Goal: Task Accomplishment & Management: Use online tool/utility

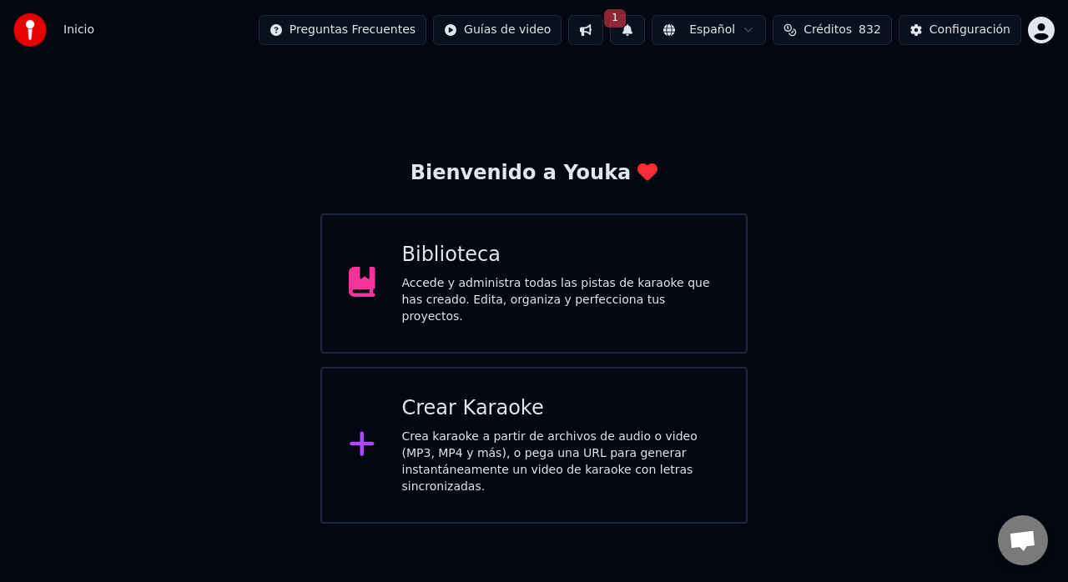
click at [416, 429] on div "Crea karaoke a partir de archivos de audio o video (MP3, MP4 y más), o pega una…" at bounding box center [561, 462] width 318 height 67
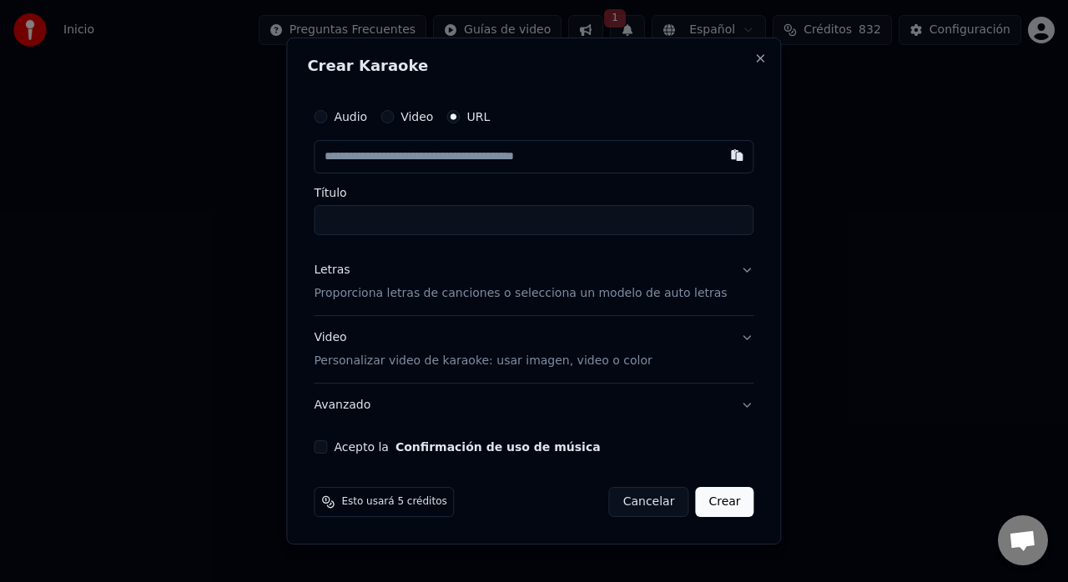
click at [327, 122] on button "Audio" at bounding box center [320, 116] width 13 height 13
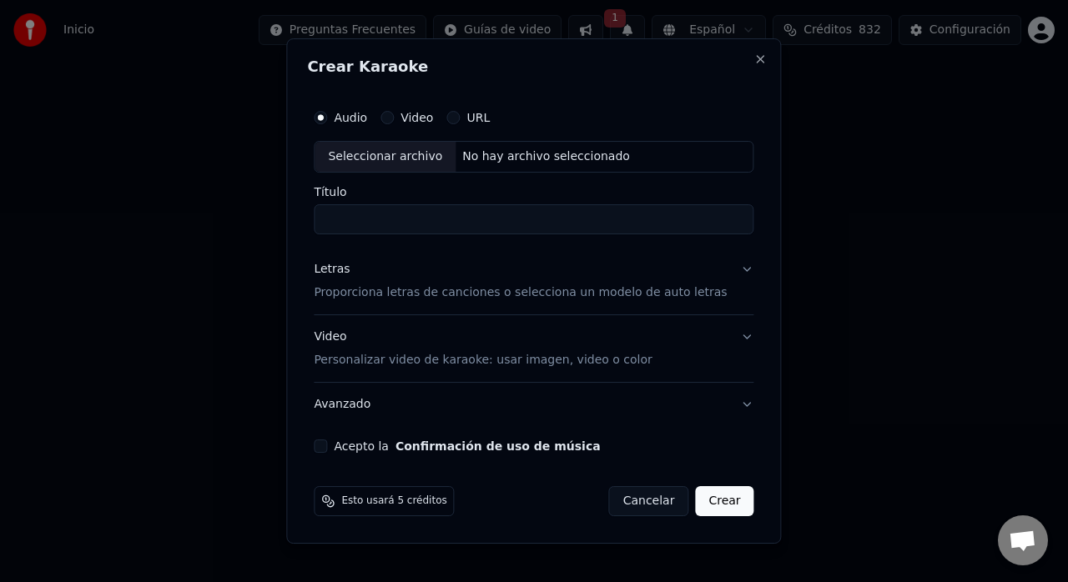
click at [403, 160] on div "Seleccionar archivo" at bounding box center [385, 157] width 141 height 30
type input "**********"
click at [379, 294] on p "Proporciona letras de canciones o selecciona un modelo de auto letras" at bounding box center [520, 293] width 413 height 17
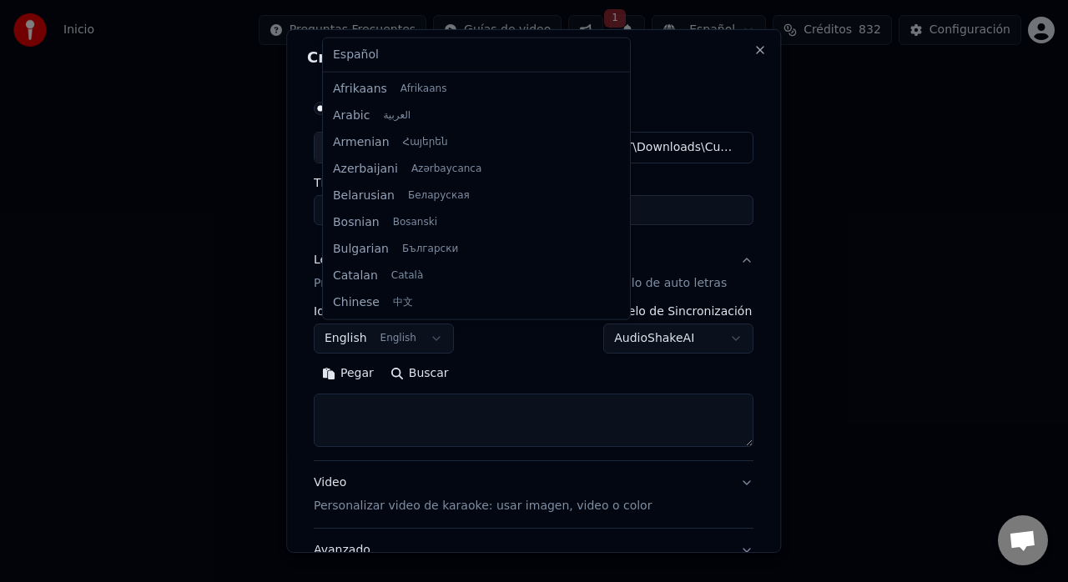
click at [437, 335] on body "**********" at bounding box center [534, 262] width 1068 height 524
select select "**"
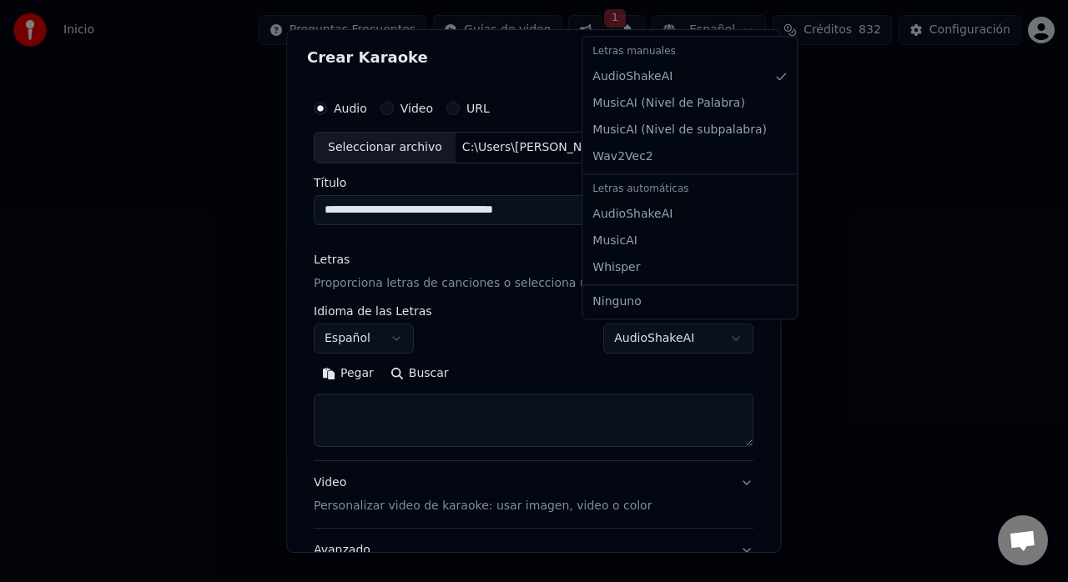
click at [716, 331] on body "**********" at bounding box center [534, 262] width 1068 height 524
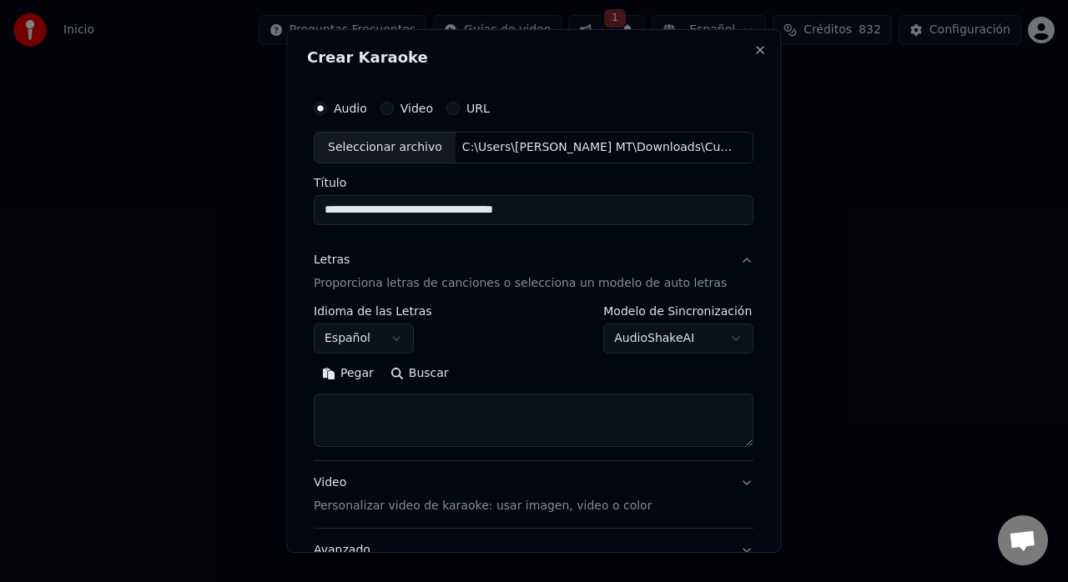
click at [369, 406] on body "**********" at bounding box center [534, 262] width 1068 height 524
click at [352, 412] on textarea at bounding box center [534, 420] width 440 height 53
paste textarea "**********"
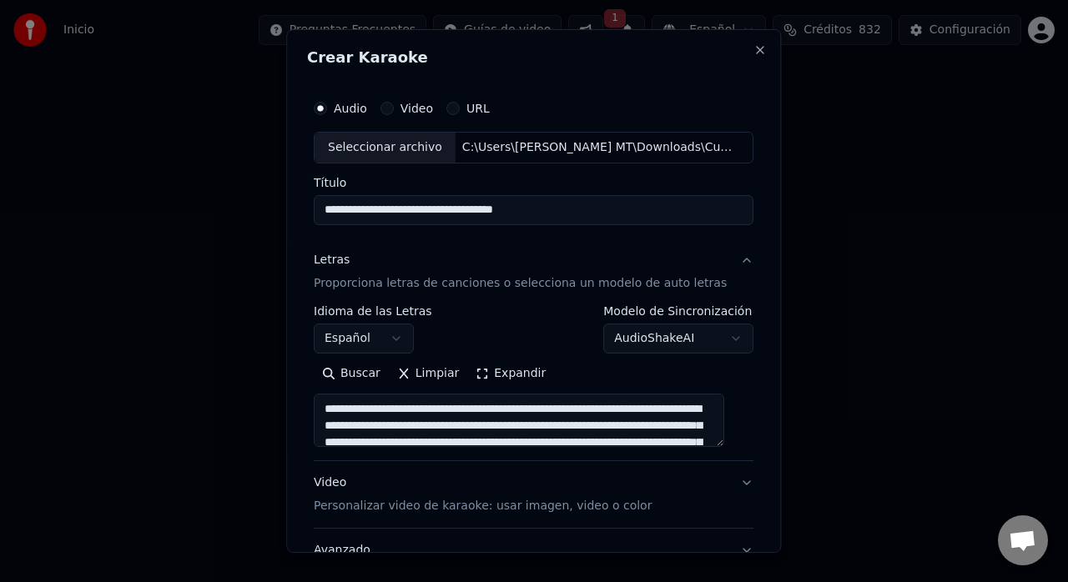
scroll to position [587, 0]
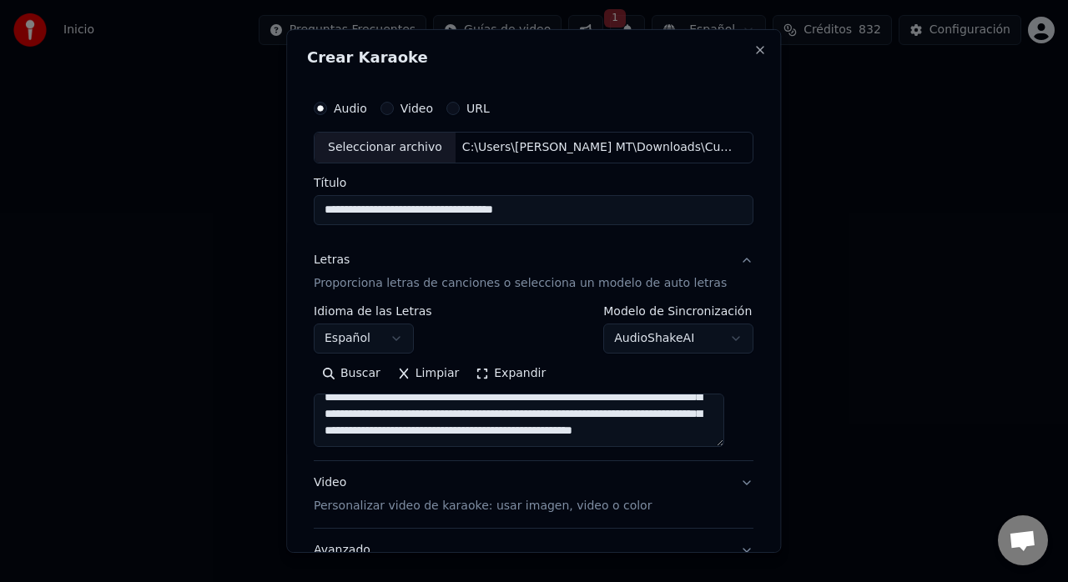
click at [637, 408] on textarea at bounding box center [519, 420] width 411 height 53
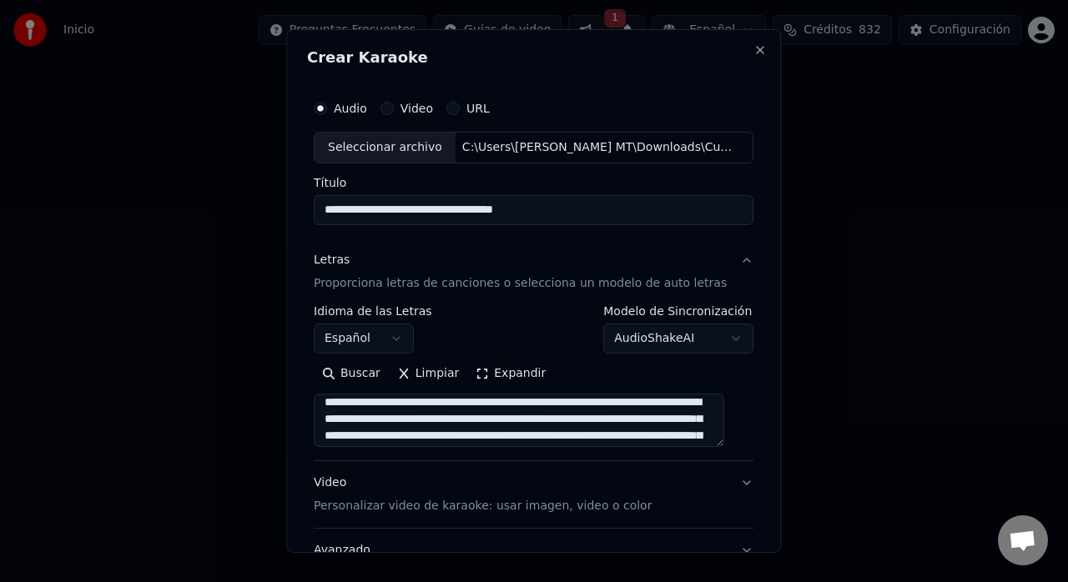
scroll to position [0, 0]
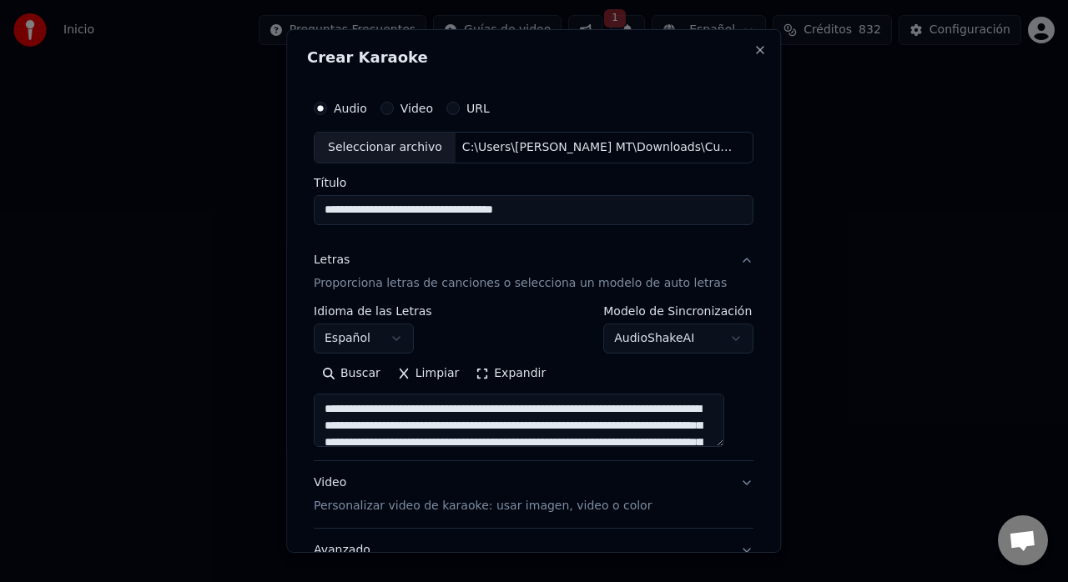
drag, startPoint x: 669, startPoint y: 403, endPoint x: 302, endPoint y: 398, distance: 367.2
click at [302, 398] on div "**********" at bounding box center [533, 291] width 495 height 524
click at [653, 412] on textarea at bounding box center [519, 420] width 411 height 53
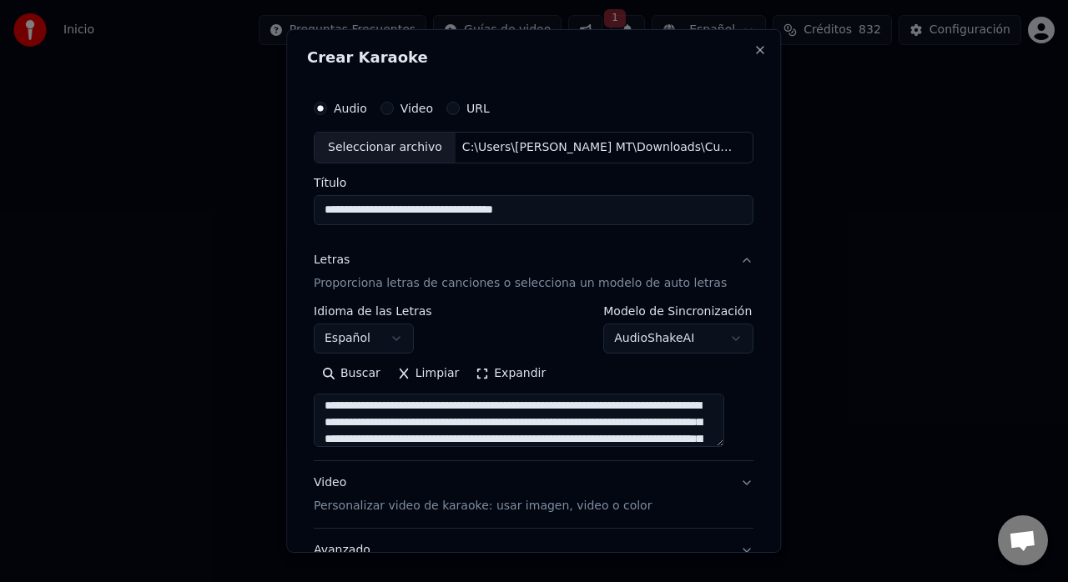
scroll to position [20, 0]
click at [417, 408] on textarea at bounding box center [519, 420] width 411 height 53
click at [579, 426] on textarea at bounding box center [519, 420] width 411 height 53
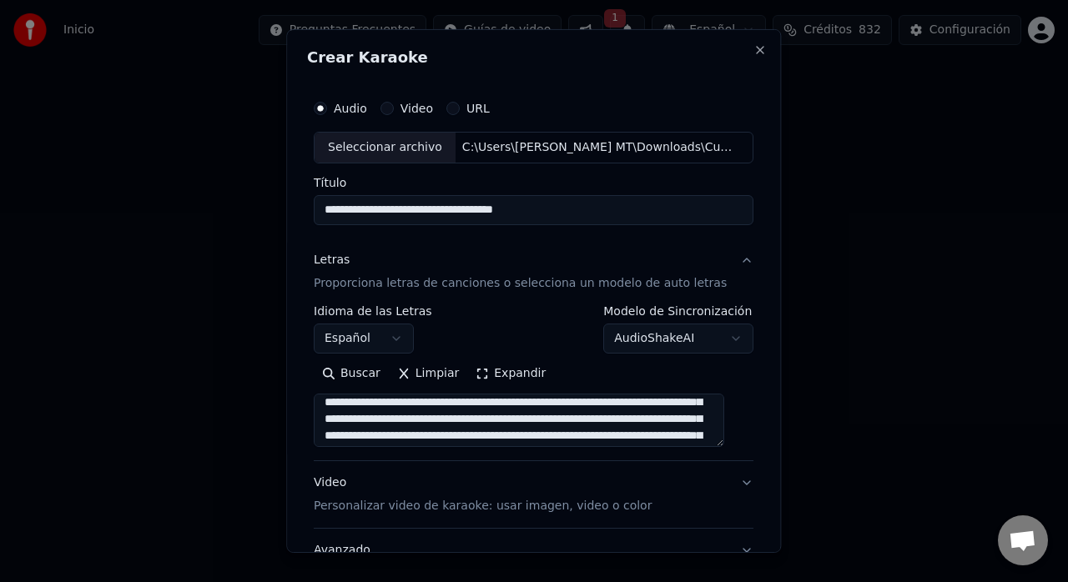
click at [451, 420] on textarea at bounding box center [519, 420] width 411 height 53
click at [658, 425] on textarea at bounding box center [519, 420] width 411 height 53
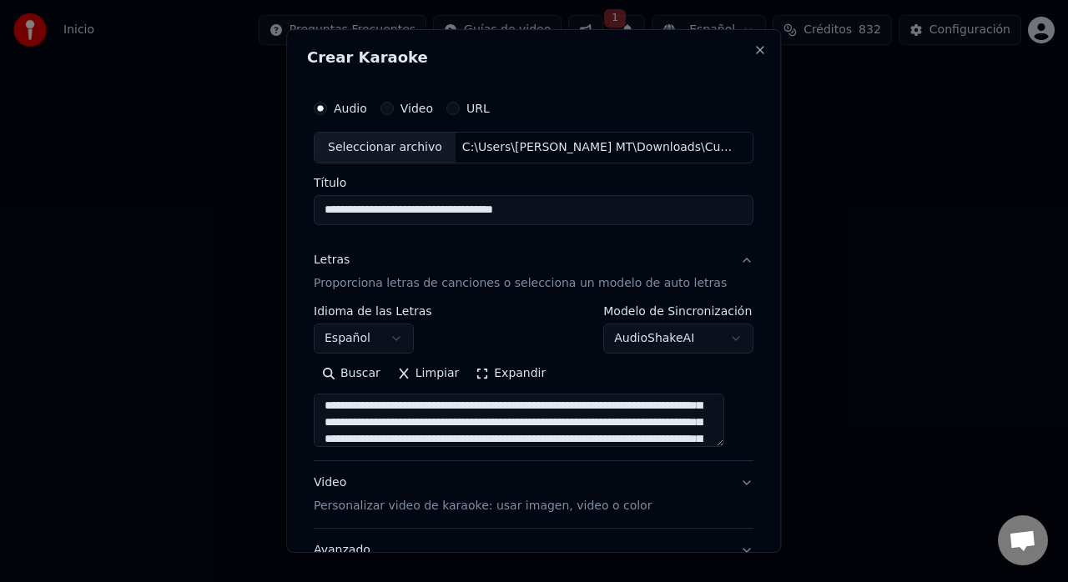
scroll to position [187, 0]
click at [638, 424] on textarea at bounding box center [519, 420] width 411 height 53
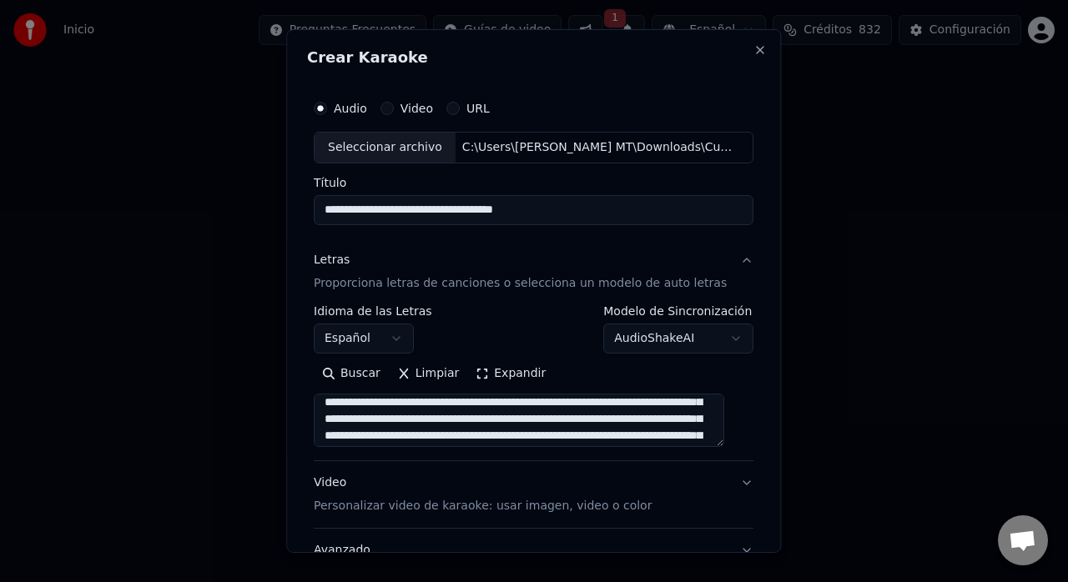
click at [582, 407] on textarea at bounding box center [519, 420] width 411 height 53
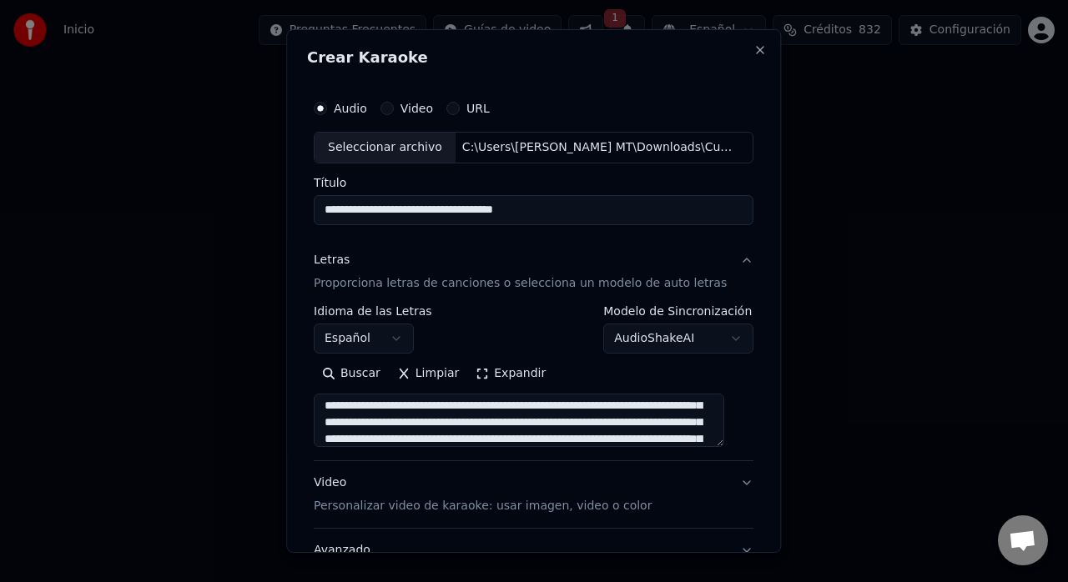
scroll to position [254, 0]
click at [592, 421] on textarea at bounding box center [519, 420] width 411 height 53
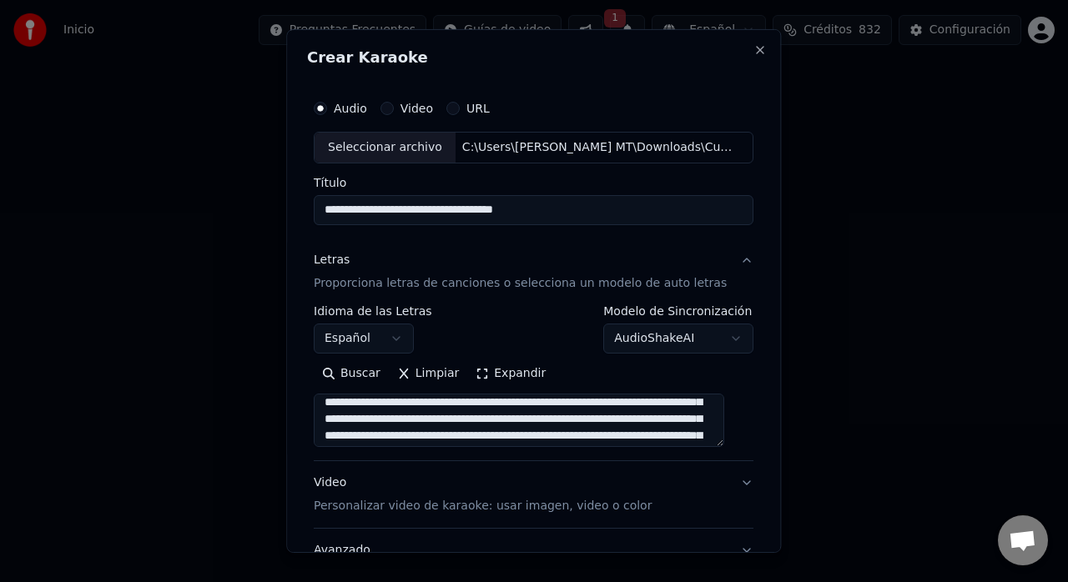
click at [457, 423] on textarea at bounding box center [519, 420] width 411 height 53
click at [357, 421] on textarea at bounding box center [519, 420] width 411 height 53
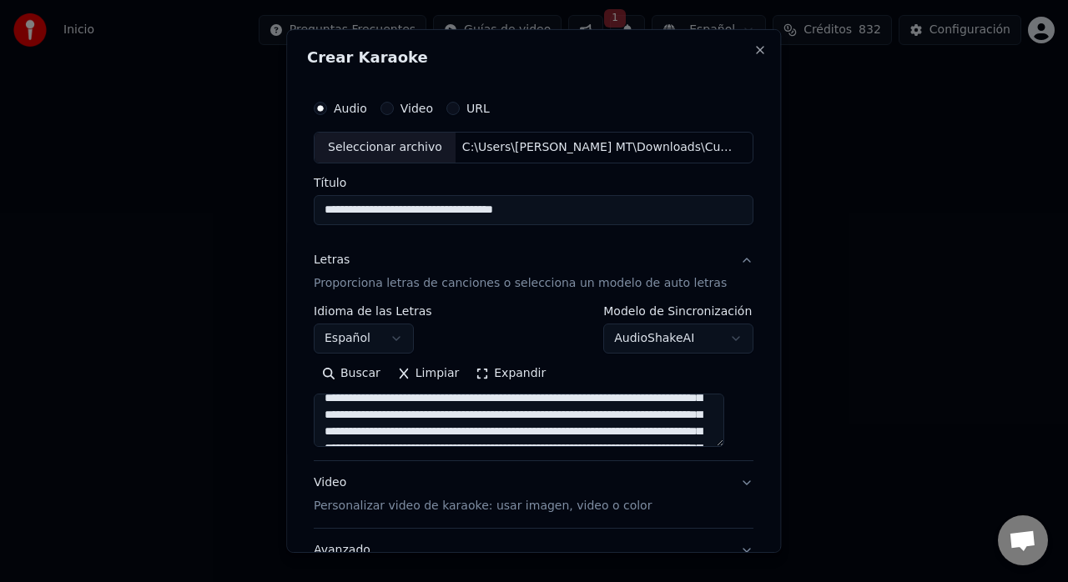
scroll to position [391, 0]
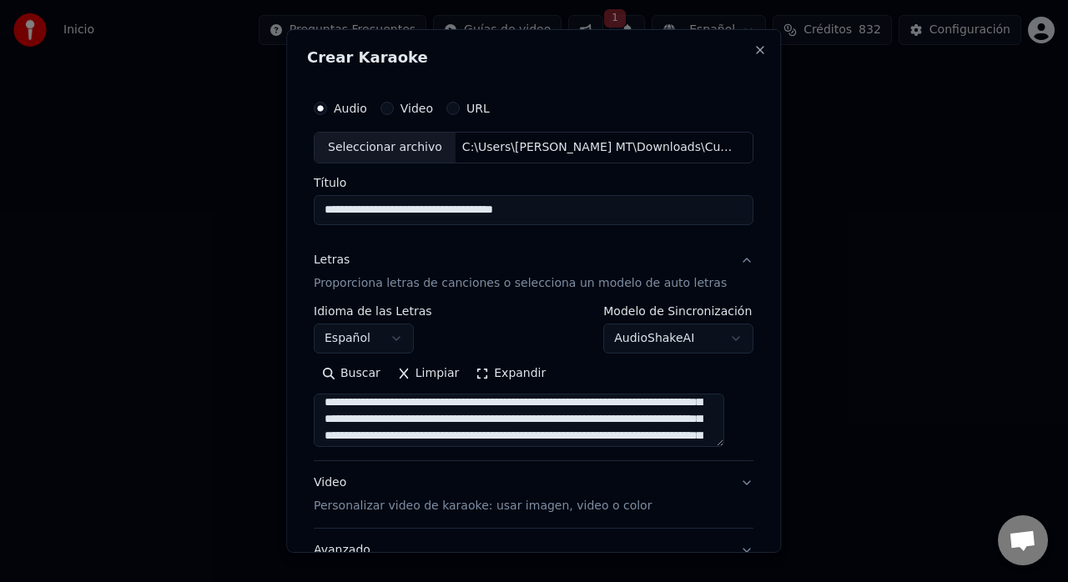
click at [683, 404] on textarea at bounding box center [519, 420] width 411 height 53
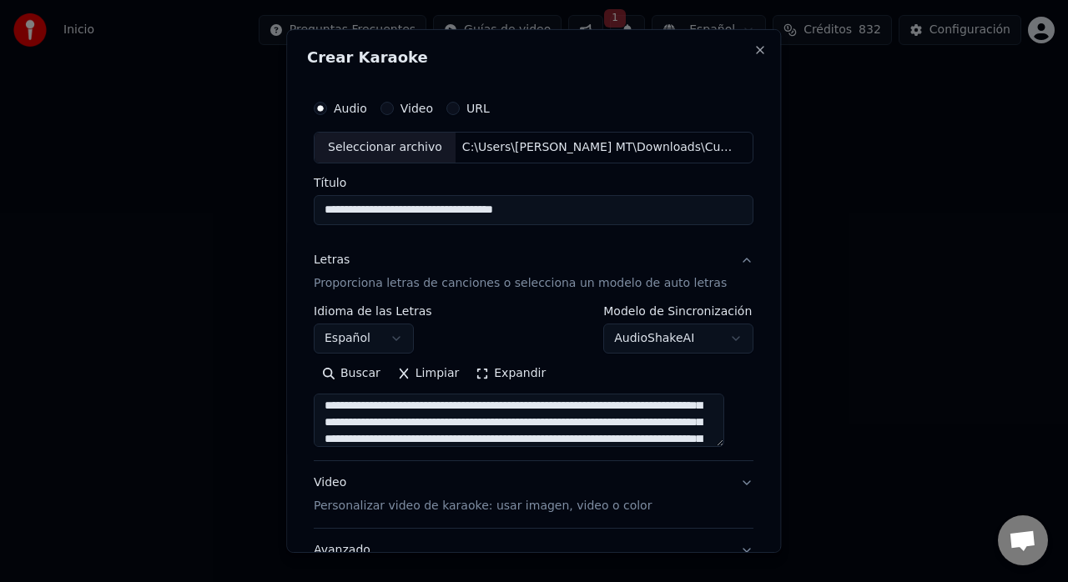
scroll to position [437, 0]
click at [634, 408] on textarea at bounding box center [519, 420] width 411 height 53
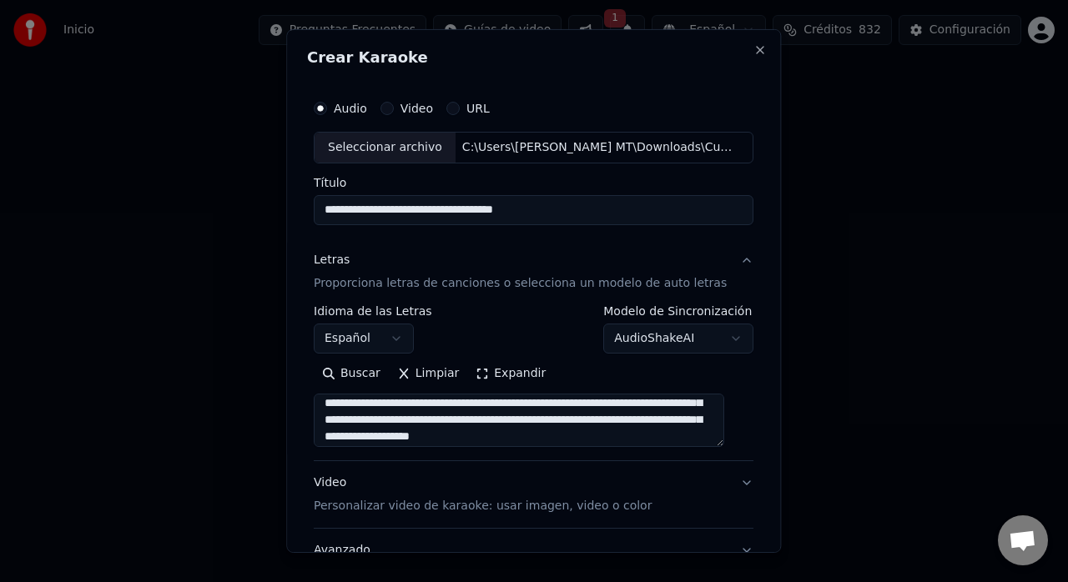
click at [634, 423] on textarea at bounding box center [519, 420] width 411 height 53
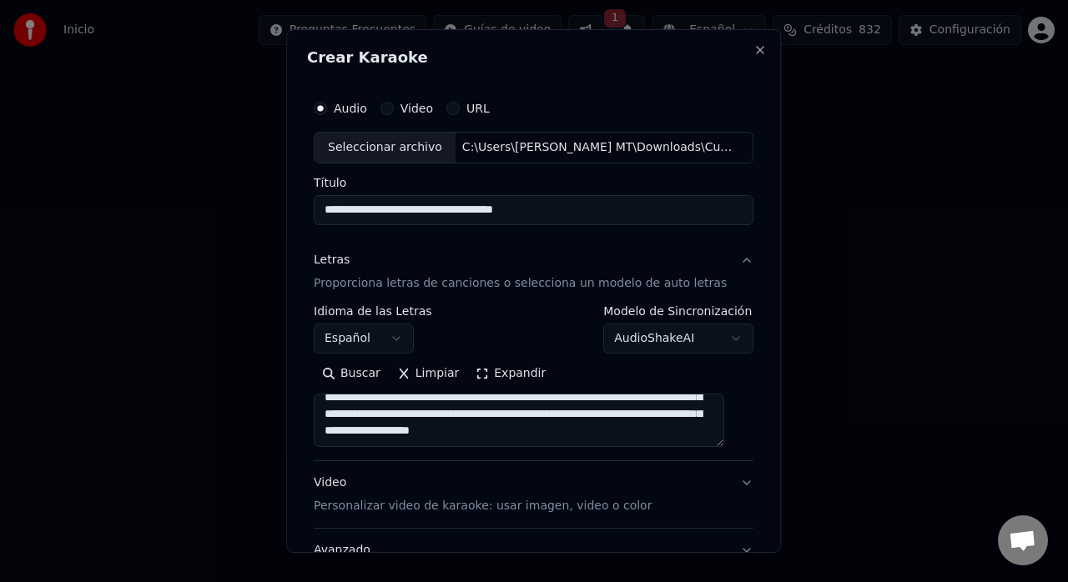
scroll to position [504, 0]
click at [591, 409] on textarea at bounding box center [519, 420] width 411 height 53
click at [596, 412] on textarea at bounding box center [519, 420] width 411 height 53
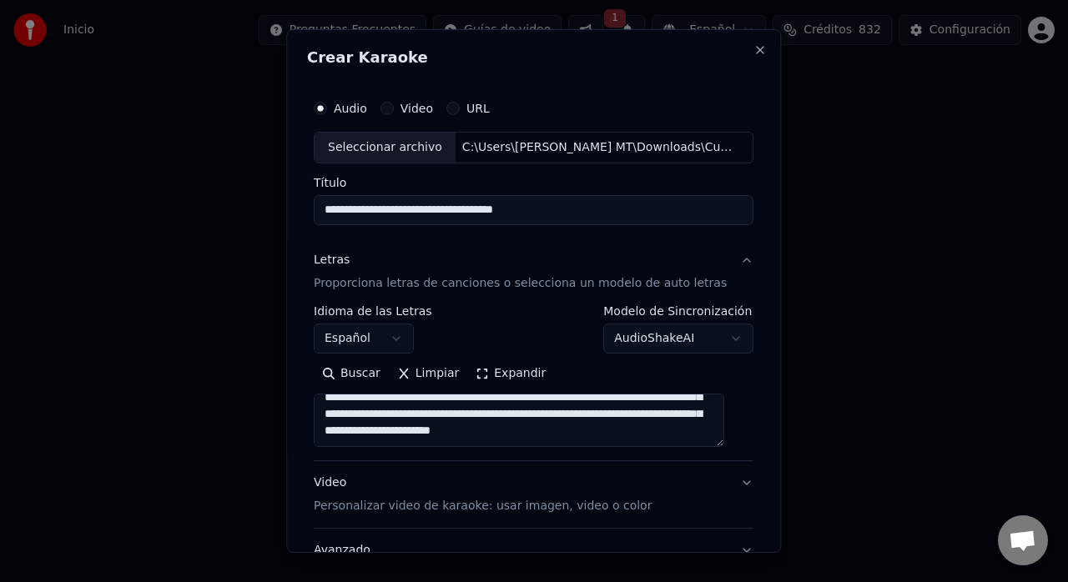
click at [508, 438] on textarea at bounding box center [519, 420] width 411 height 53
click at [604, 438] on textarea at bounding box center [519, 420] width 411 height 53
type textarea "**********"
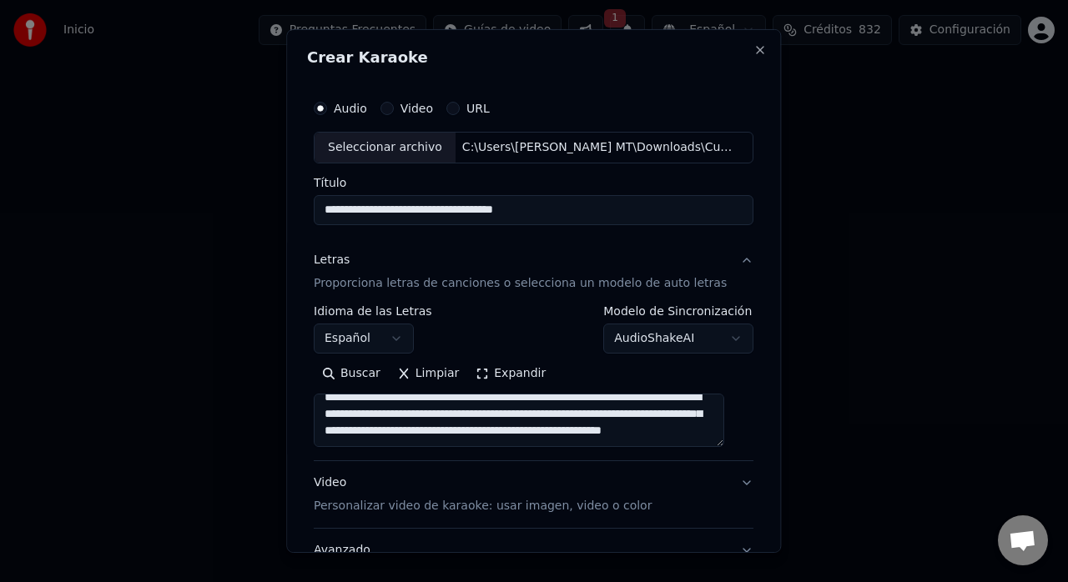
scroll to position [134, 0]
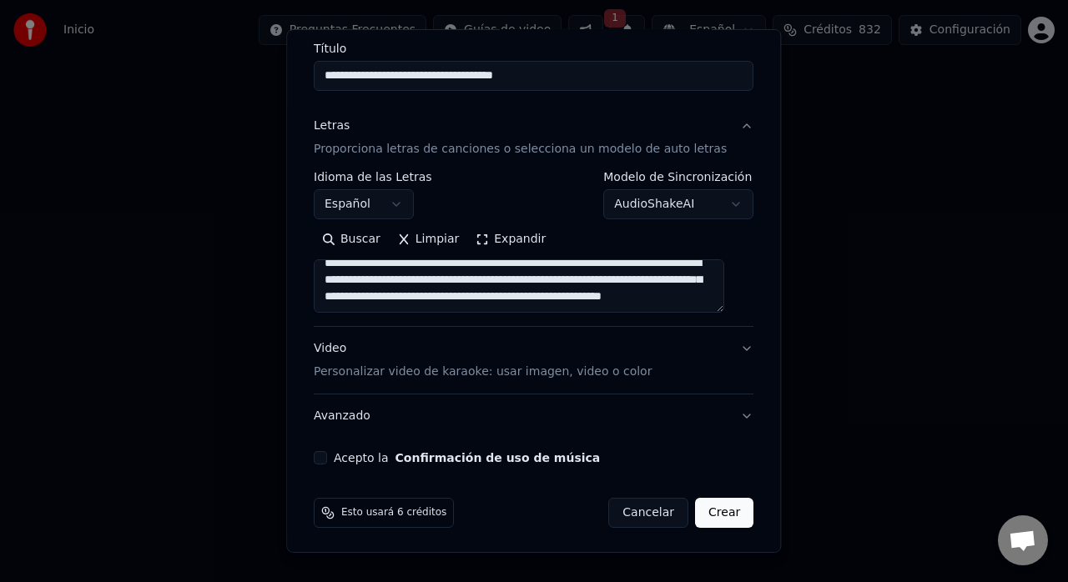
click at [726, 343] on button "Video Personalizar video de karaoke: usar imagen, video o color" at bounding box center [534, 360] width 440 height 67
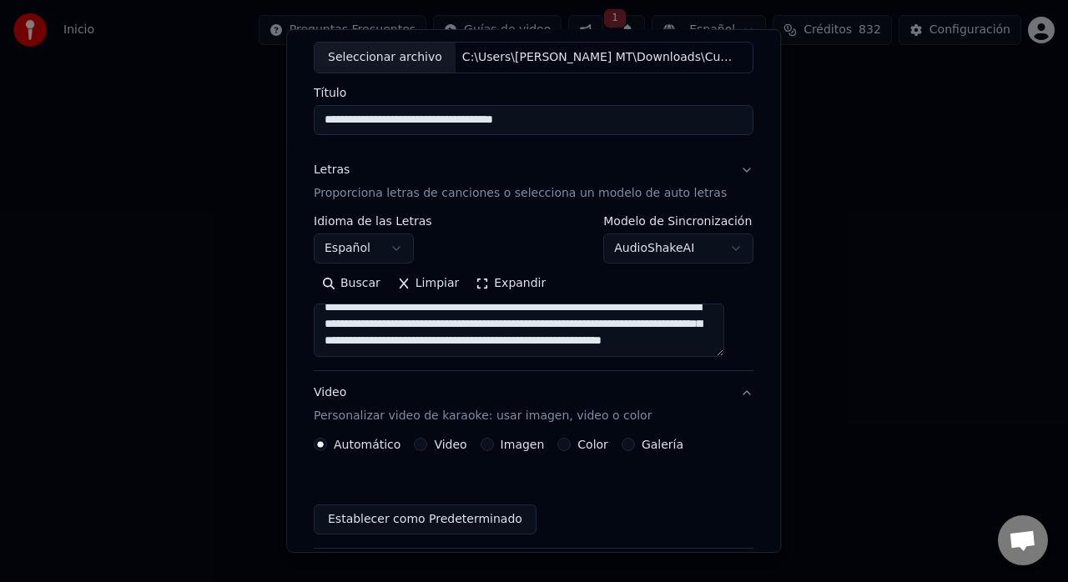
scroll to position [90, 0]
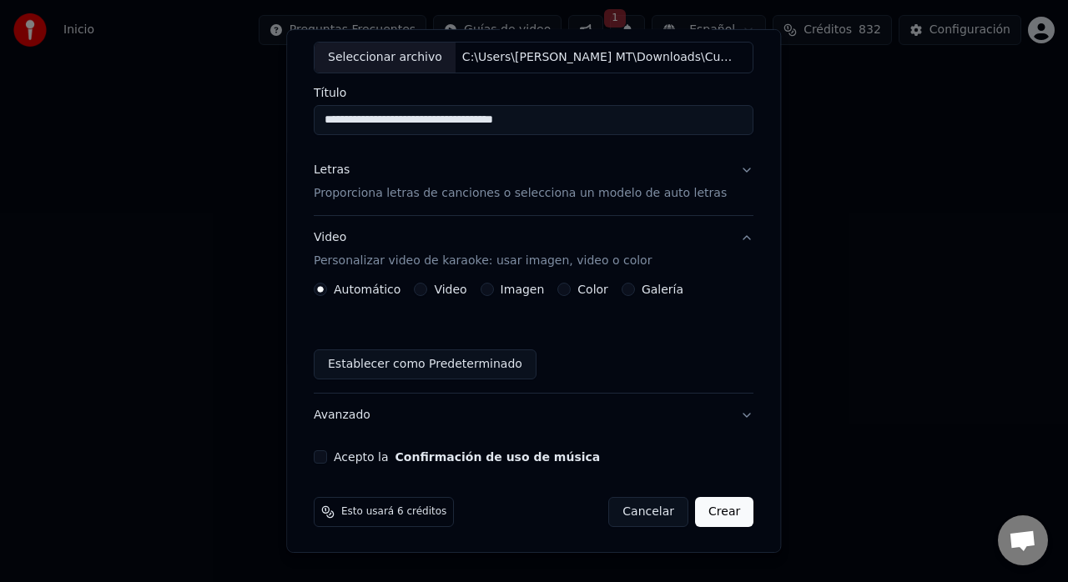
click at [522, 290] on label "Imagen" at bounding box center [523, 290] width 44 height 12
click at [494, 290] on button "Imagen" at bounding box center [487, 289] width 13 height 13
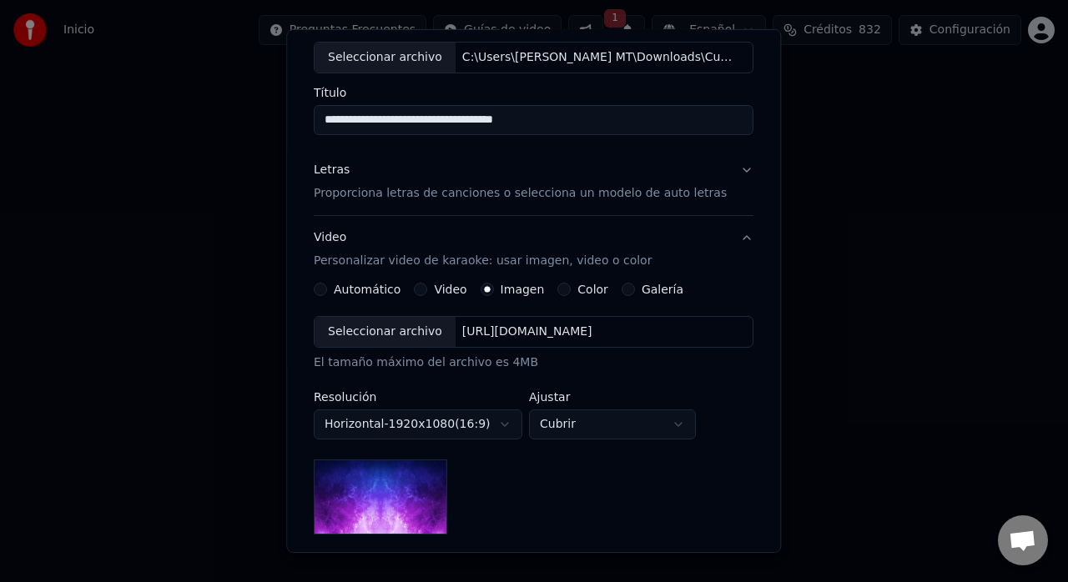
click at [406, 339] on div "Seleccionar archivo" at bounding box center [385, 332] width 141 height 30
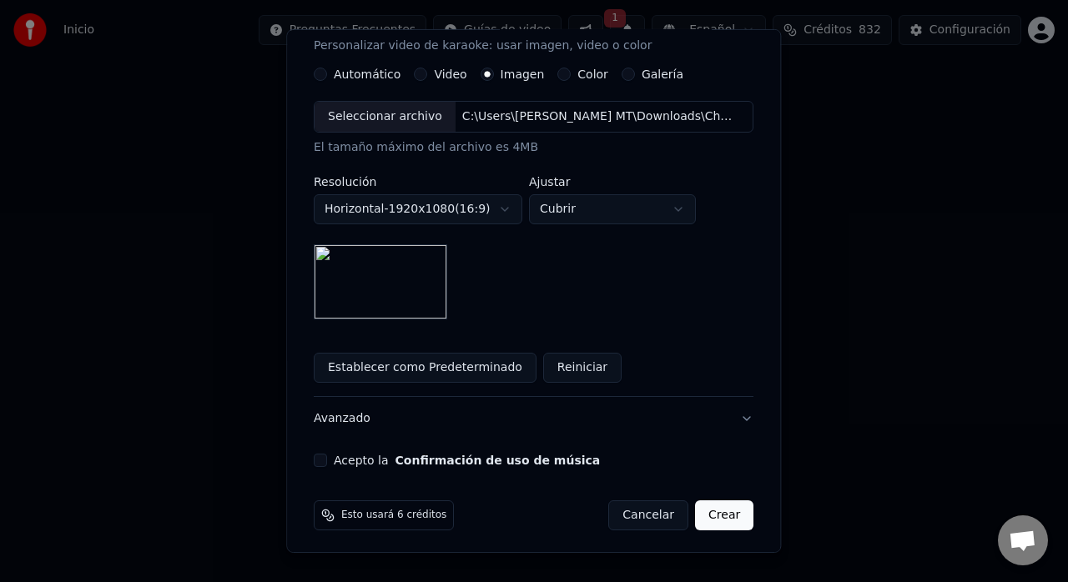
scroll to position [307, 0]
click at [335, 456] on div "Acepto la Confirmación de uso de música" at bounding box center [534, 458] width 440 height 13
click at [325, 460] on button "Acepto la Confirmación de uso de música" at bounding box center [320, 458] width 13 height 13
click at [703, 509] on button "Crear" at bounding box center [724, 514] width 58 height 30
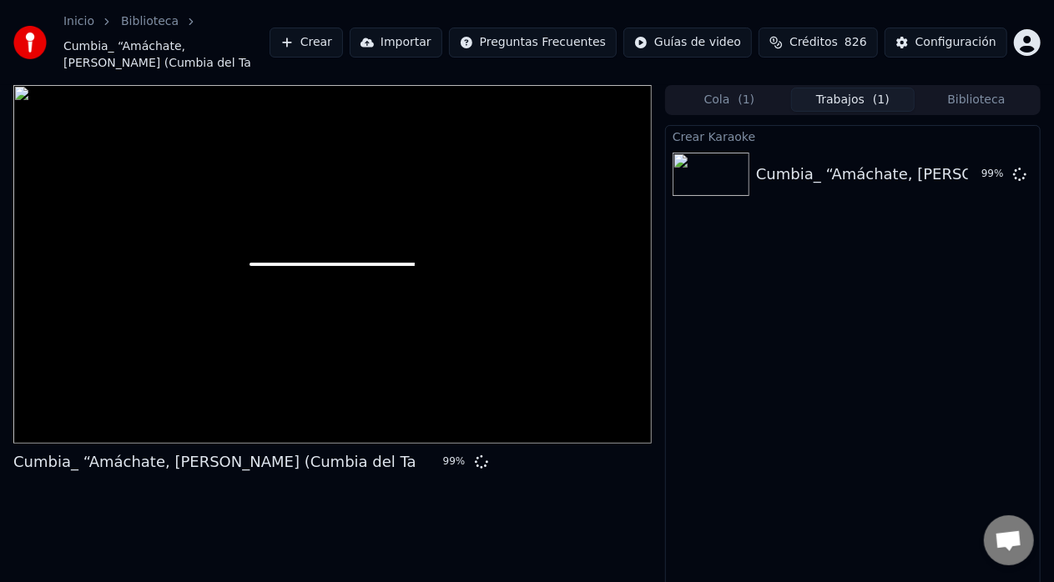
click at [812, 279] on div "Crear Karaoke Cumbia_ “Amáchate, [PERSON_NAME] (Cumbia del Ta 99 %" at bounding box center [853, 372] width 376 height 495
click at [217, 281] on div at bounding box center [332, 264] width 638 height 359
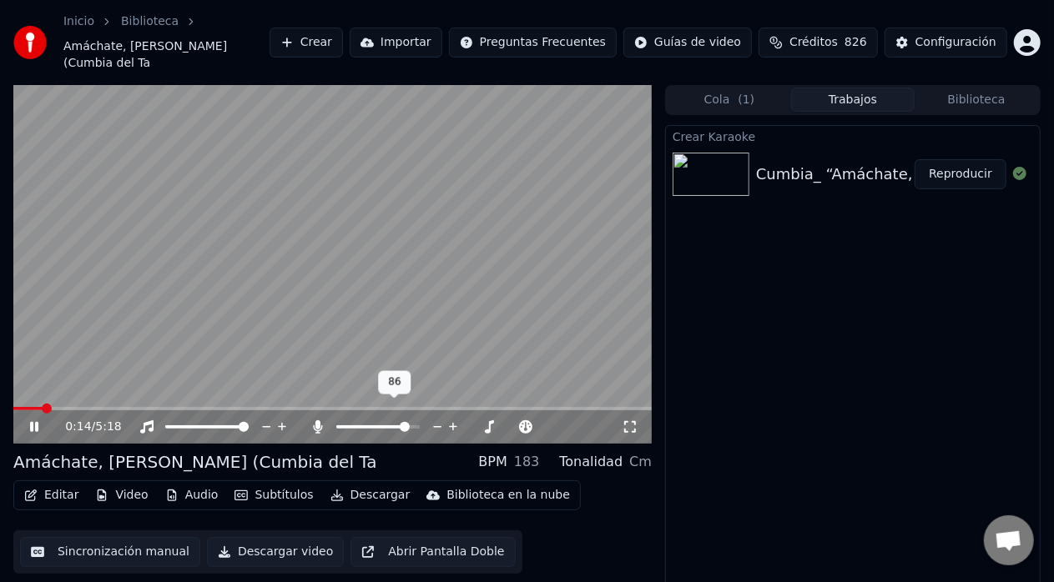
click at [408, 422] on span at bounding box center [405, 427] width 10 height 10
click at [13, 404] on span at bounding box center [18, 409] width 10 height 10
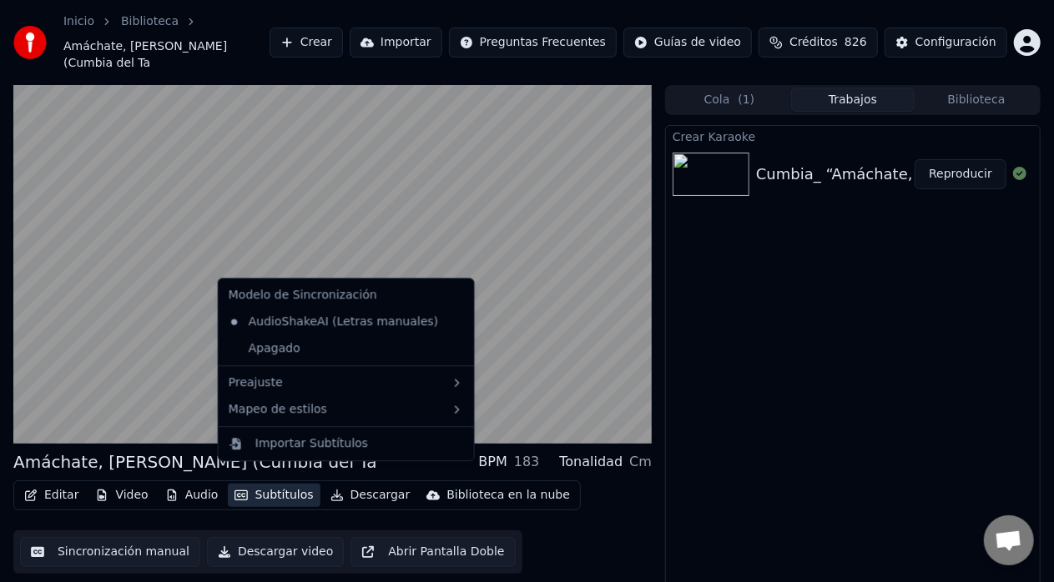
click at [247, 484] on button "Subtítulos" at bounding box center [274, 495] width 92 height 23
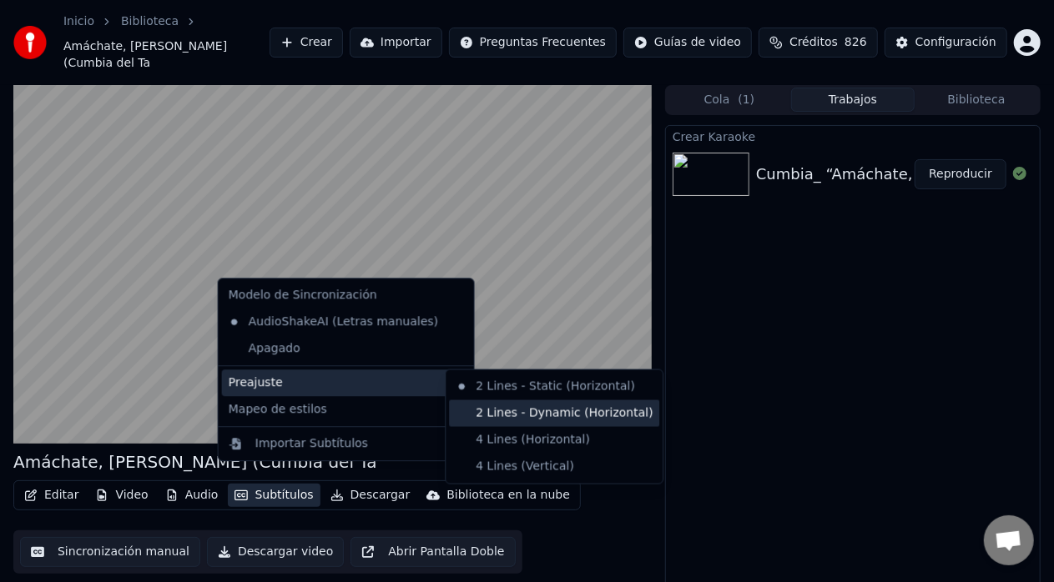
click at [517, 412] on div "2 Lines - Dynamic (Horizontal)" at bounding box center [554, 414] width 210 height 27
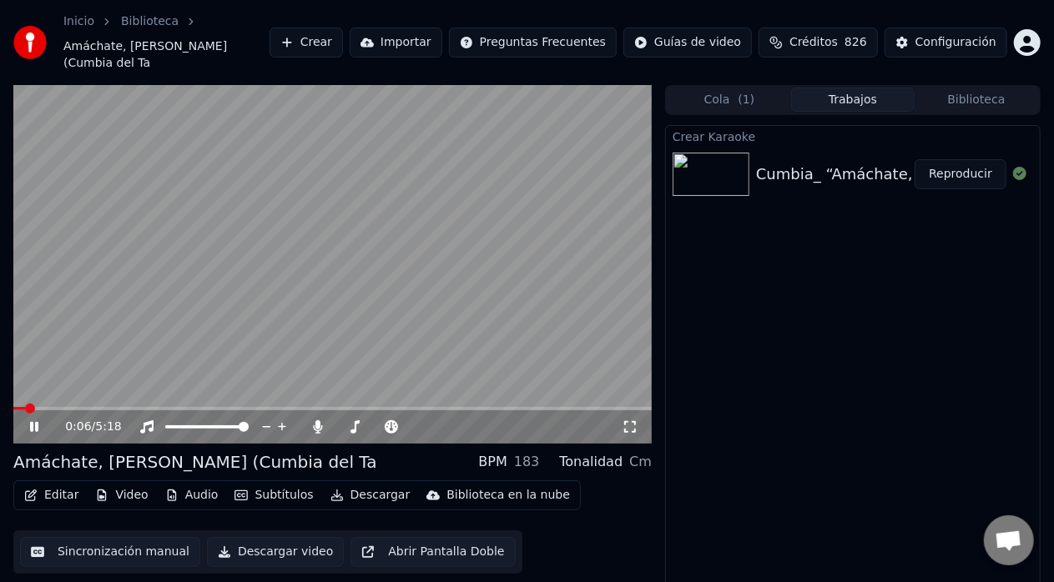
click at [25, 407] on span at bounding box center [19, 408] width 12 height 3
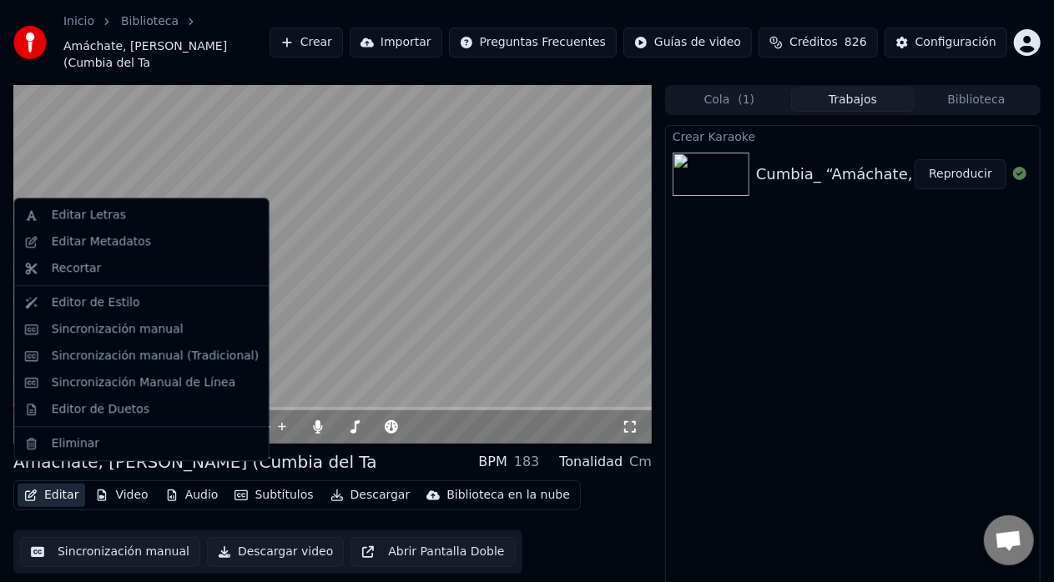
click at [47, 486] on button "Editar" at bounding box center [52, 495] width 68 height 23
click at [94, 215] on div "Editar Letras" at bounding box center [89, 215] width 74 height 17
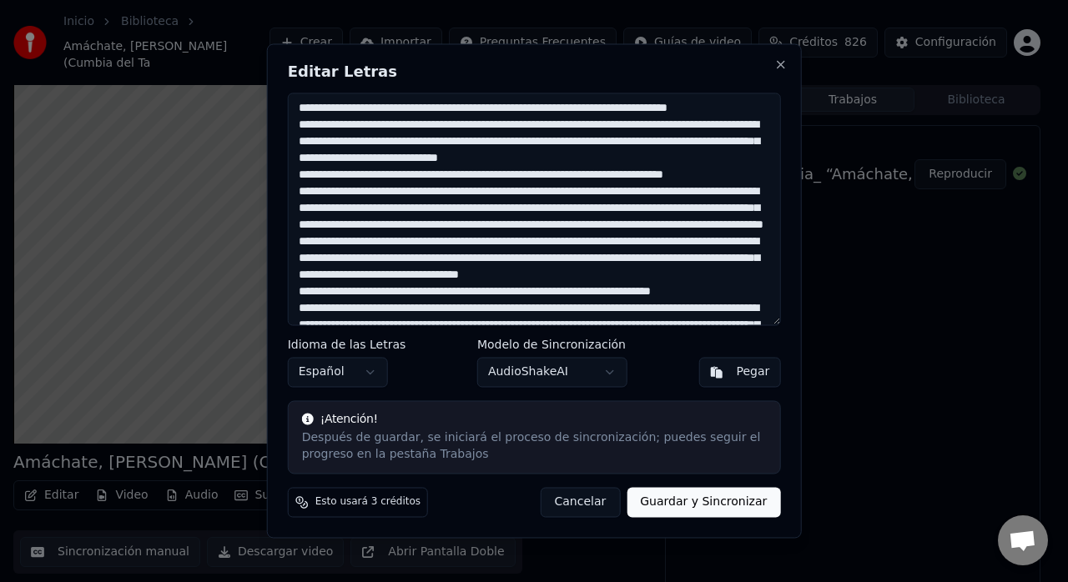
click at [656, 110] on textarea at bounding box center [534, 209] width 493 height 233
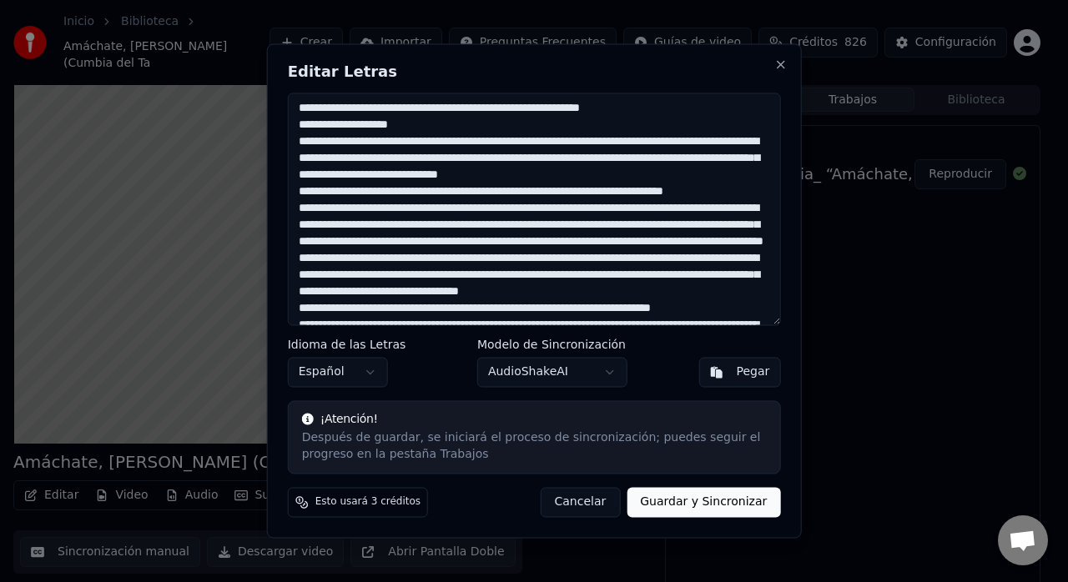
click at [656, 144] on textarea at bounding box center [534, 209] width 493 height 233
click at [528, 164] on textarea at bounding box center [534, 209] width 493 height 233
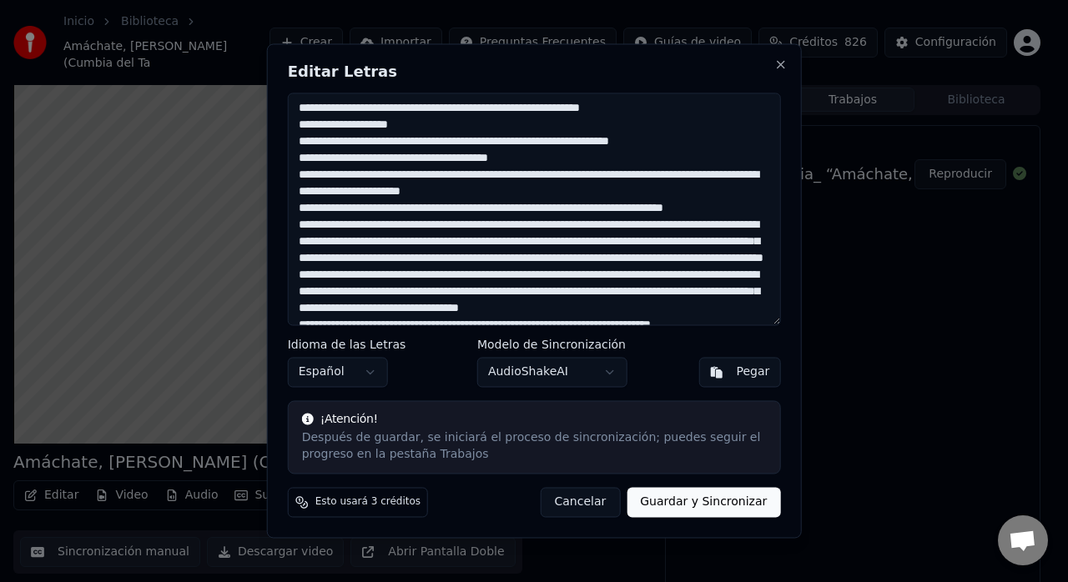
click at [607, 174] on textarea at bounding box center [534, 209] width 493 height 233
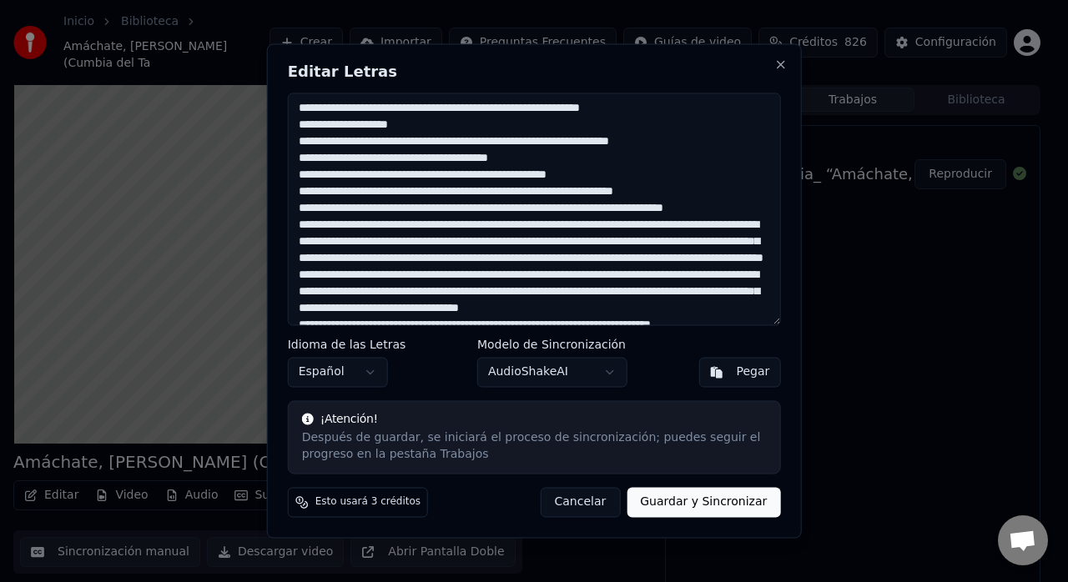
click at [526, 212] on textarea at bounding box center [534, 209] width 493 height 233
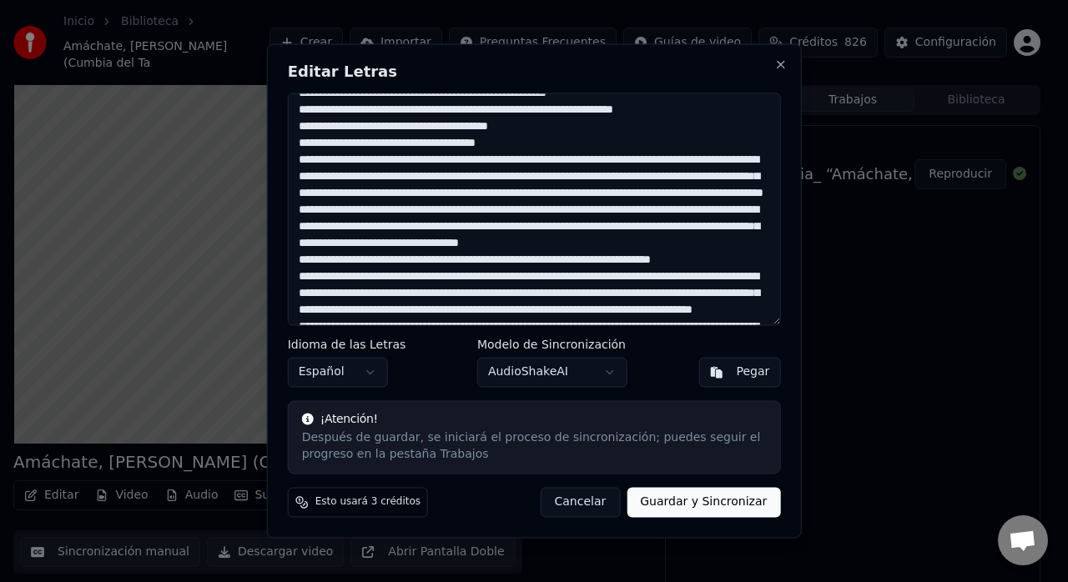
scroll to position [83, 0]
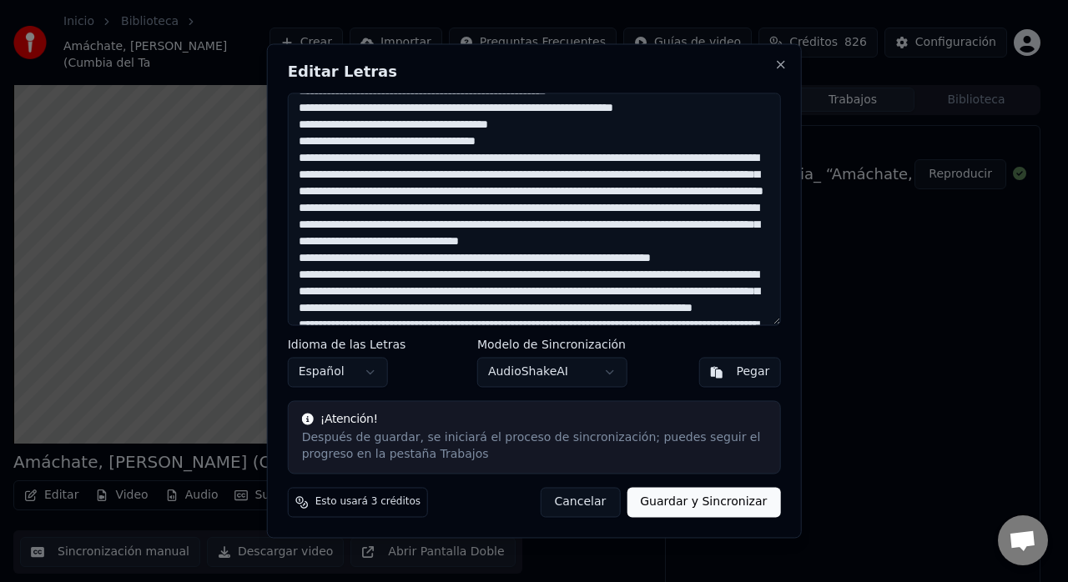
click at [532, 157] on textarea at bounding box center [534, 209] width 493 height 233
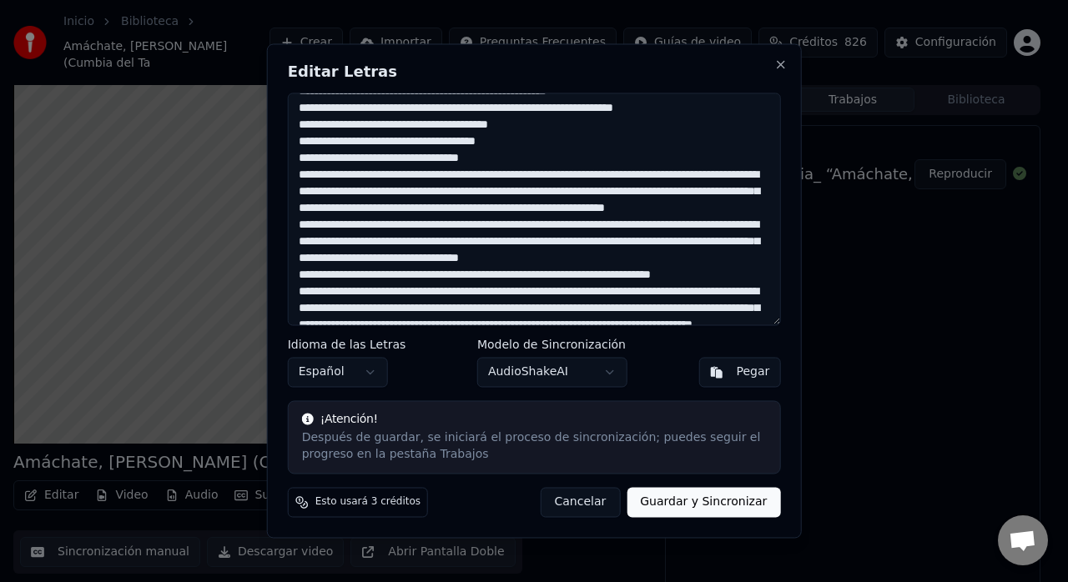
click at [676, 174] on textarea at bounding box center [534, 209] width 493 height 233
click at [518, 174] on textarea at bounding box center [534, 209] width 493 height 233
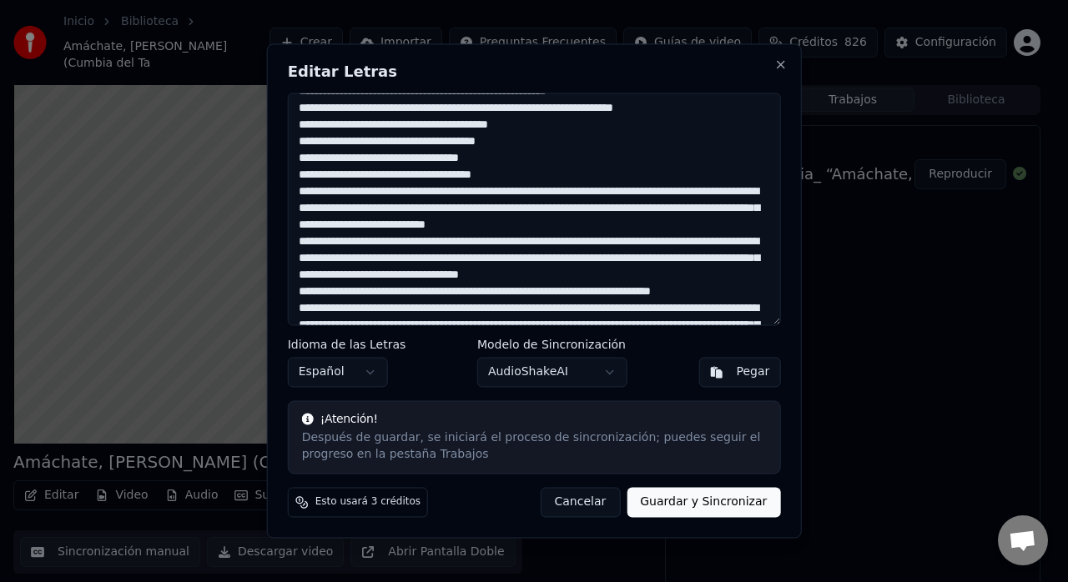
click at [528, 209] on textarea at bounding box center [534, 209] width 493 height 233
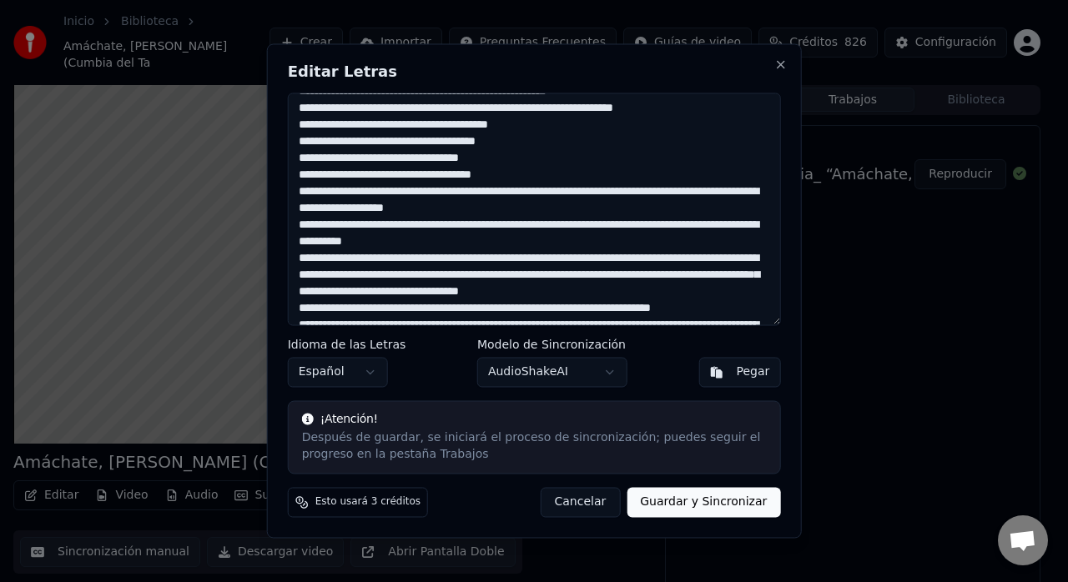
click at [481, 229] on textarea at bounding box center [534, 209] width 493 height 233
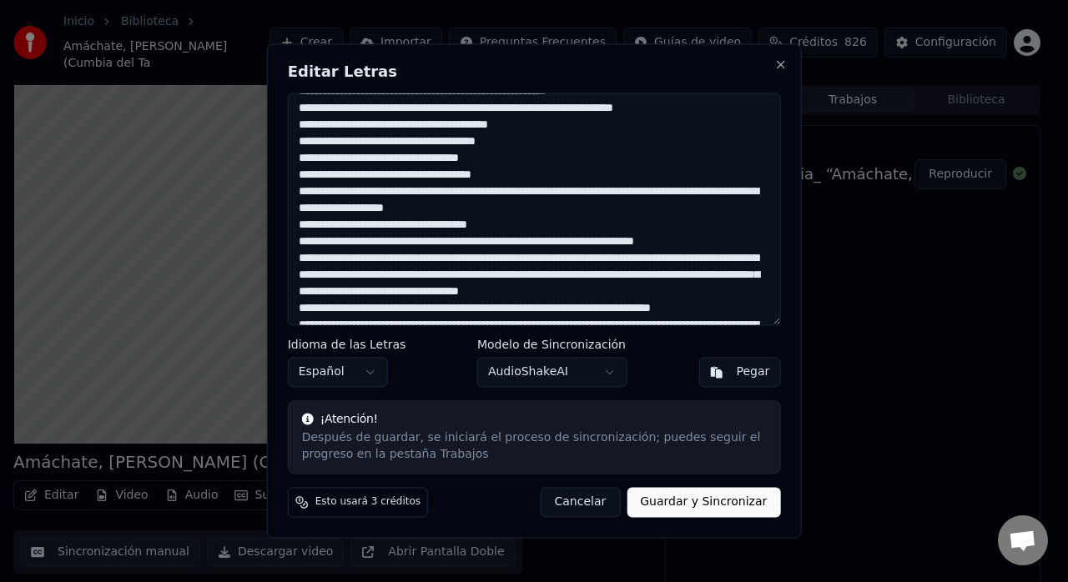
click at [513, 245] on textarea at bounding box center [534, 209] width 493 height 233
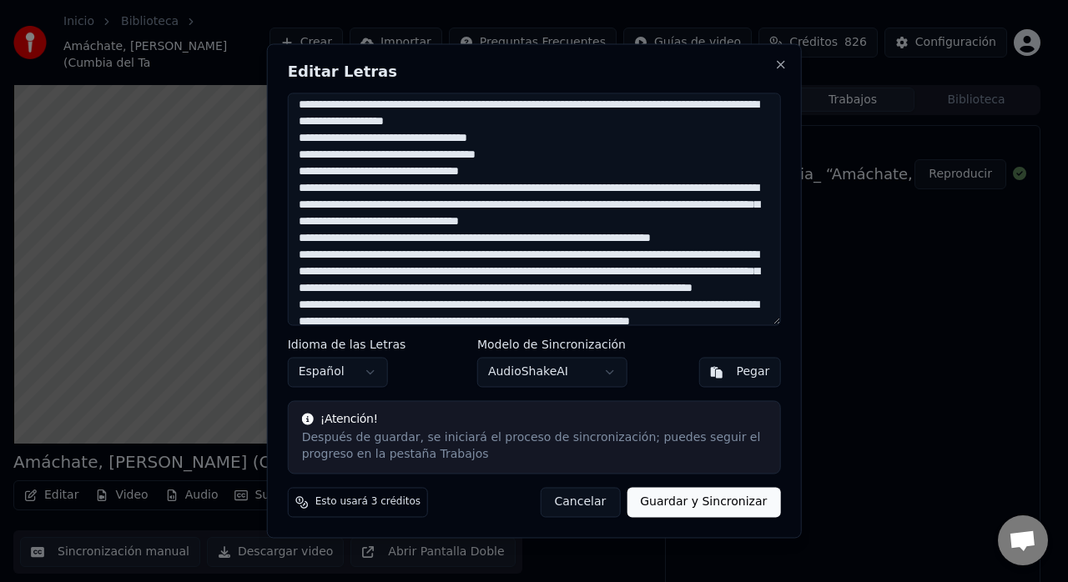
scroll to position [172, 0]
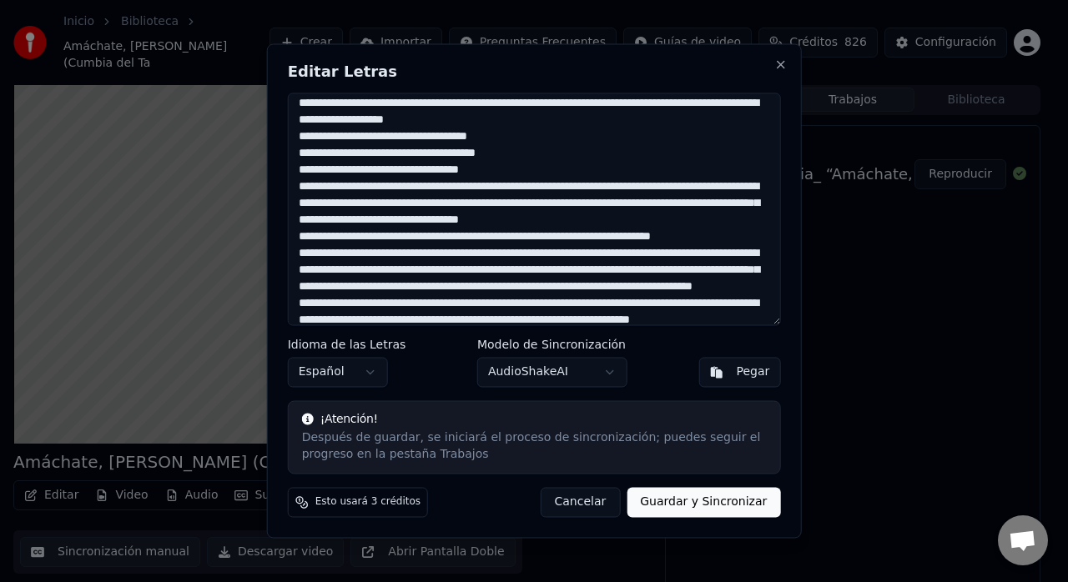
click at [528, 189] on textarea at bounding box center [534, 209] width 493 height 233
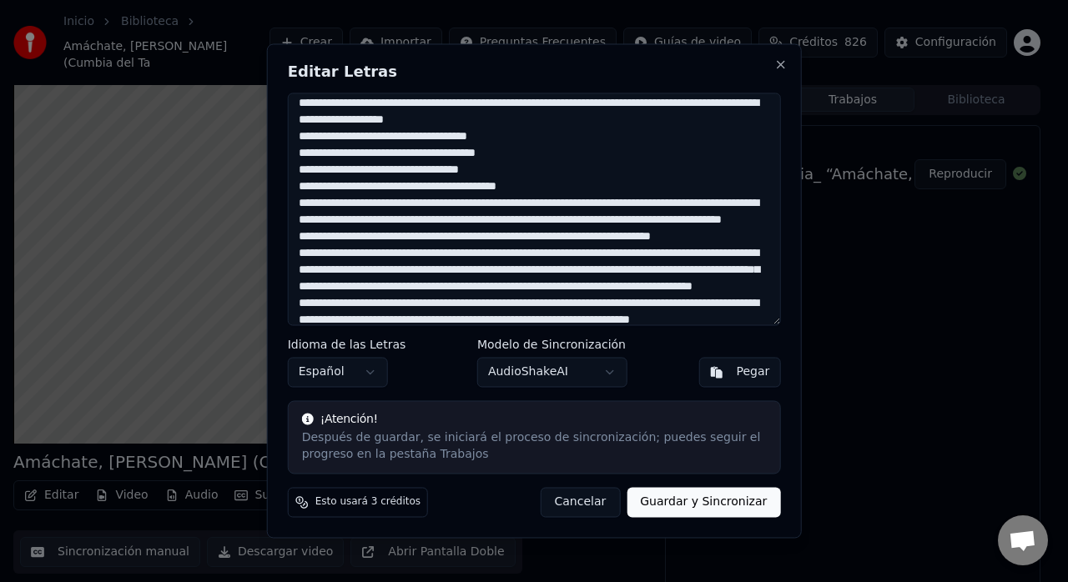
click at [501, 204] on textarea at bounding box center [534, 209] width 493 height 233
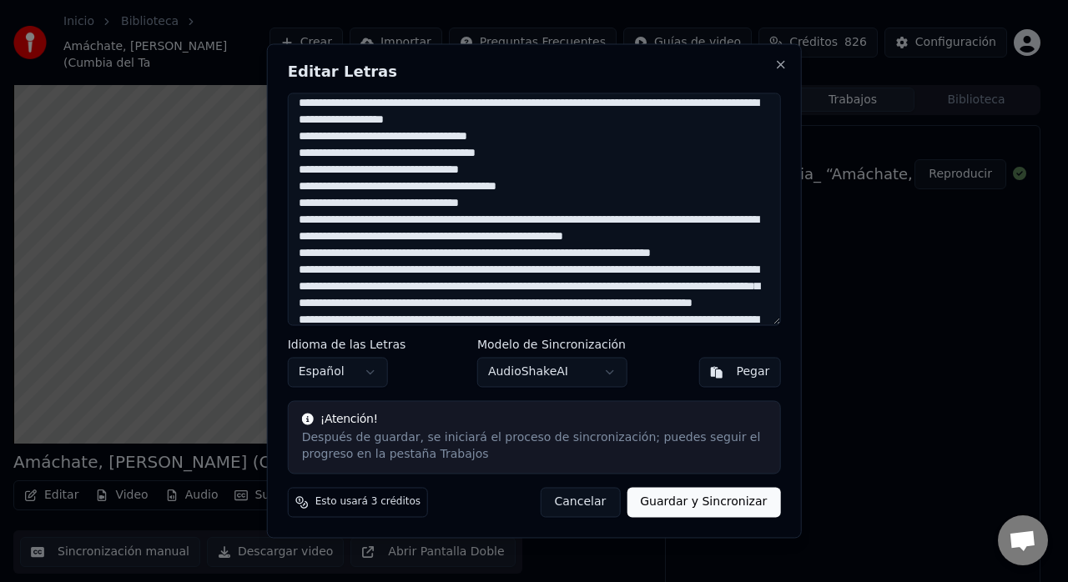
click at [523, 224] on textarea at bounding box center [534, 209] width 493 height 233
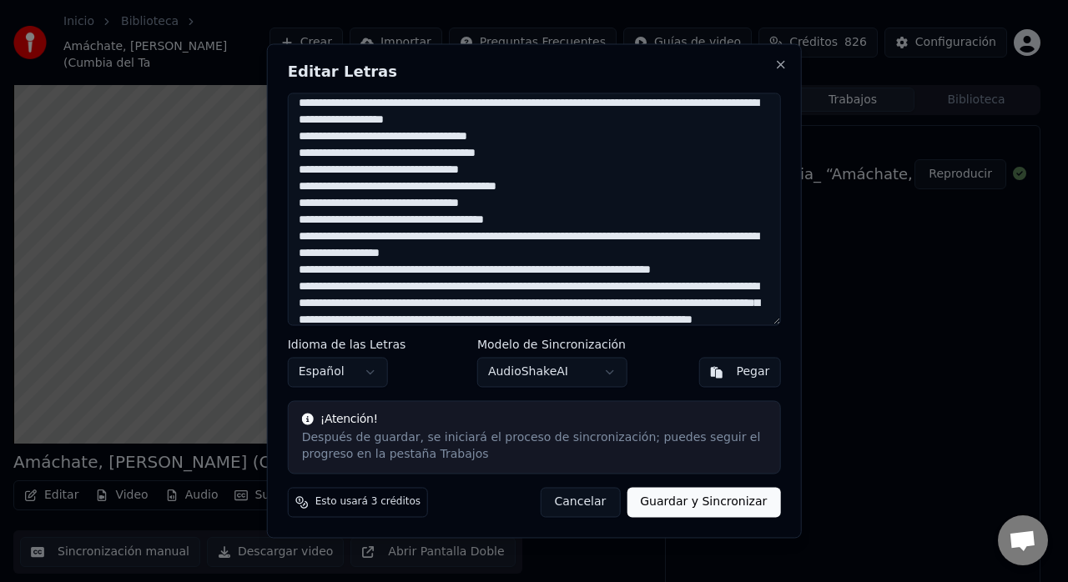
click at [506, 235] on textarea at bounding box center [534, 209] width 493 height 233
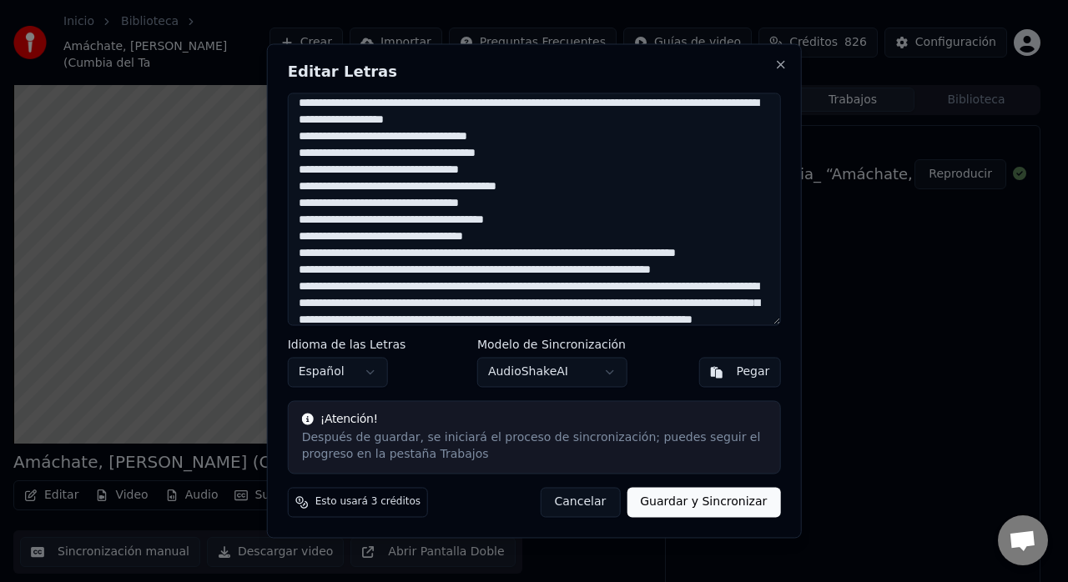
click at [524, 258] on textarea at bounding box center [534, 209] width 493 height 233
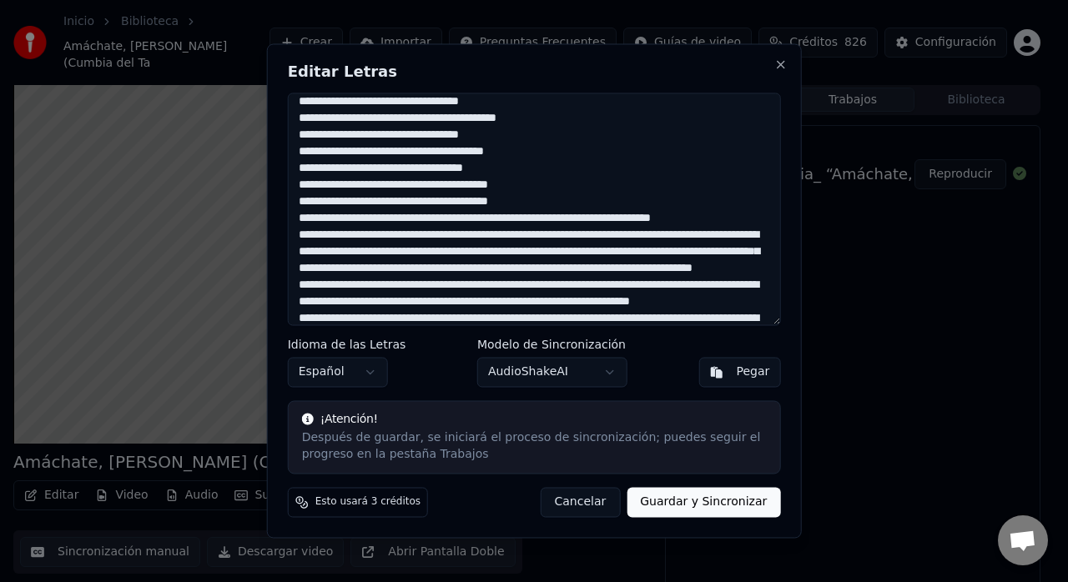
scroll to position [248, 0]
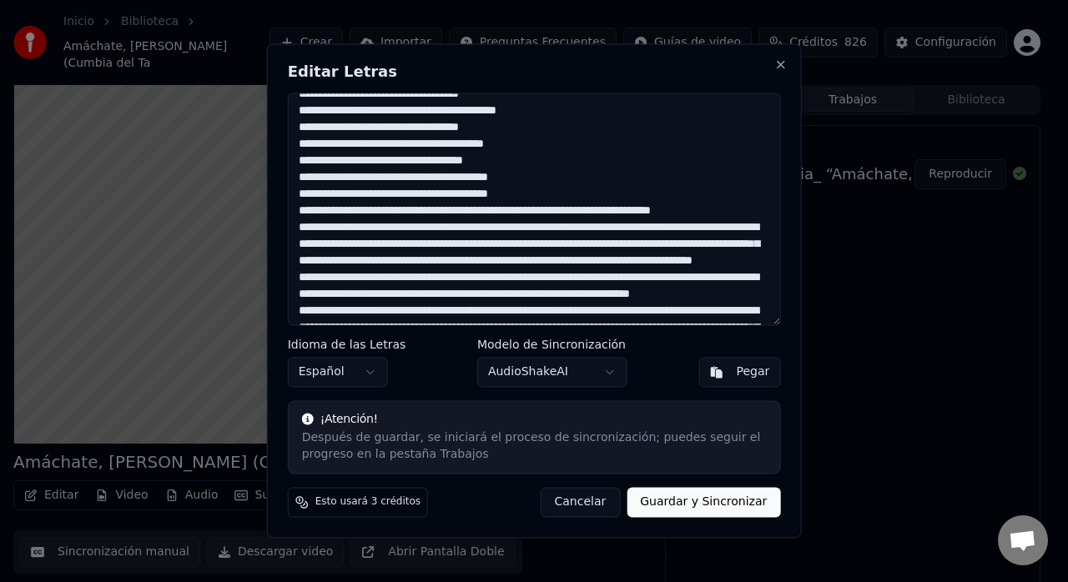
click at [530, 227] on textarea at bounding box center [534, 209] width 493 height 233
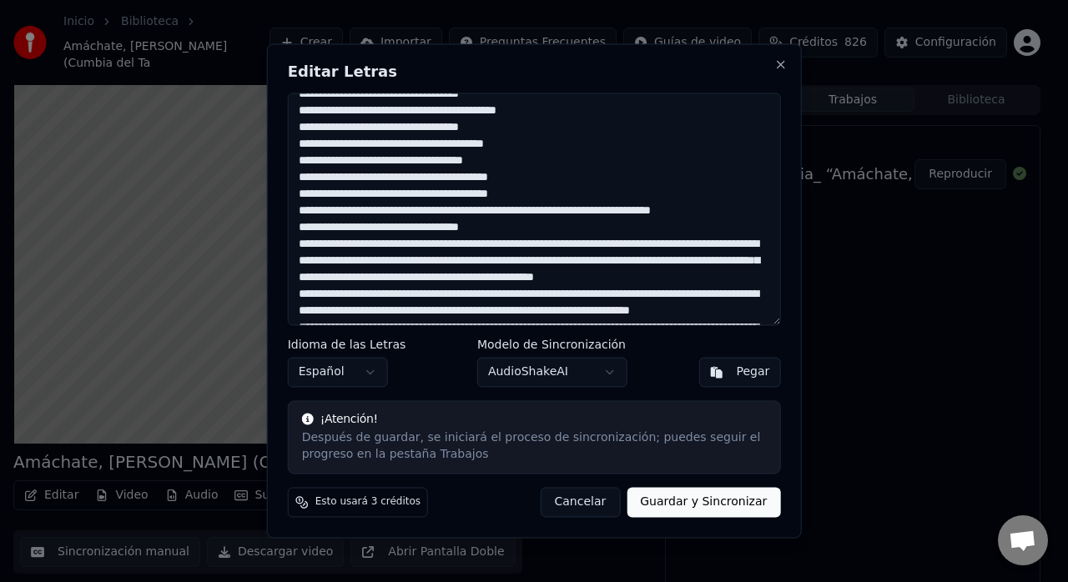
click at [520, 242] on textarea at bounding box center [534, 209] width 493 height 233
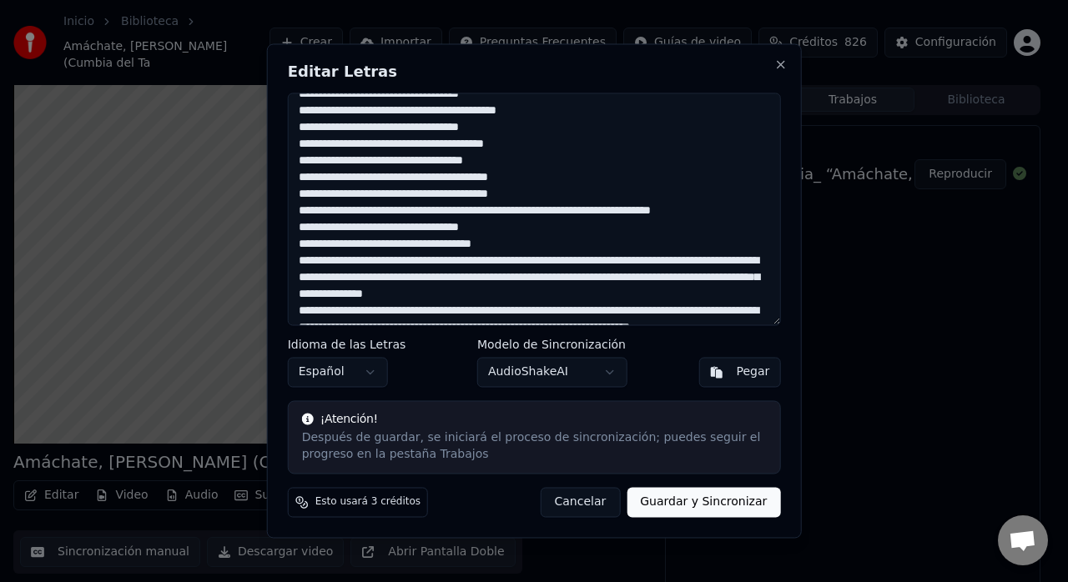
click at [524, 264] on textarea at bounding box center [534, 209] width 493 height 233
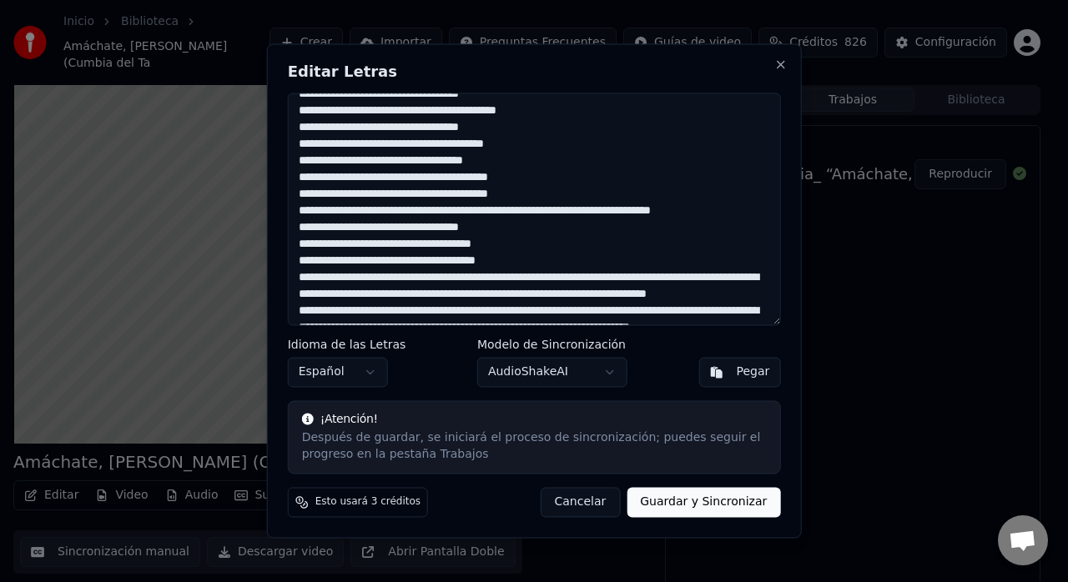
click at [482, 281] on textarea at bounding box center [534, 209] width 493 height 233
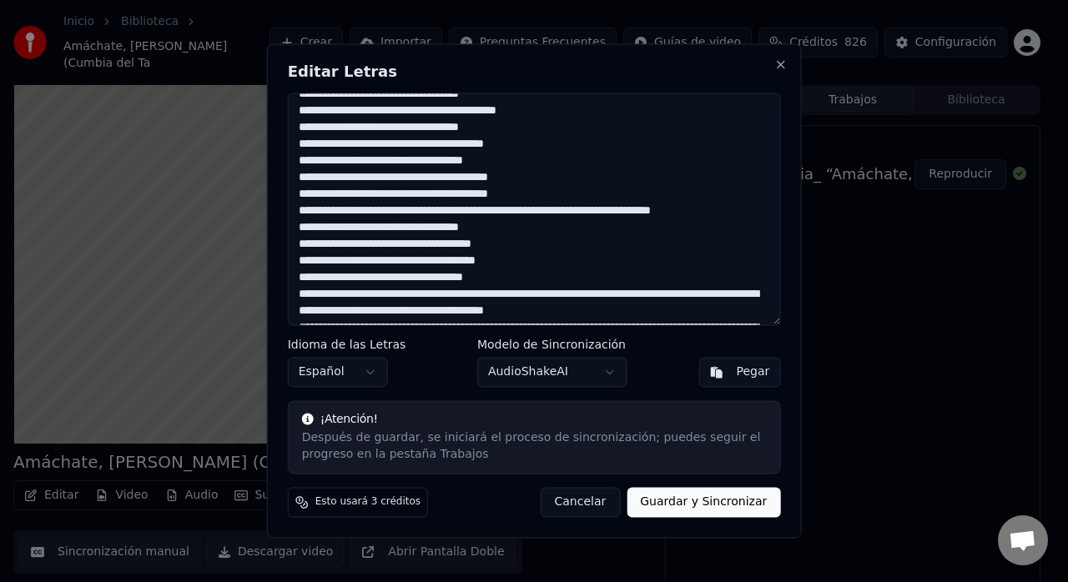
click at [532, 295] on textarea at bounding box center [534, 209] width 493 height 233
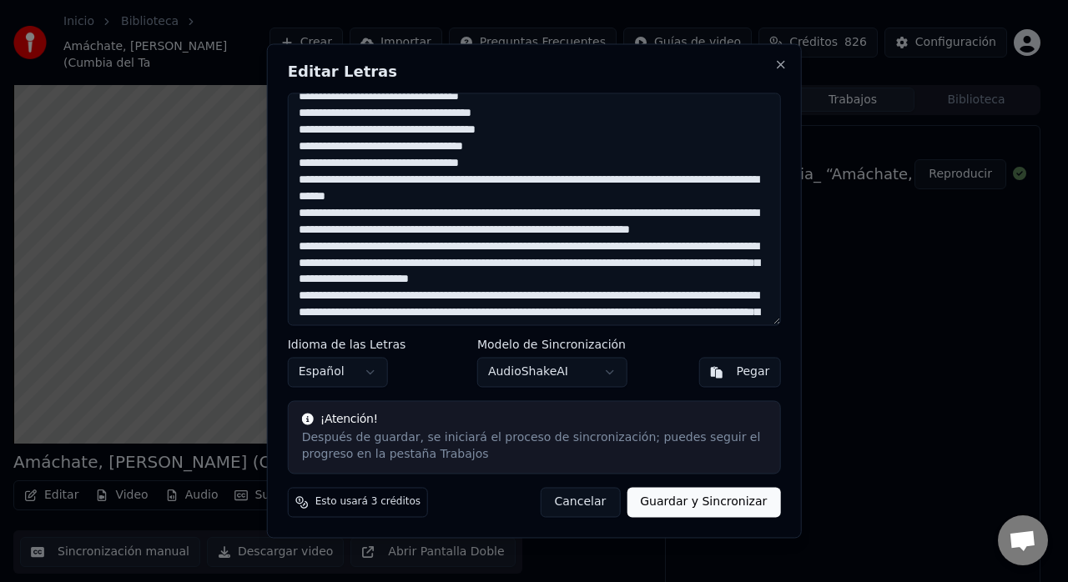
scroll to position [387, 0]
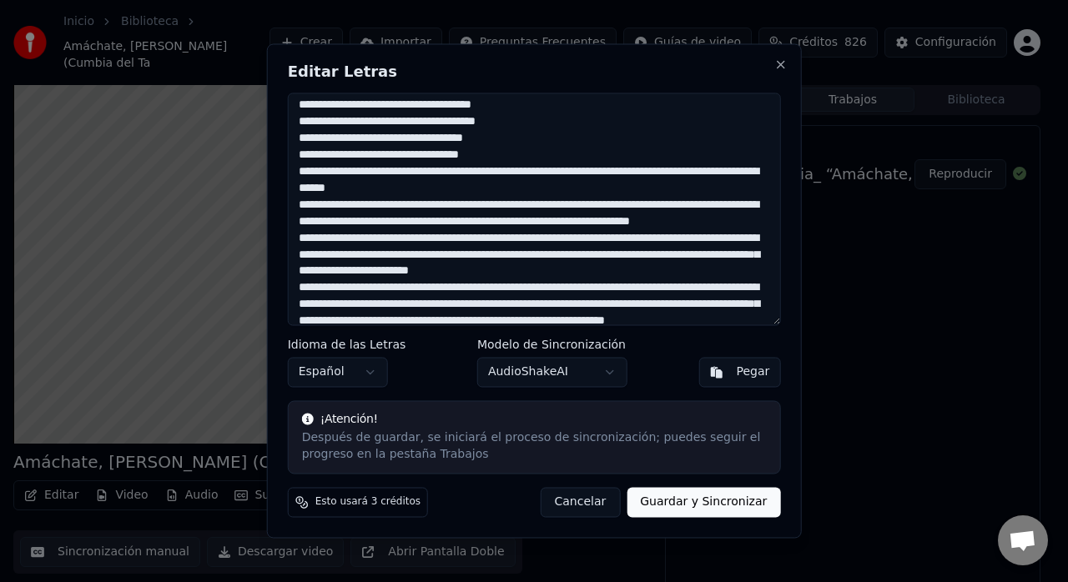
click at [476, 175] on textarea at bounding box center [534, 209] width 493 height 233
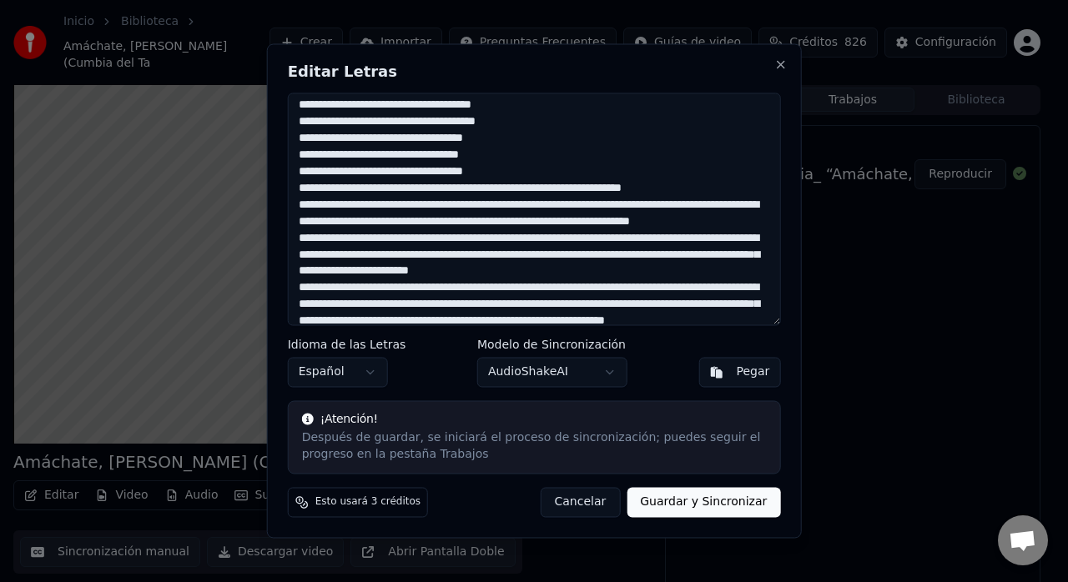
click at [494, 192] on textarea at bounding box center [534, 209] width 493 height 233
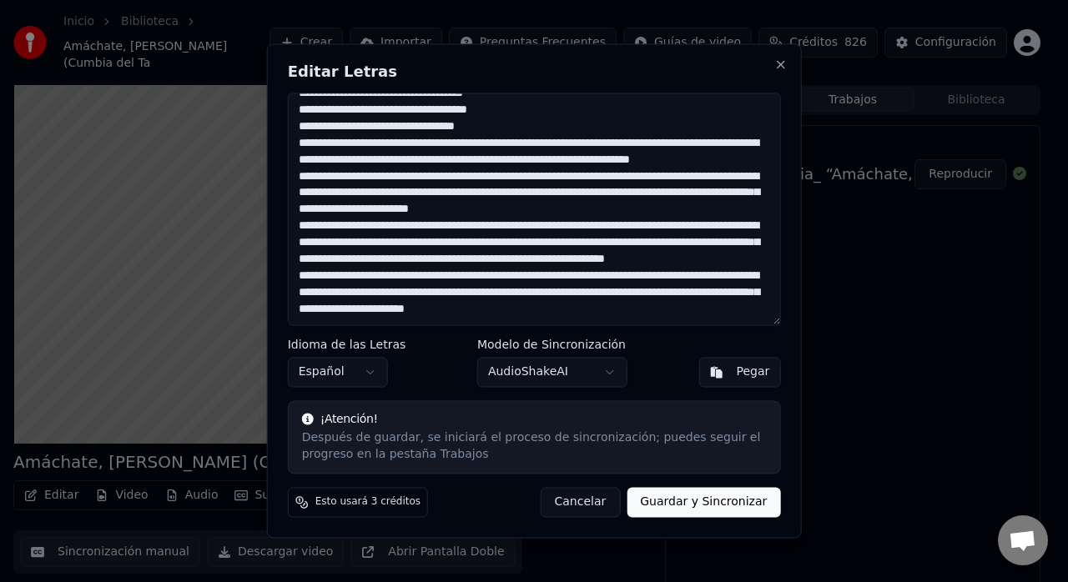
scroll to position [497, 0]
click at [523, 163] on textarea at bounding box center [534, 209] width 493 height 233
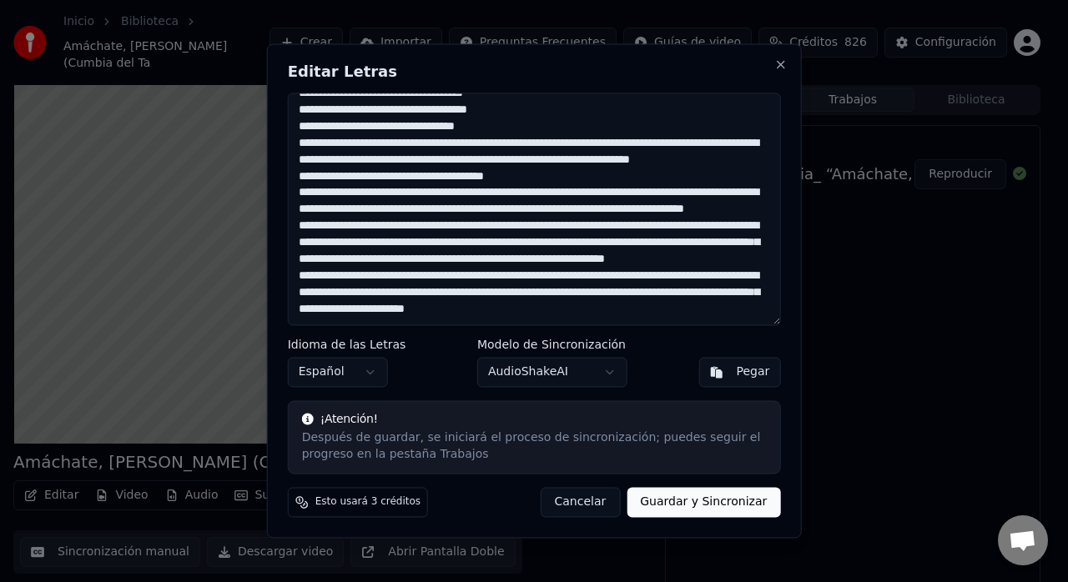
scroll to position [532, 0]
click at [524, 145] on textarea at bounding box center [534, 209] width 493 height 233
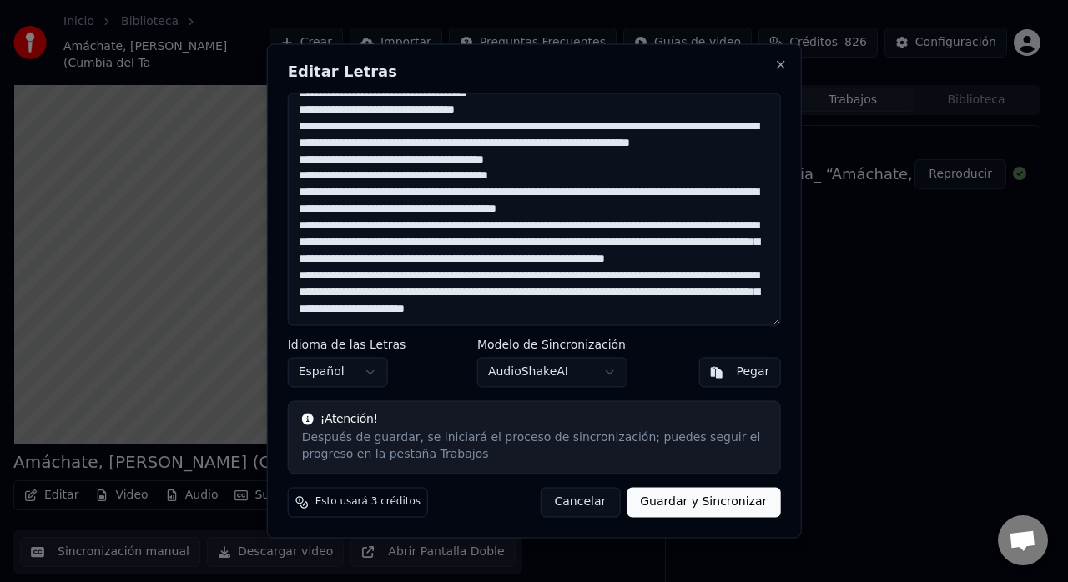
click at [502, 160] on textarea at bounding box center [534, 209] width 493 height 233
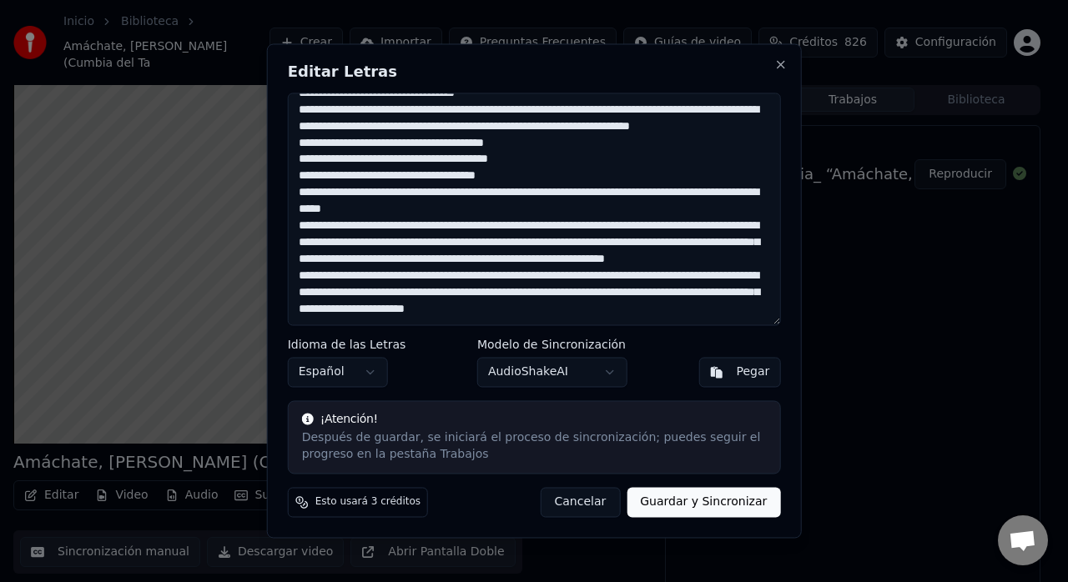
scroll to position [548, 0]
click at [519, 164] on textarea at bounding box center [534, 209] width 493 height 233
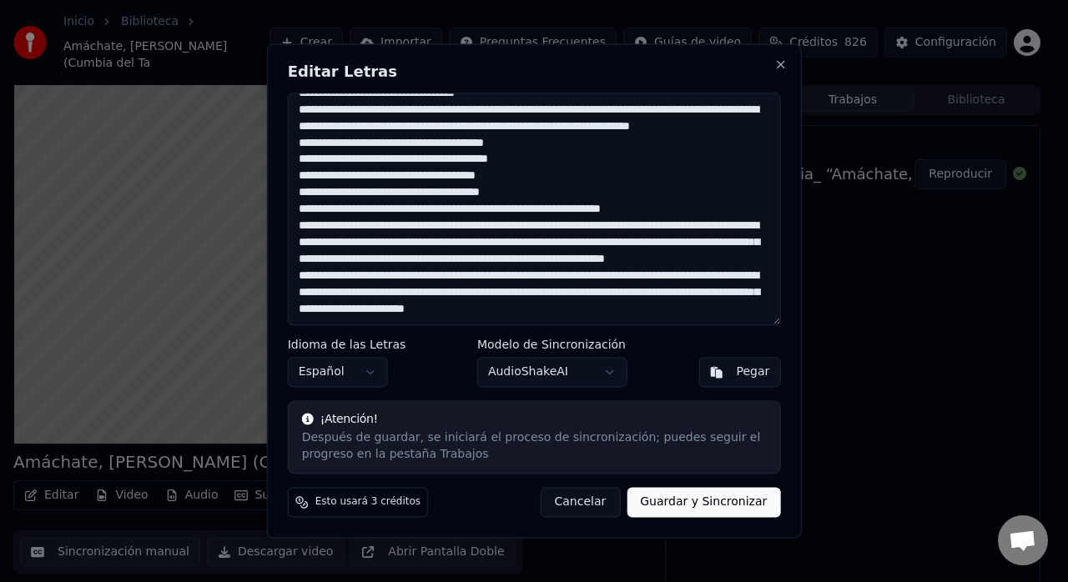
click at [552, 180] on textarea at bounding box center [534, 209] width 493 height 233
click at [476, 178] on textarea at bounding box center [534, 209] width 493 height 233
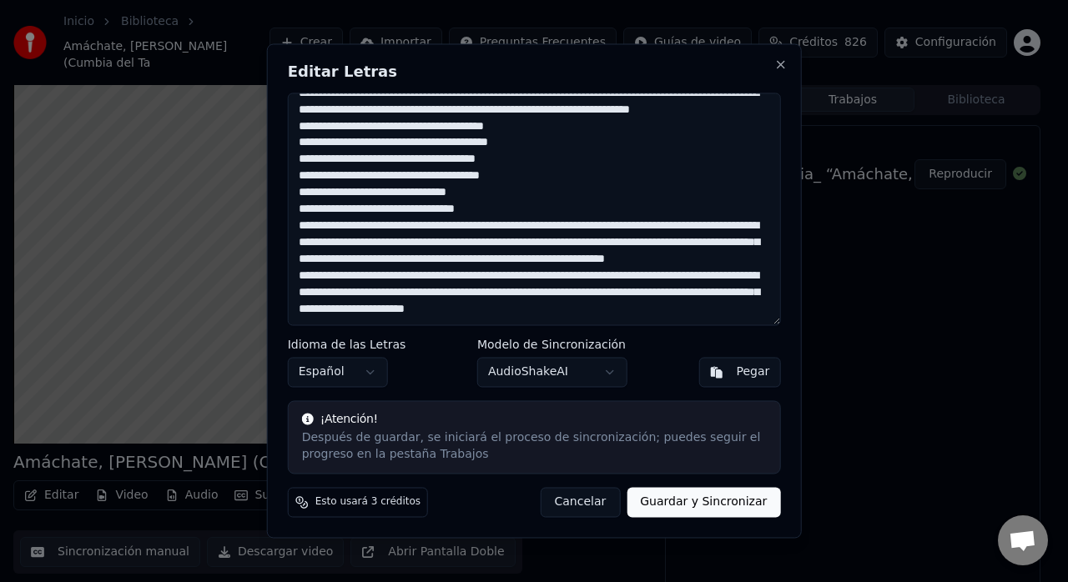
scroll to position [565, 0]
click at [529, 195] on textarea at bounding box center [534, 209] width 493 height 233
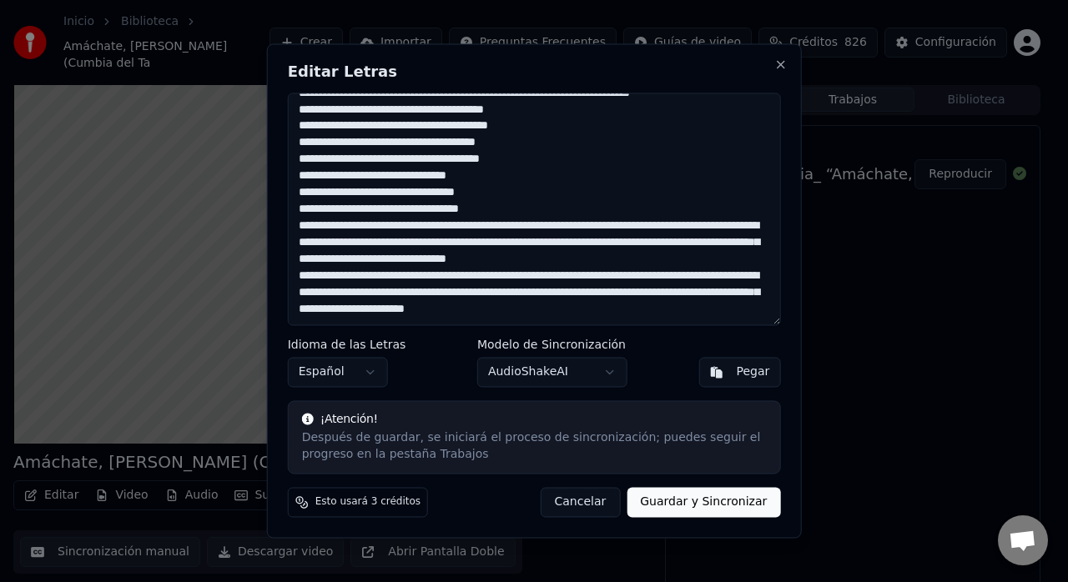
click at [411, 193] on textarea at bounding box center [534, 209] width 493 height 233
click at [461, 212] on textarea at bounding box center [534, 209] width 493 height 233
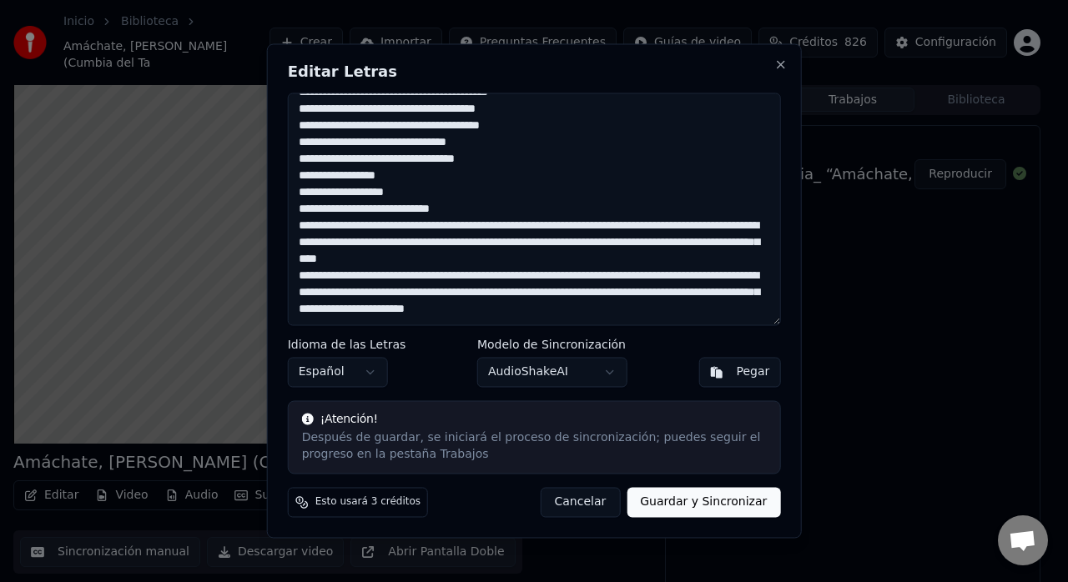
scroll to position [598, 0]
click at [361, 210] on textarea at bounding box center [534, 209] width 493 height 233
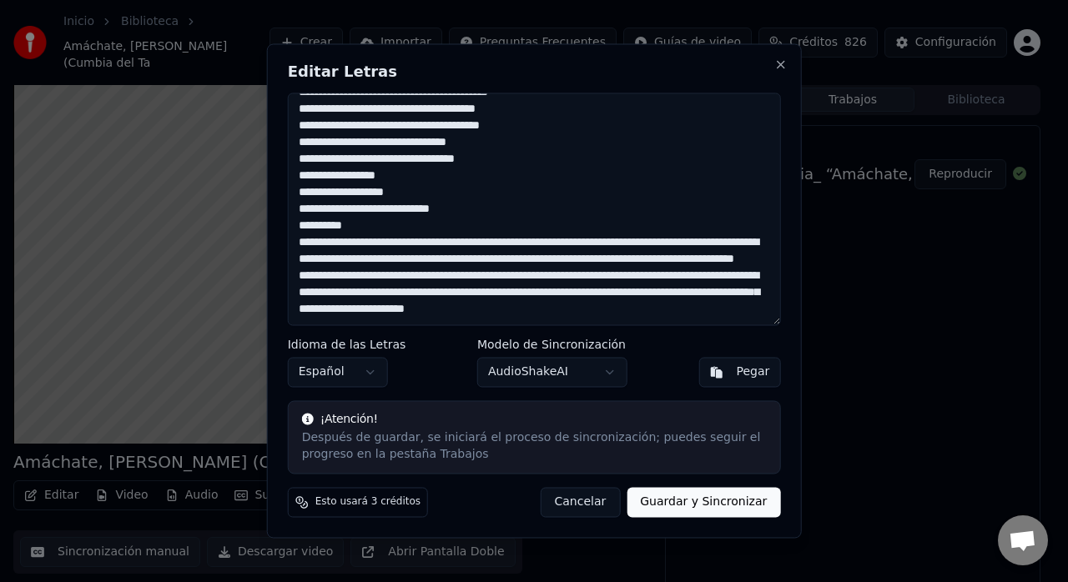
scroll to position [615, 0]
click at [462, 214] on textarea at bounding box center [534, 209] width 493 height 233
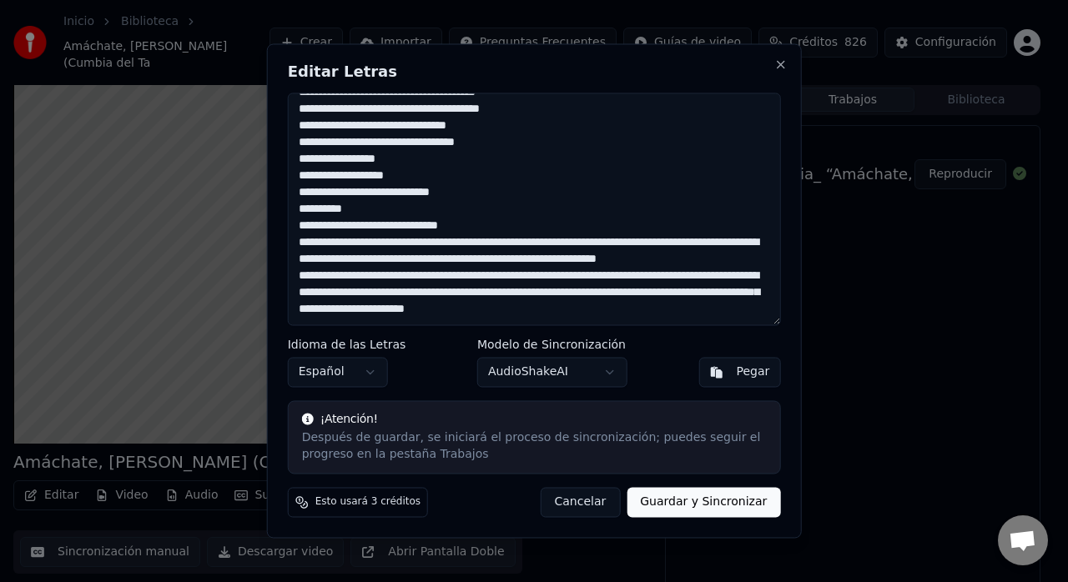
scroll to position [632, 0]
click at [489, 214] on textarea at bounding box center [534, 209] width 493 height 233
click at [491, 214] on textarea at bounding box center [534, 209] width 493 height 233
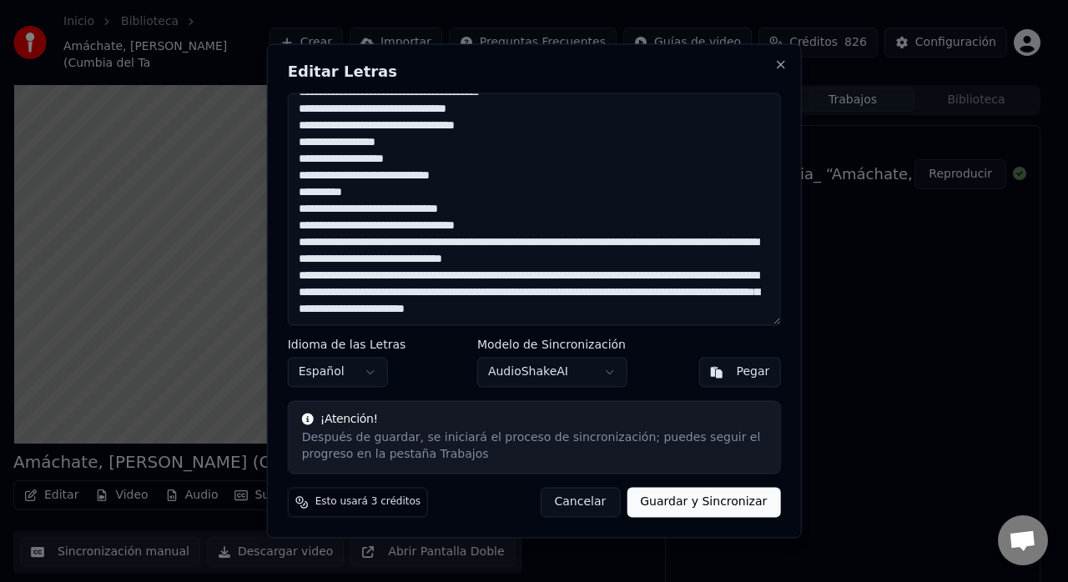
click at [530, 229] on textarea at bounding box center [534, 209] width 493 height 233
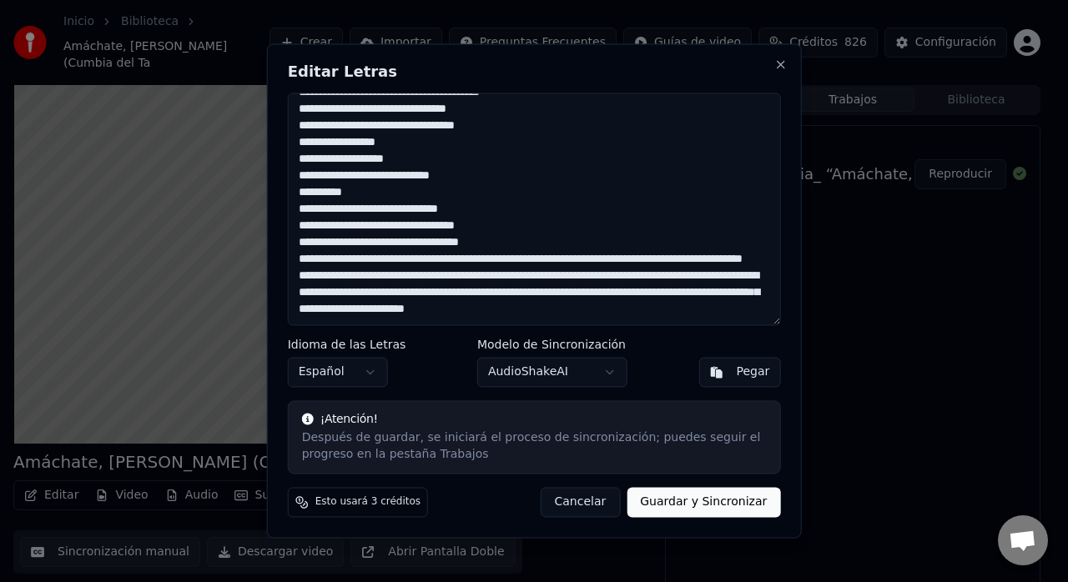
scroll to position [648, 0]
click at [592, 280] on textarea at bounding box center [534, 209] width 493 height 233
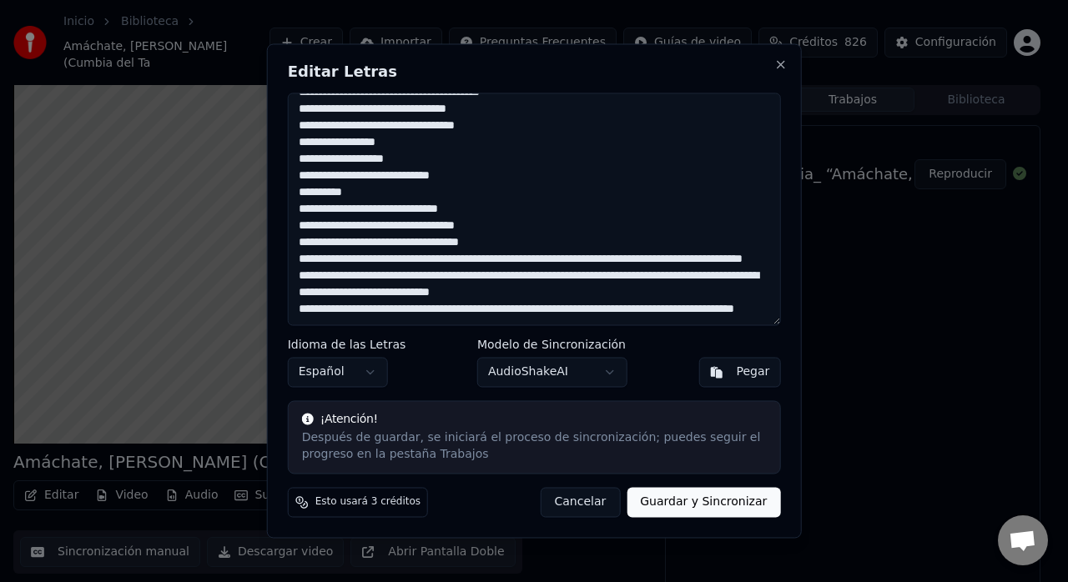
click at [363, 294] on textarea at bounding box center [534, 209] width 493 height 233
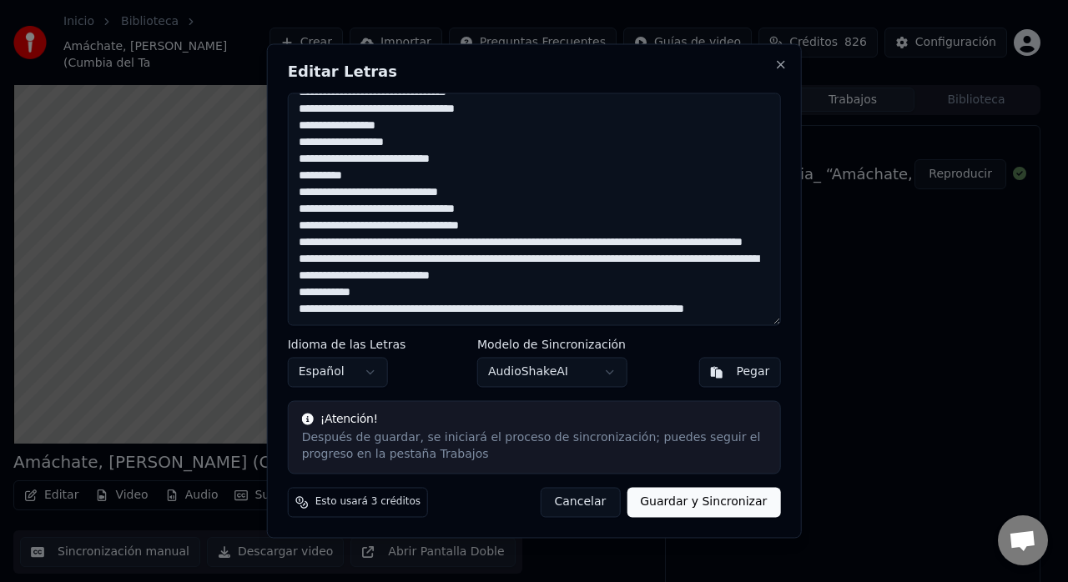
scroll to position [665, 0]
click at [462, 292] on textarea at bounding box center [534, 209] width 493 height 233
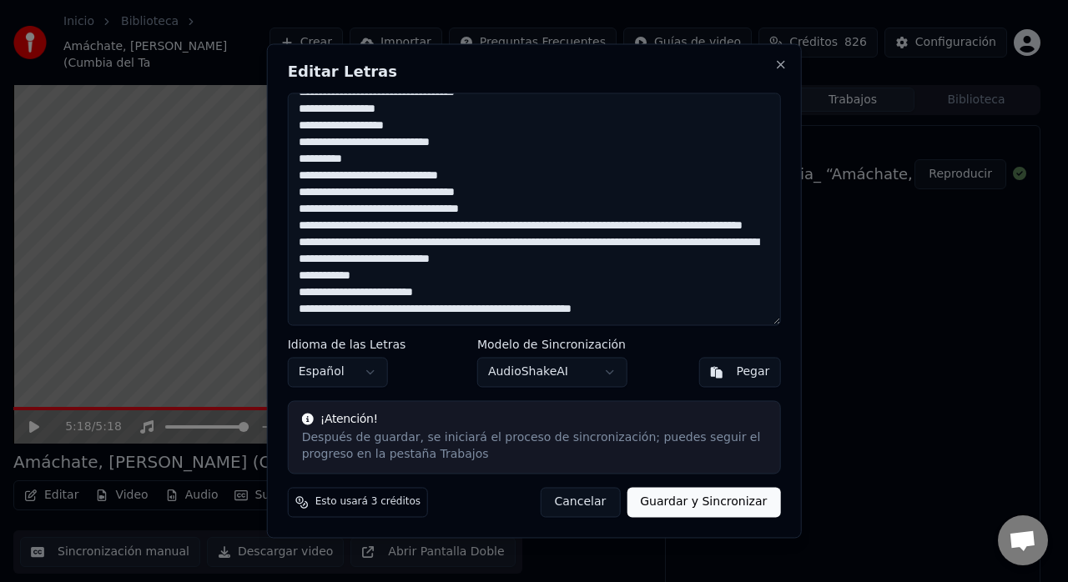
click at [527, 315] on textarea at bounding box center [534, 209] width 493 height 233
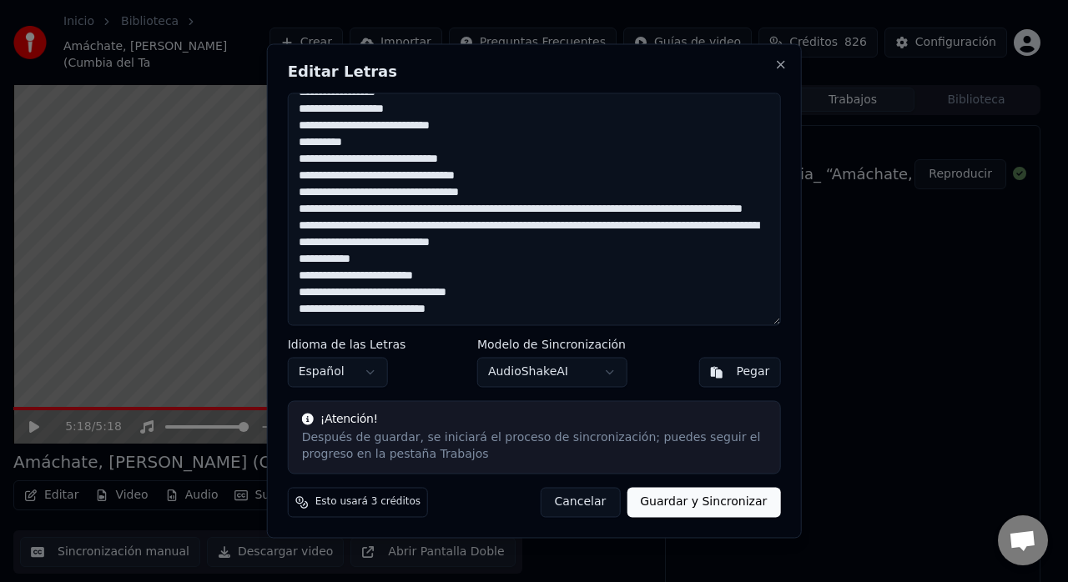
scroll to position [682, 0]
click at [416, 315] on textarea at bounding box center [534, 209] width 493 height 233
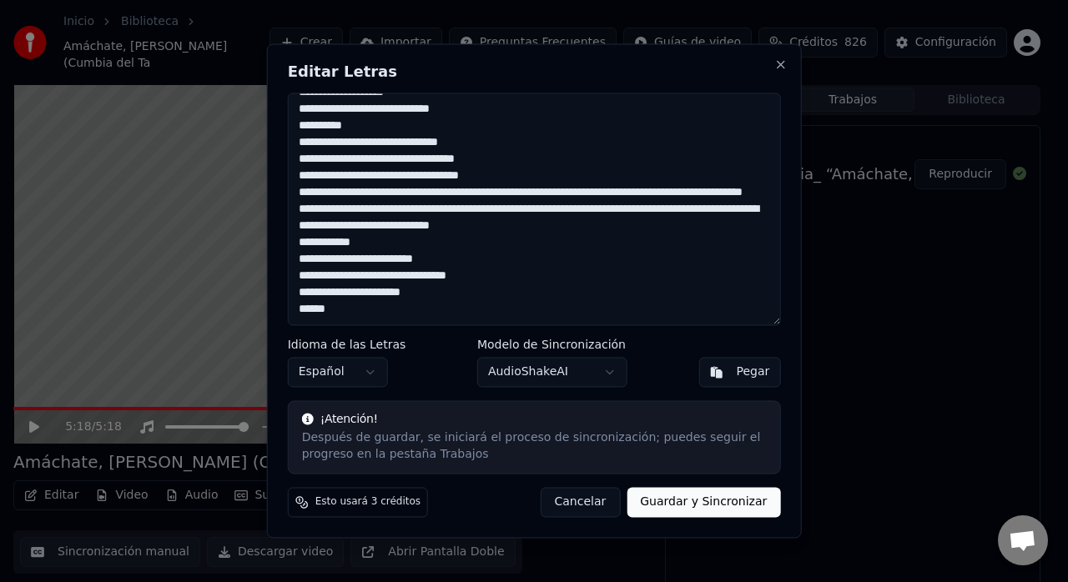
scroll to position [0, 0]
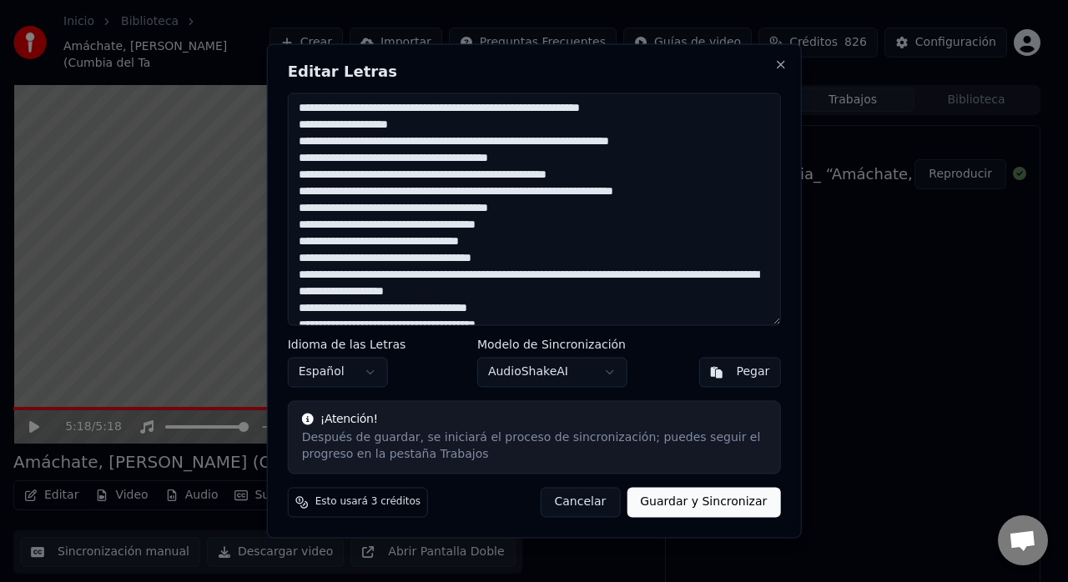
click at [304, 113] on textarea at bounding box center [534, 209] width 493 height 233
click at [444, 178] on textarea at bounding box center [534, 209] width 493 height 233
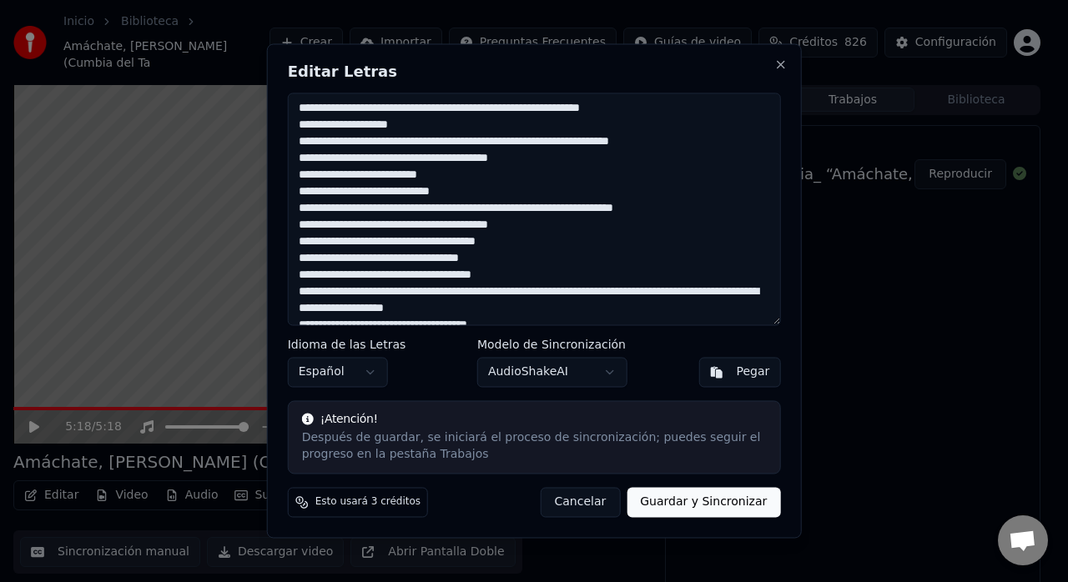
click at [431, 147] on textarea at bounding box center [534, 209] width 493 height 233
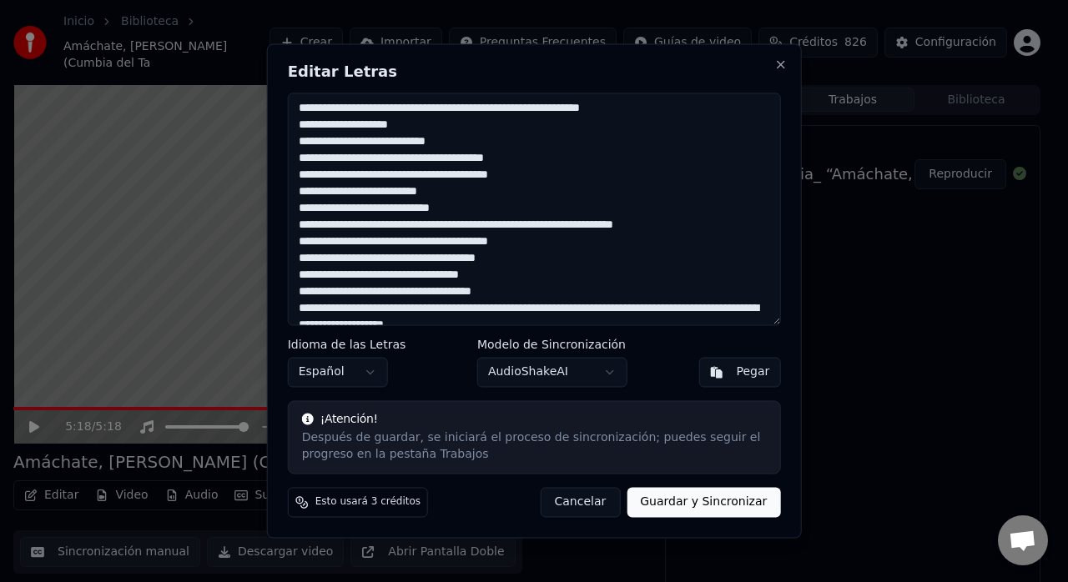
click at [454, 109] on textarea at bounding box center [534, 209] width 493 height 233
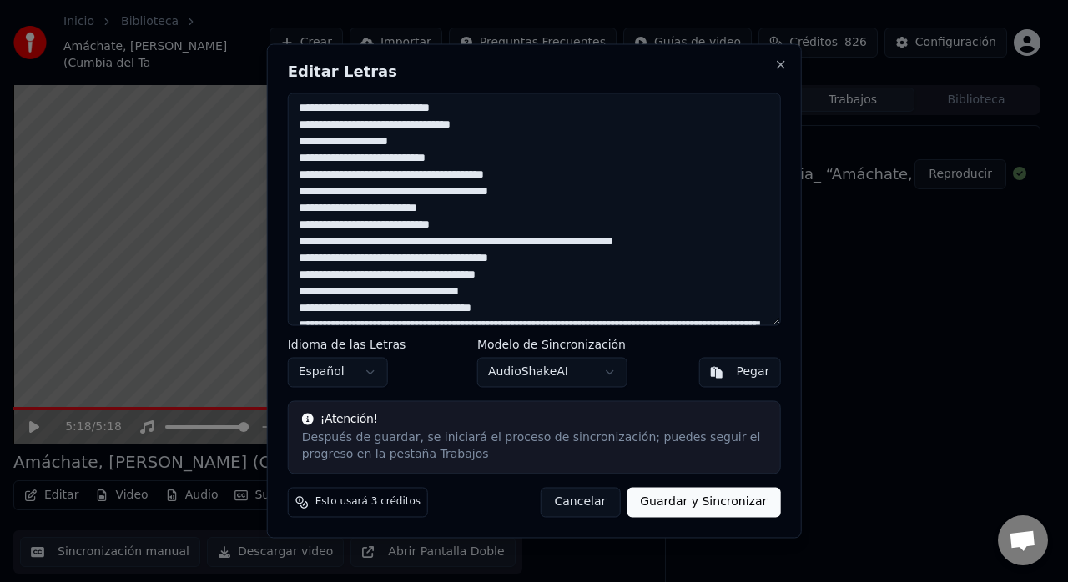
click at [495, 240] on textarea at bounding box center [534, 209] width 493 height 233
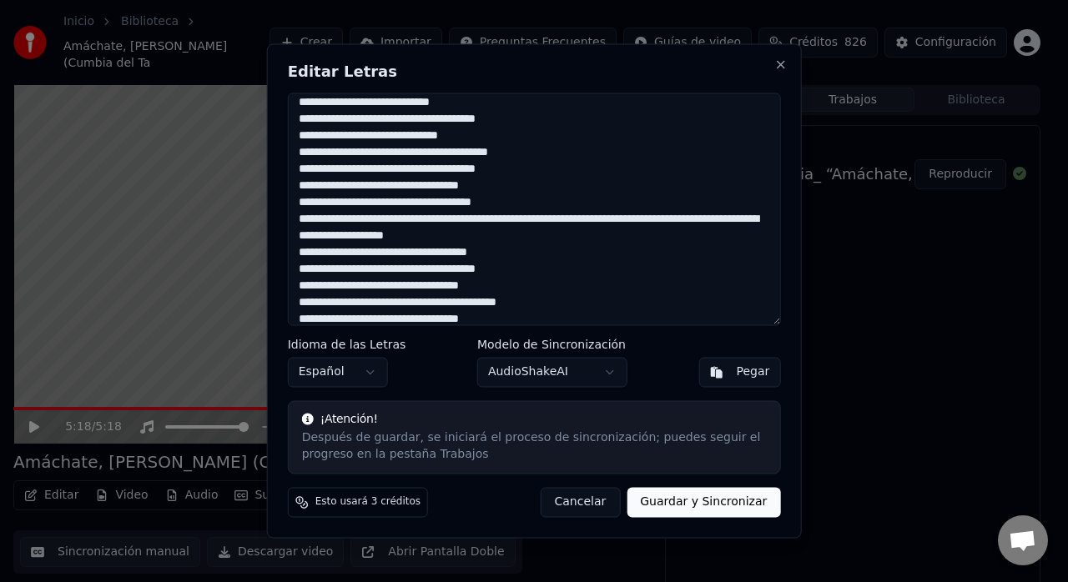
scroll to position [129, 0]
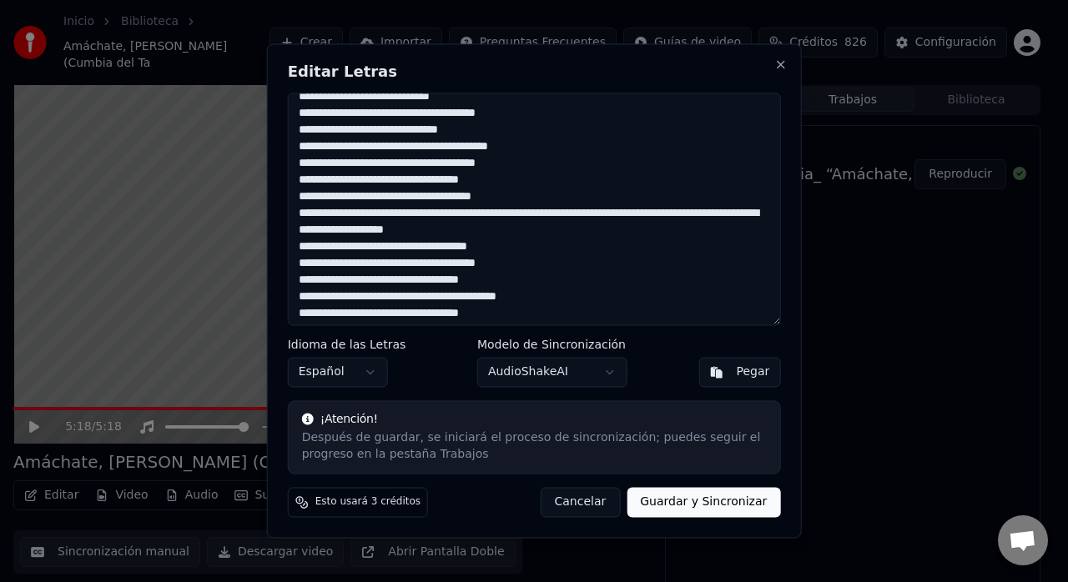
click at [535, 212] on textarea at bounding box center [534, 209] width 493 height 233
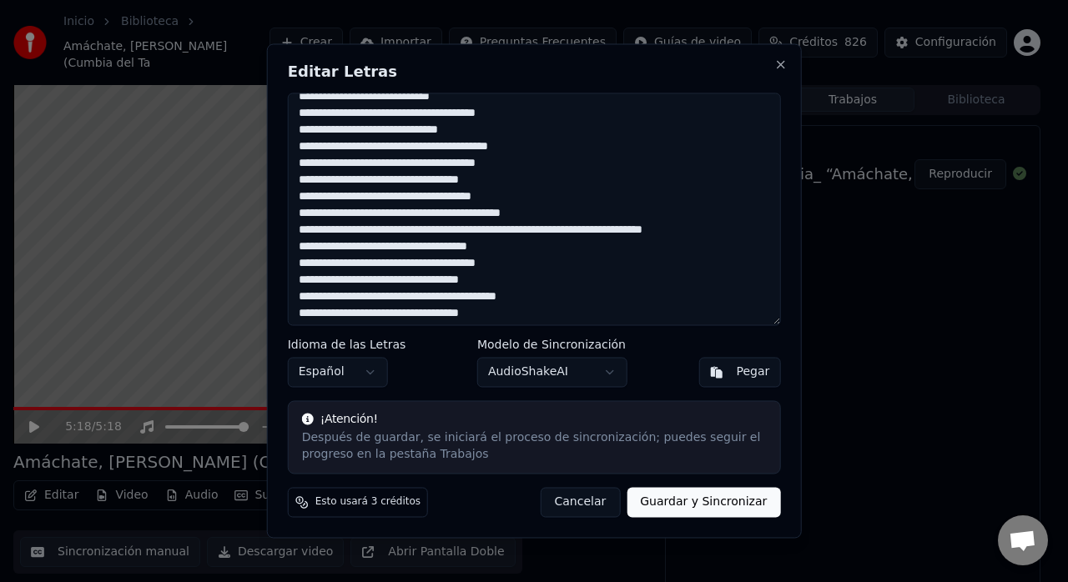
click at [521, 232] on textarea at bounding box center [534, 209] width 493 height 233
click at [412, 250] on textarea at bounding box center [534, 209] width 493 height 233
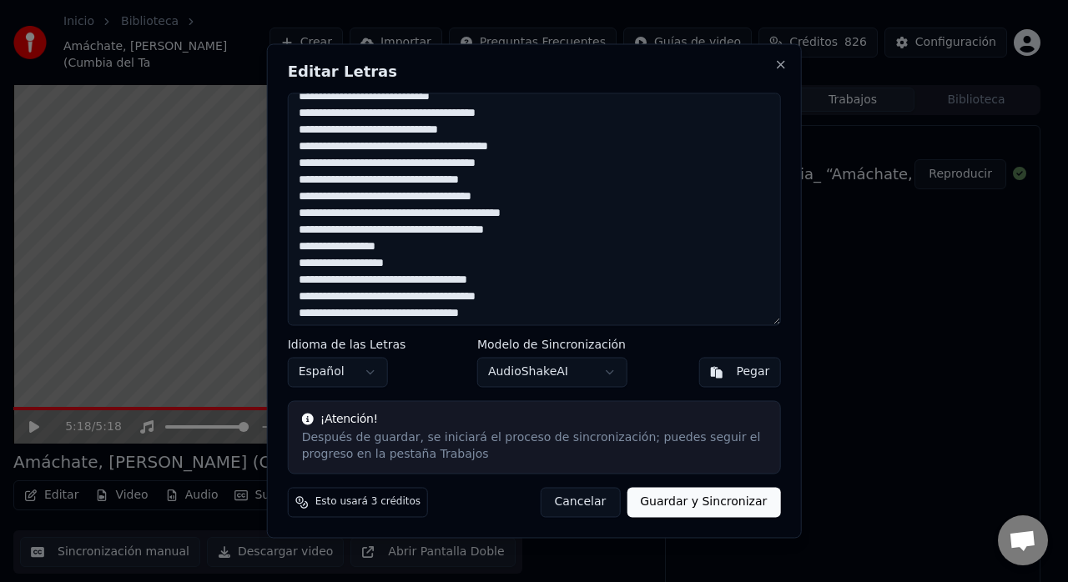
click at [413, 179] on textarea at bounding box center [534, 209] width 493 height 233
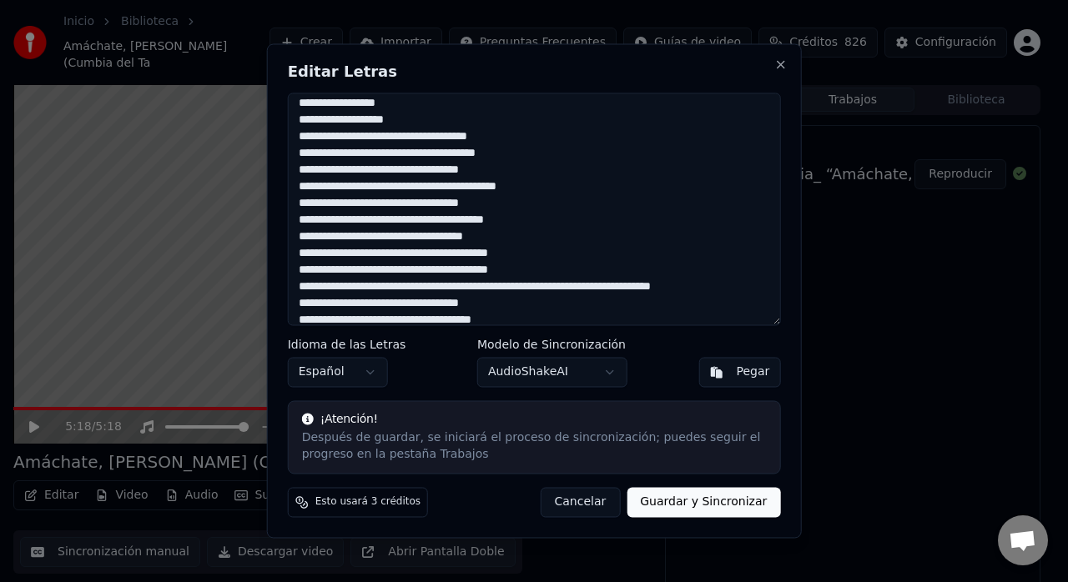
scroll to position [0, 0]
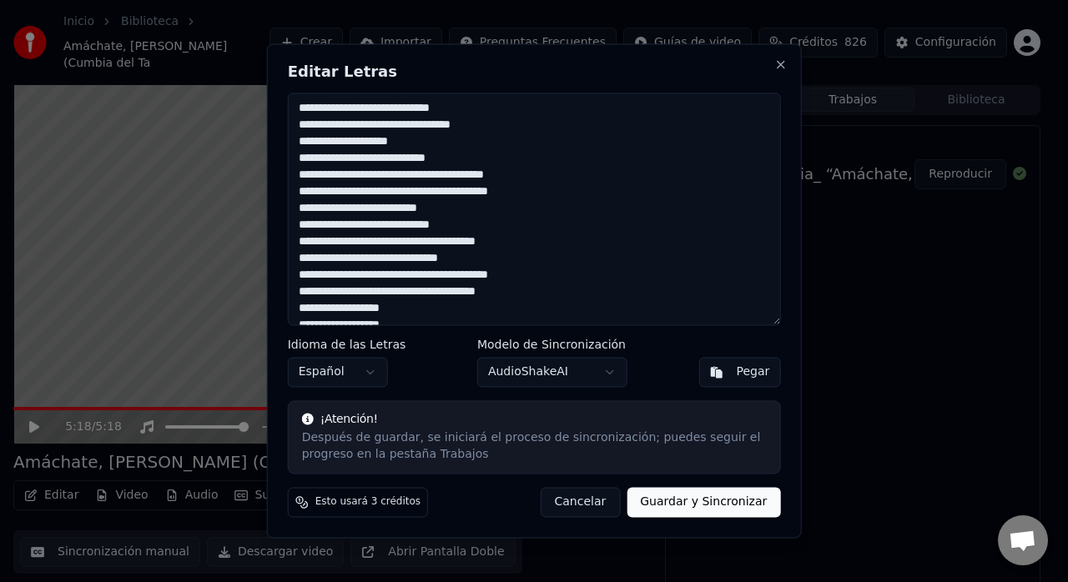
click at [346, 107] on textarea at bounding box center [534, 209] width 493 height 233
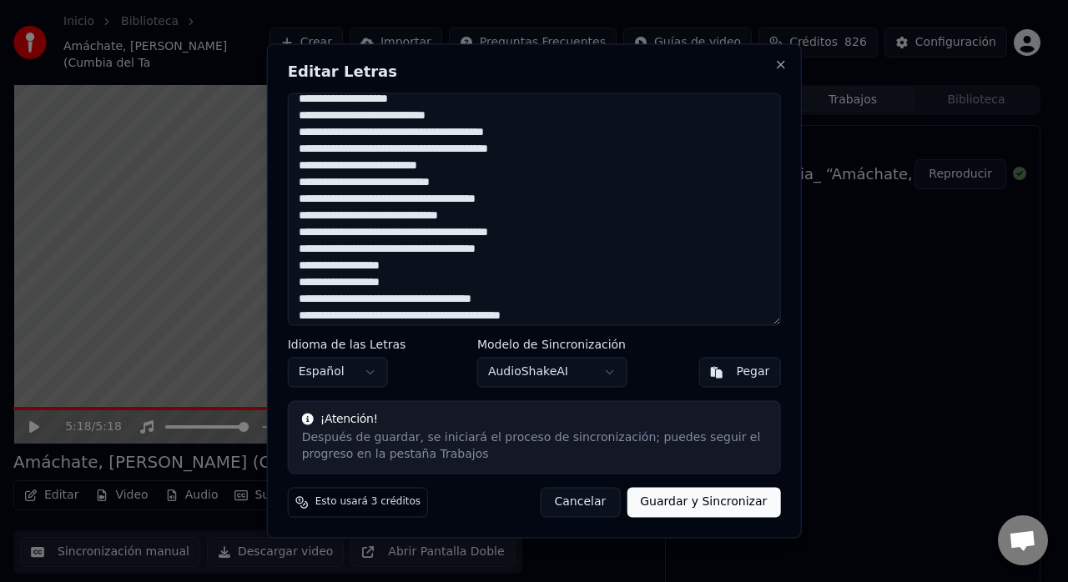
scroll to position [62, 0]
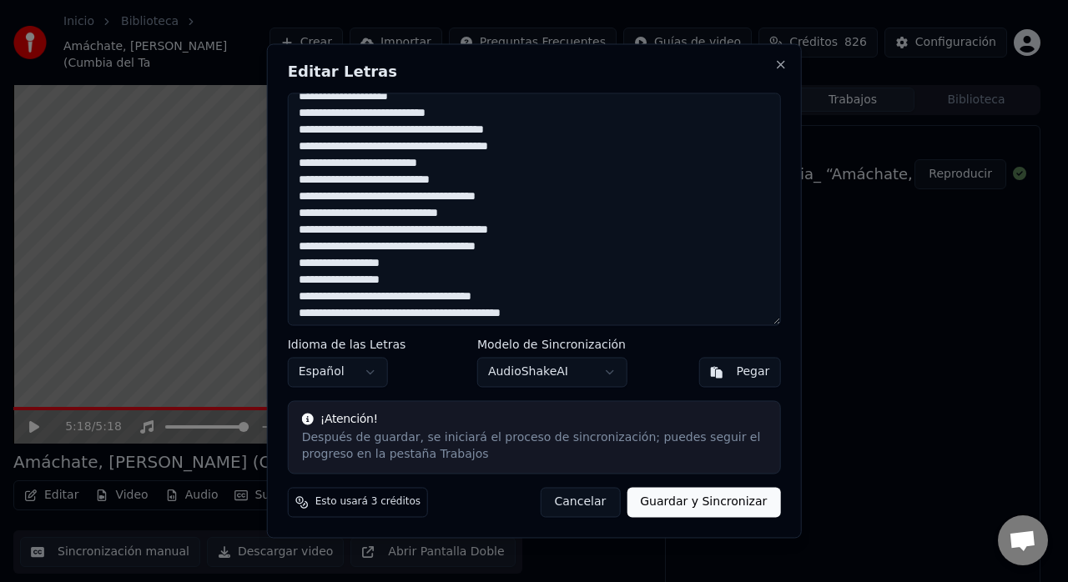
click at [387, 148] on textarea at bounding box center [534, 209] width 493 height 233
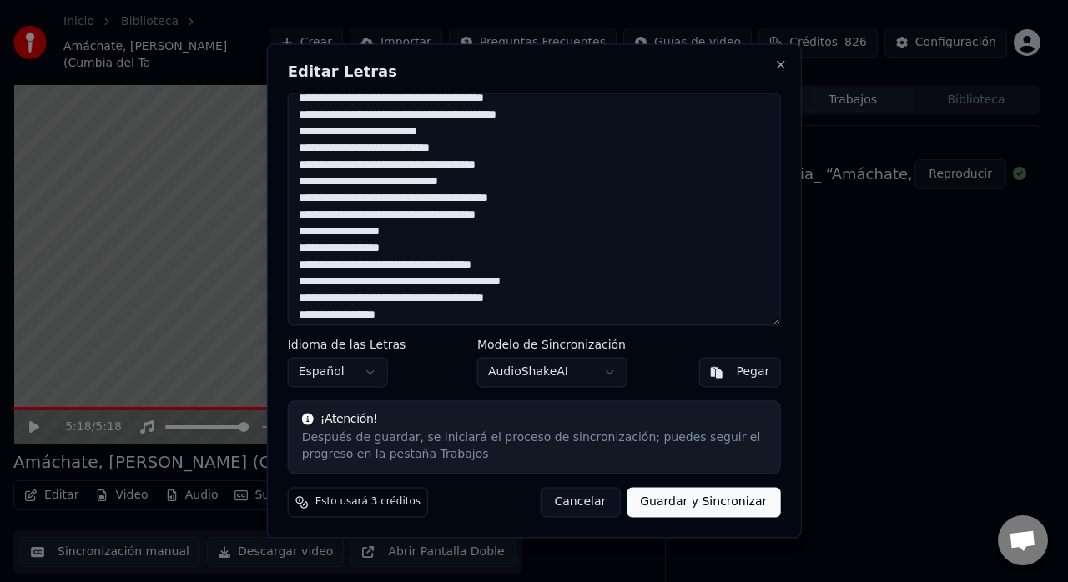
click at [467, 117] on textarea at bounding box center [534, 209] width 493 height 233
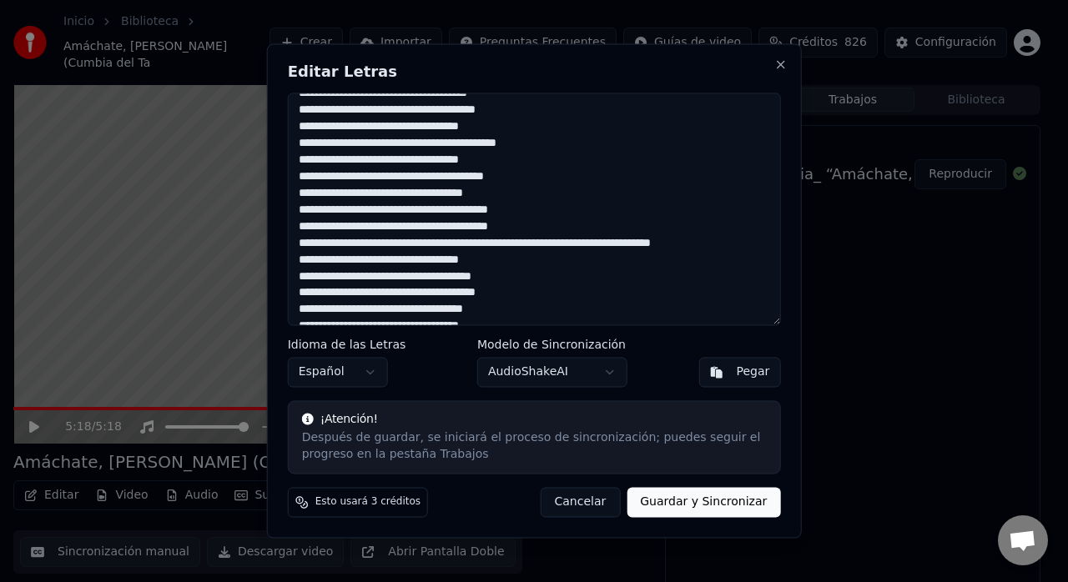
scroll to position [369, 0]
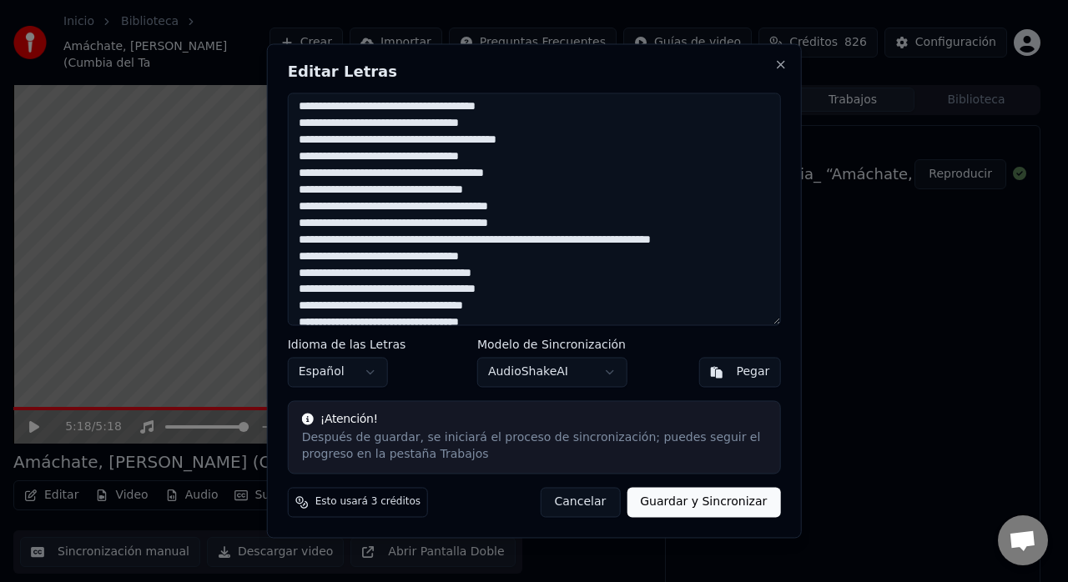
click at [446, 174] on textarea at bounding box center [534, 209] width 493 height 233
click at [509, 225] on textarea at bounding box center [534, 209] width 493 height 233
click at [499, 224] on textarea at bounding box center [534, 209] width 493 height 233
click at [523, 234] on textarea at bounding box center [534, 209] width 493 height 233
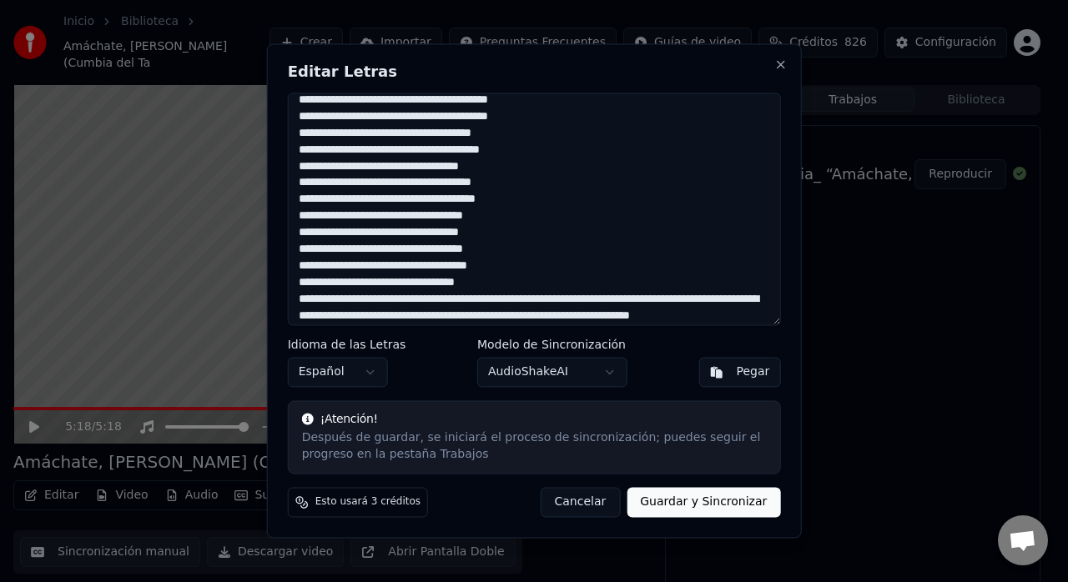
scroll to position [472, 0]
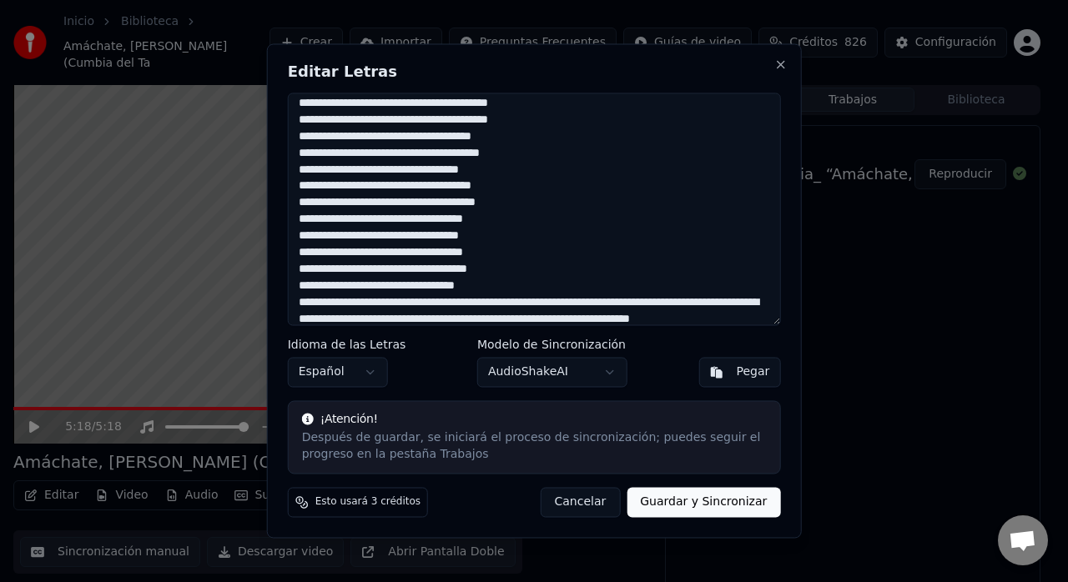
click at [416, 169] on textarea at bounding box center [534, 209] width 493 height 233
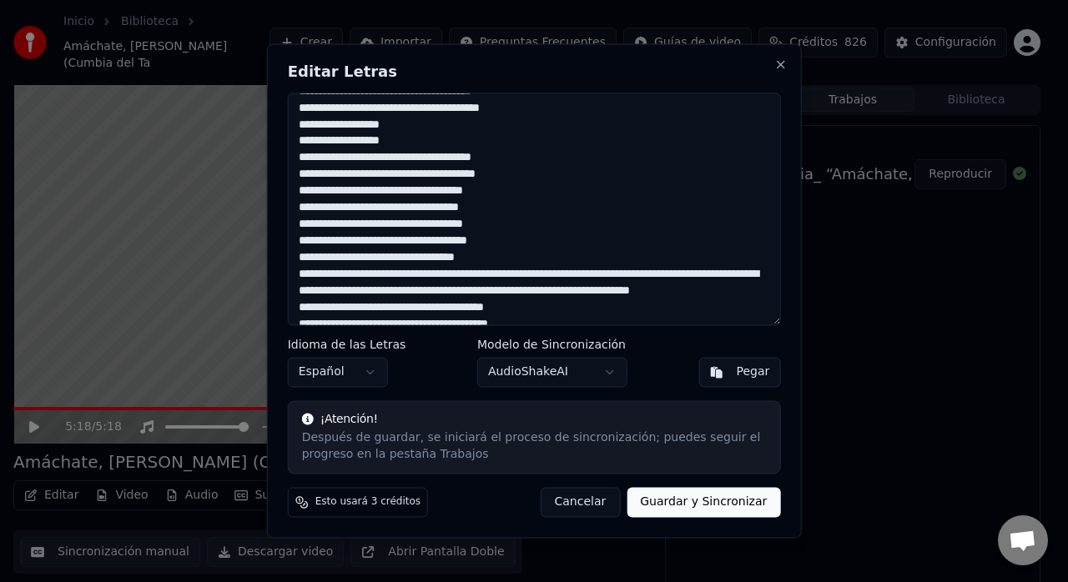
scroll to position [527, 0]
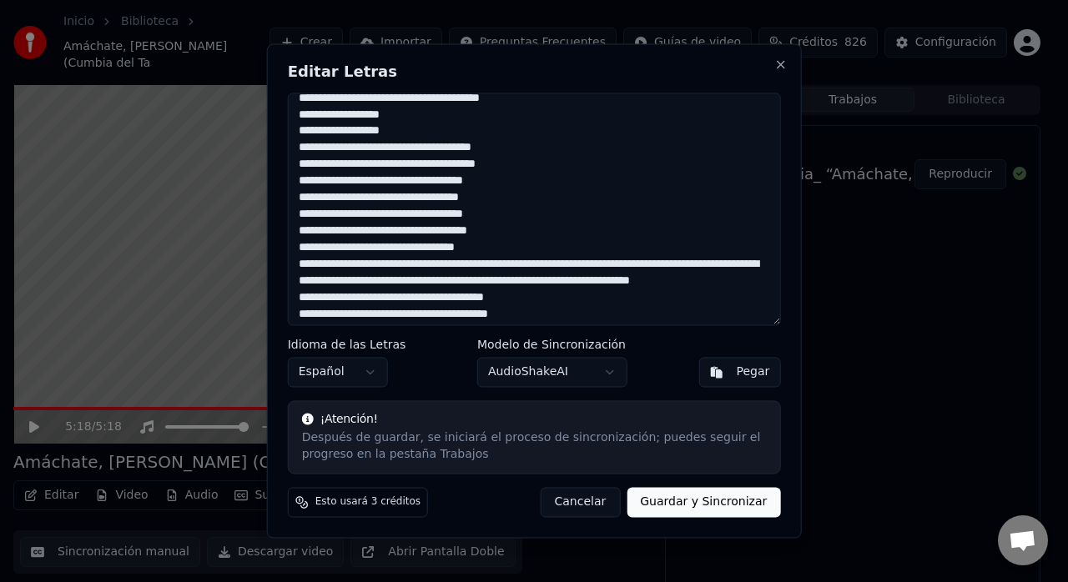
click at [413, 204] on textarea at bounding box center [534, 209] width 493 height 233
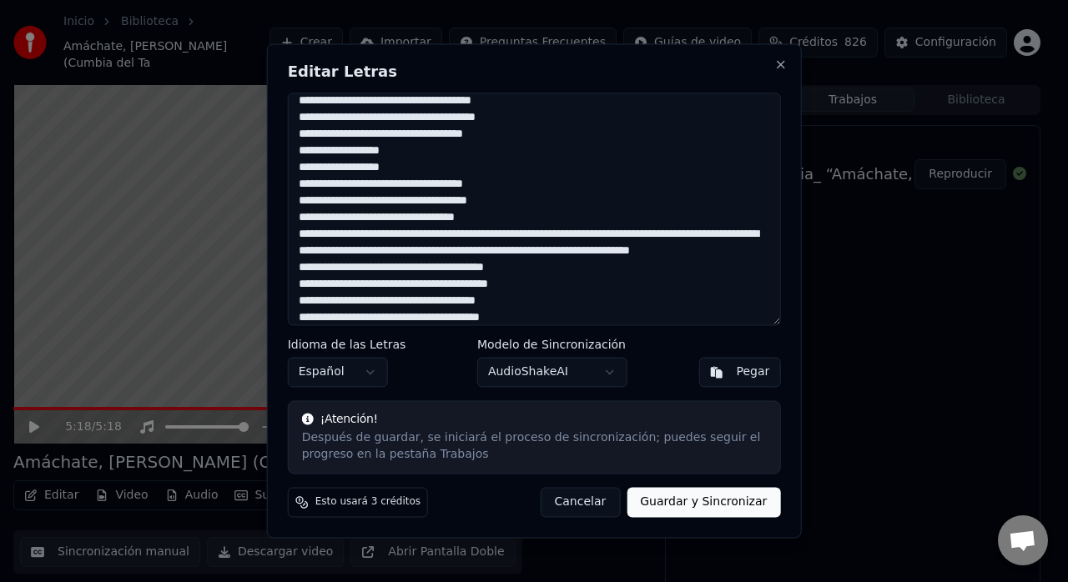
scroll to position [577, 0]
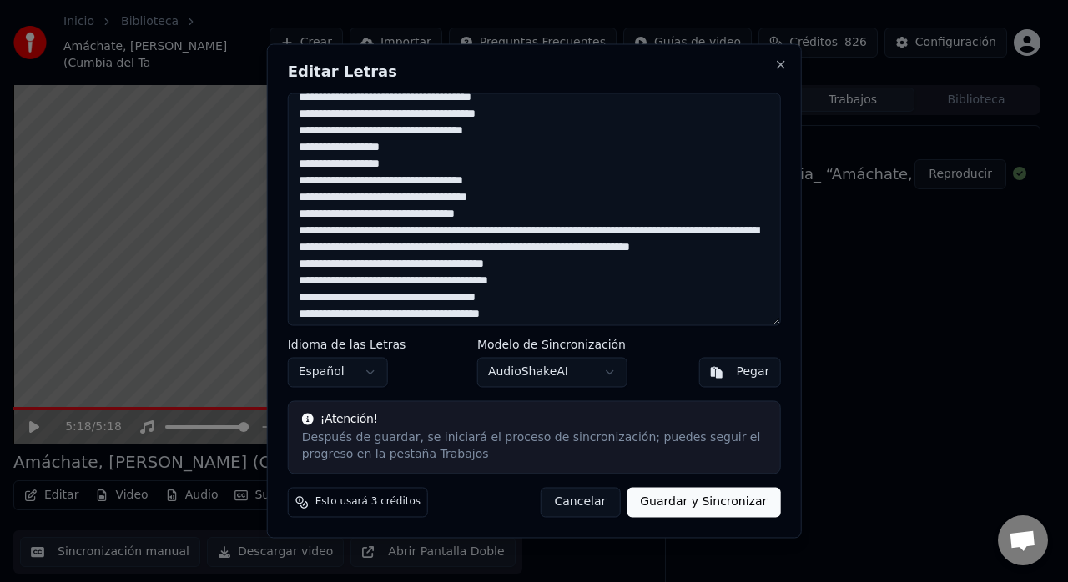
click at [416, 237] on textarea at bounding box center [534, 209] width 493 height 233
click at [507, 233] on textarea at bounding box center [534, 209] width 493 height 233
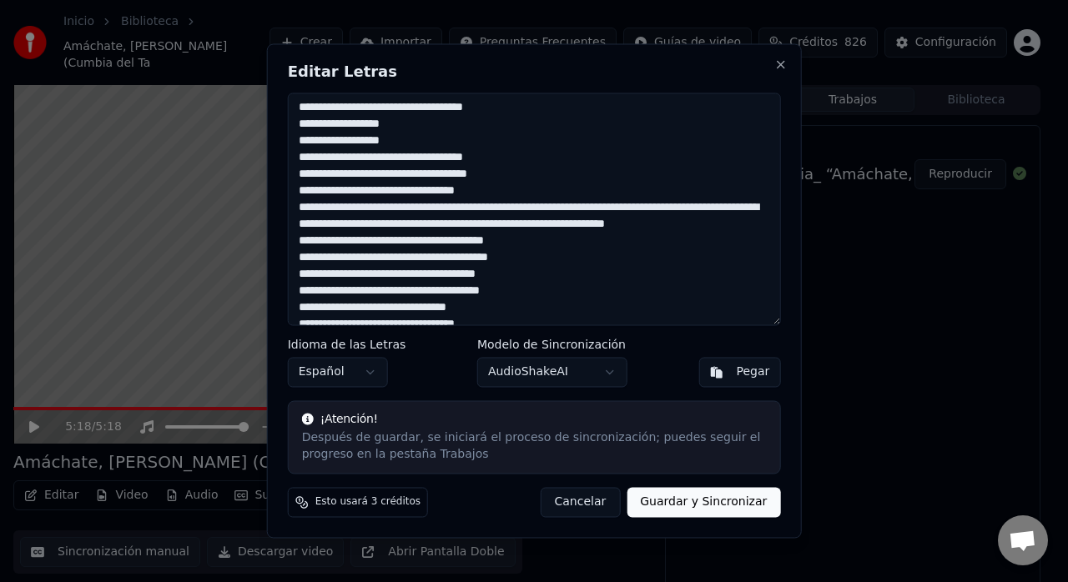
scroll to position [604, 0]
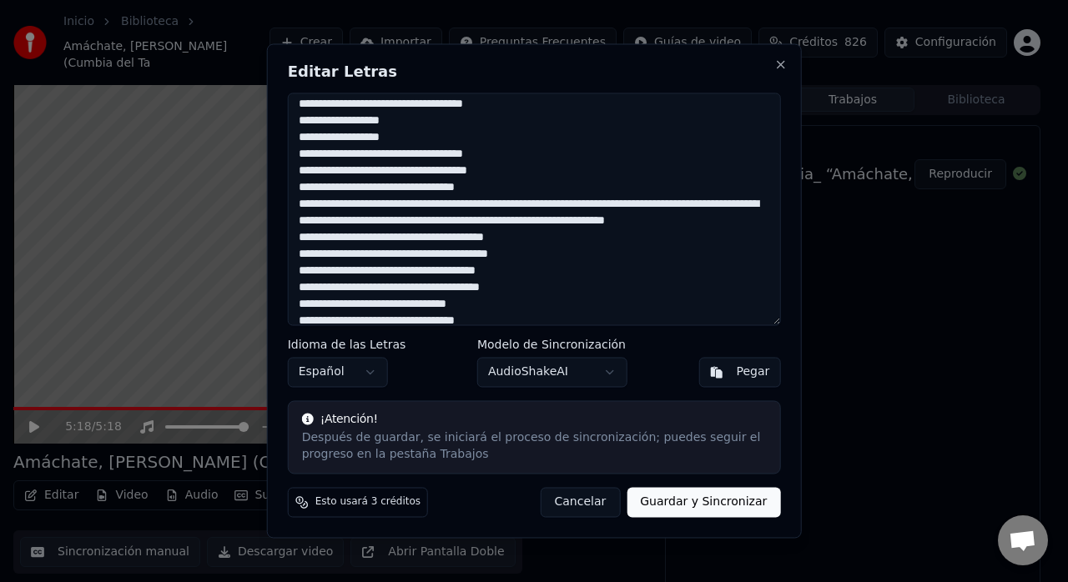
click at [747, 215] on textarea at bounding box center [534, 209] width 493 height 233
click at [745, 206] on textarea at bounding box center [534, 209] width 493 height 233
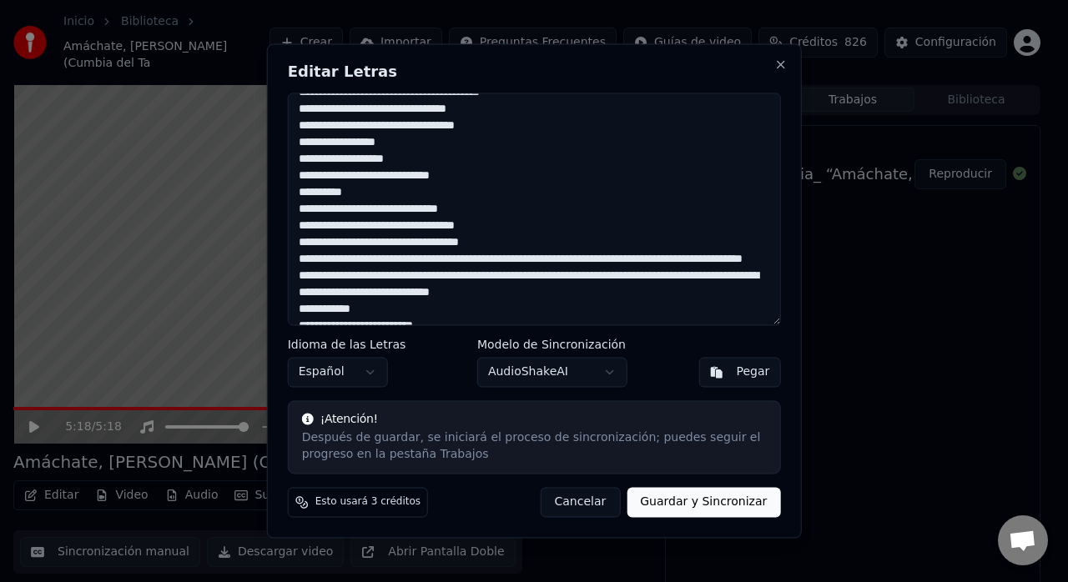
scroll to position [803, 0]
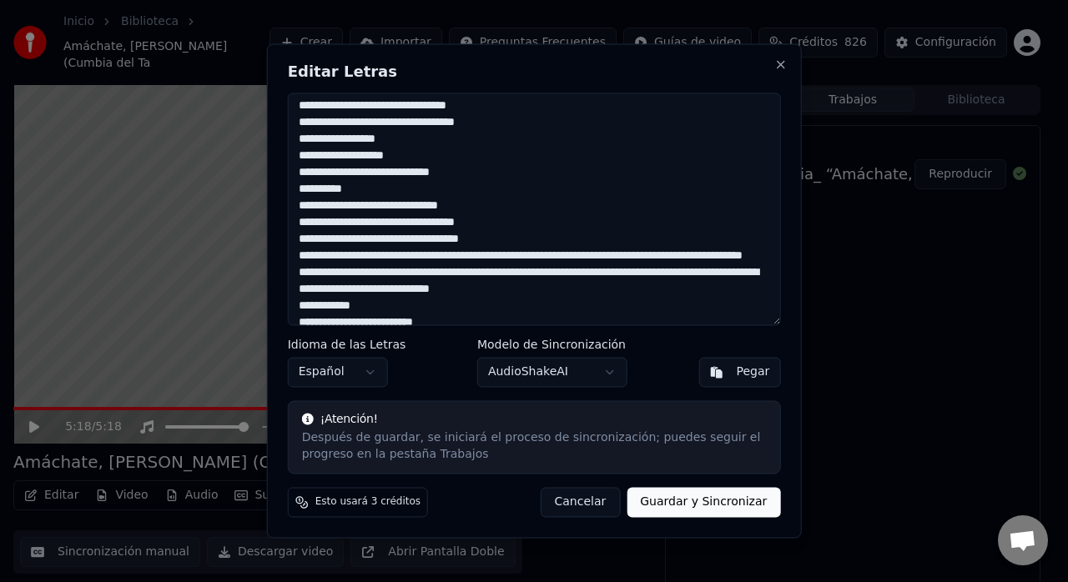
click at [422, 210] on textarea at bounding box center [534, 209] width 493 height 233
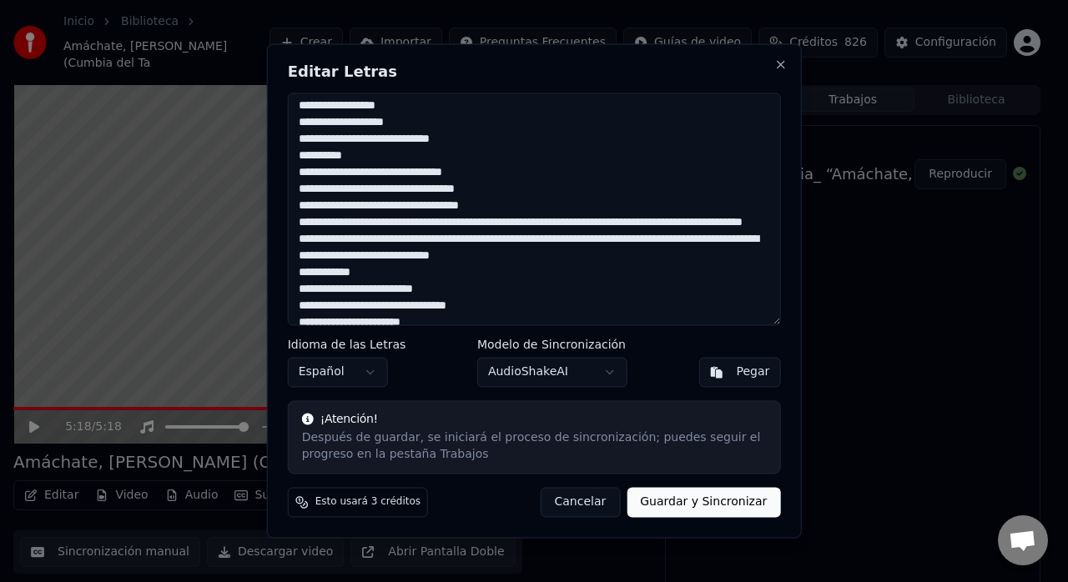
scroll to position [833, 0]
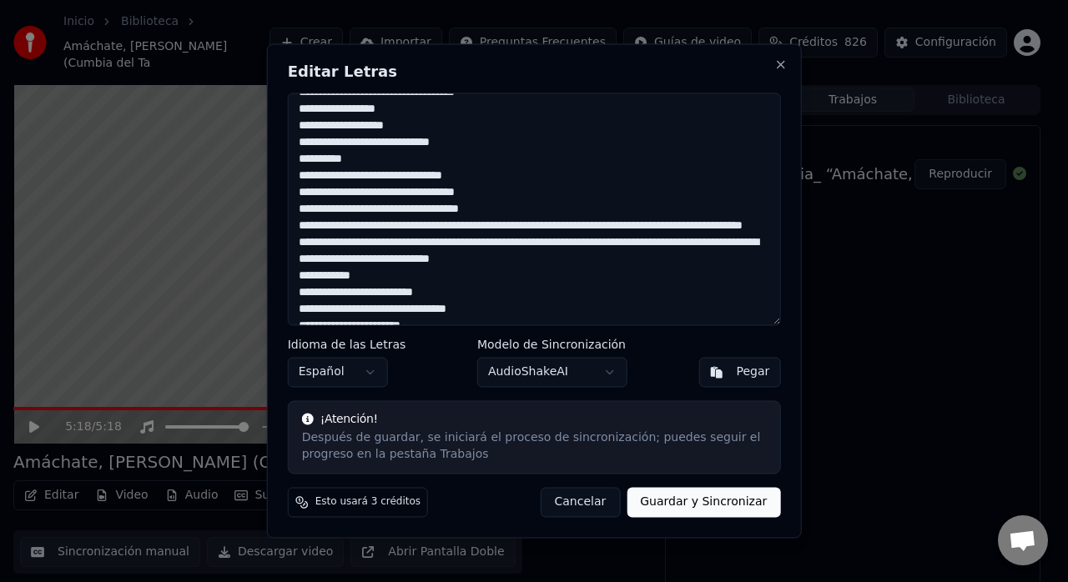
click at [416, 212] on textarea at bounding box center [534, 209] width 493 height 233
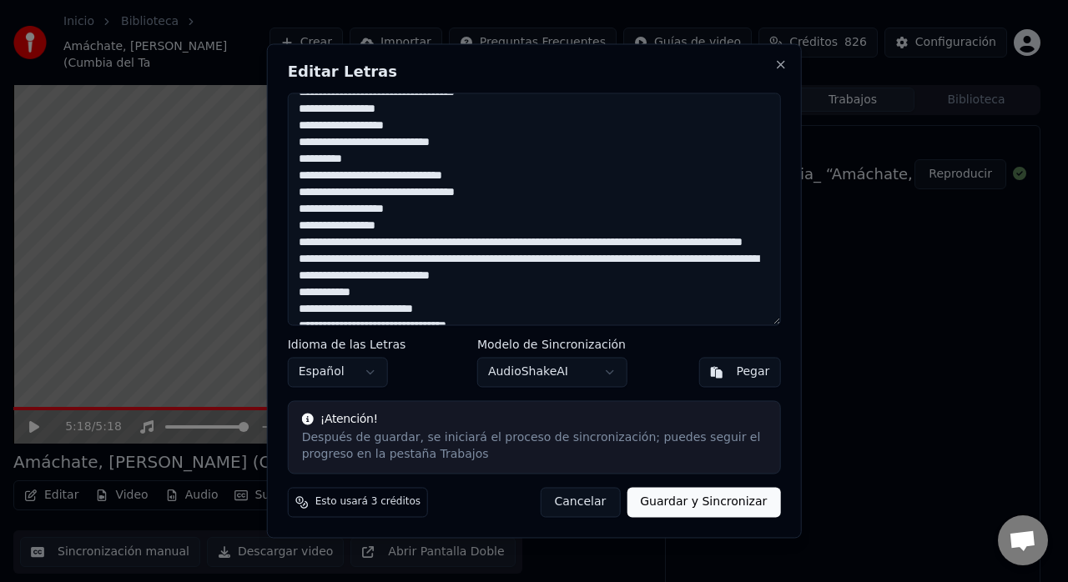
click at [460, 244] on textarea at bounding box center [534, 209] width 493 height 233
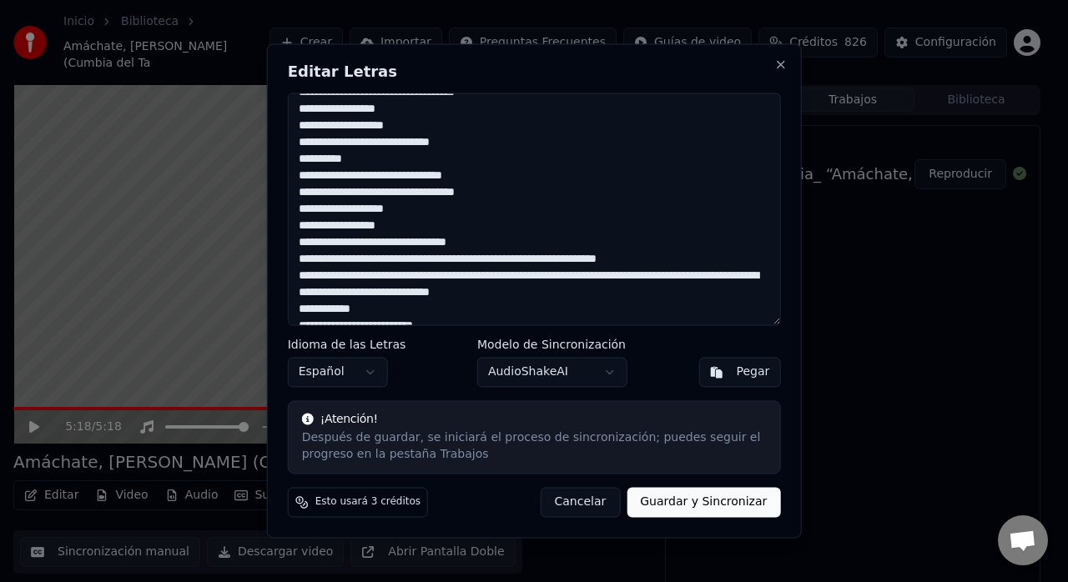
click at [476, 262] on textarea at bounding box center [534, 209] width 493 height 233
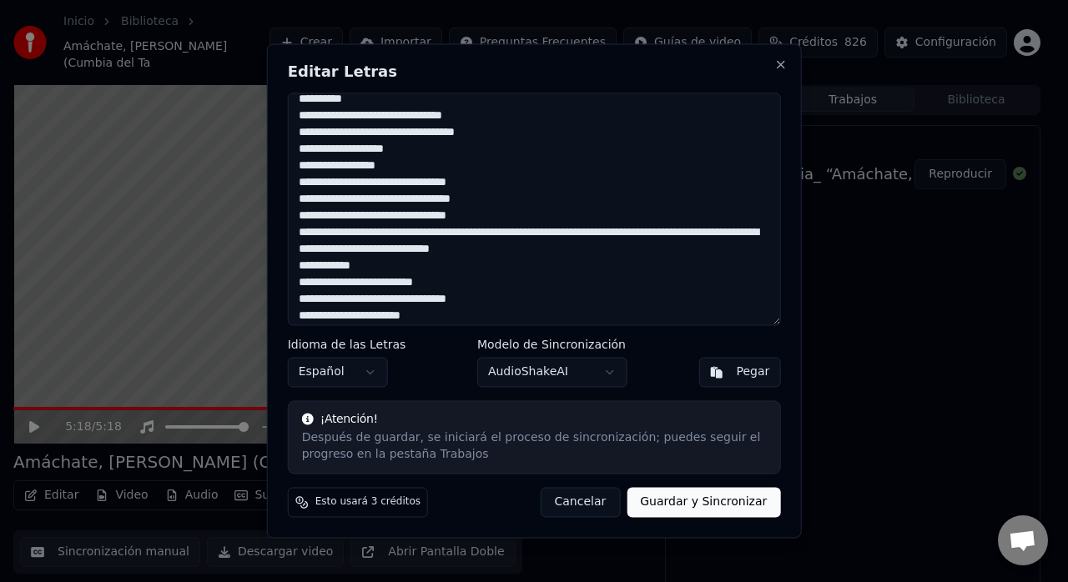
scroll to position [915, 0]
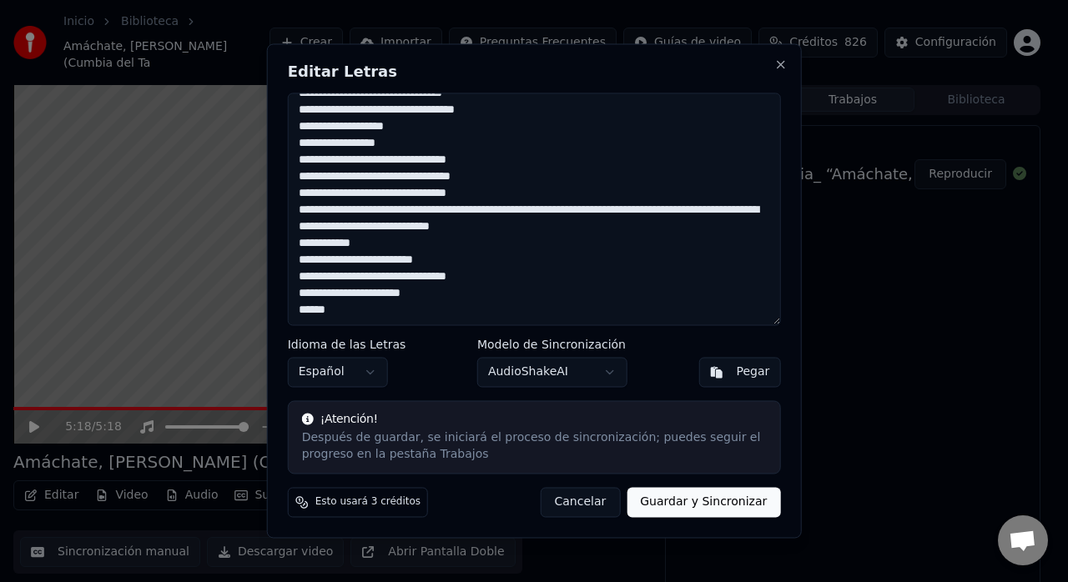
click at [444, 212] on textarea at bounding box center [534, 209] width 493 height 233
click at [416, 214] on textarea at bounding box center [534, 209] width 493 height 233
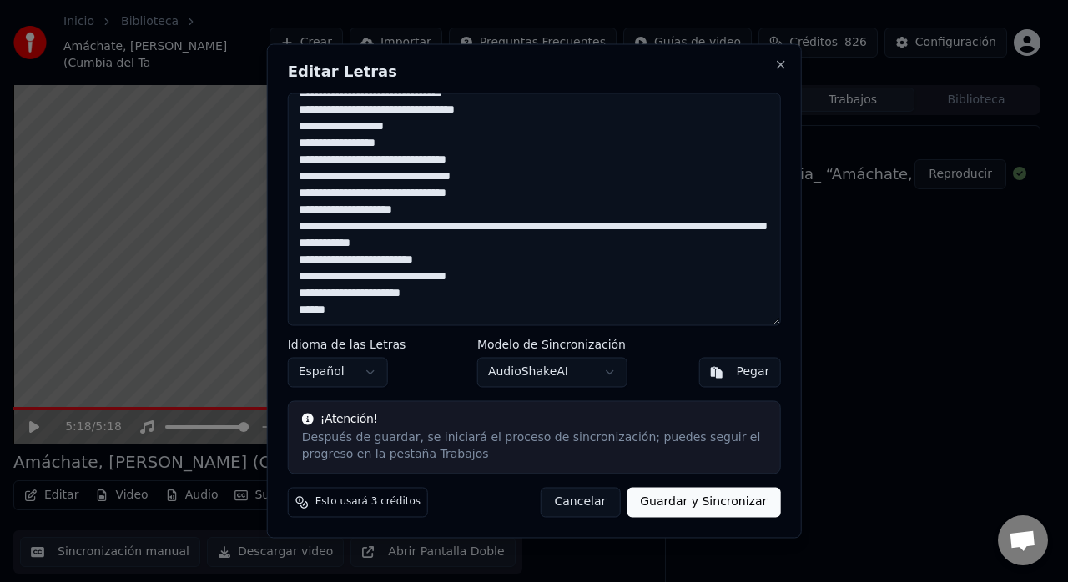
click at [466, 232] on textarea at bounding box center [534, 209] width 493 height 233
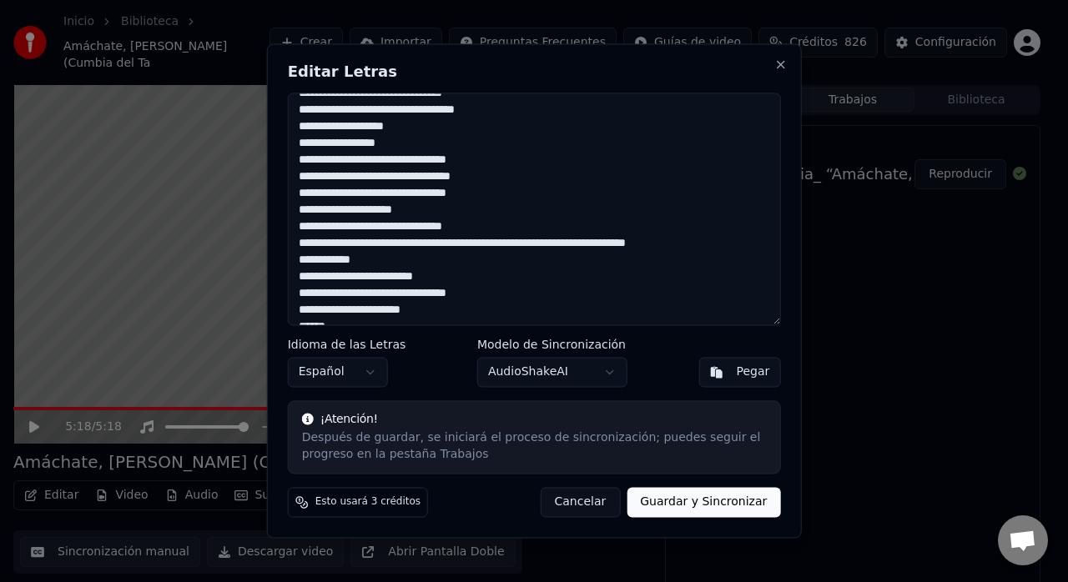
click at [522, 244] on textarea at bounding box center [534, 209] width 493 height 233
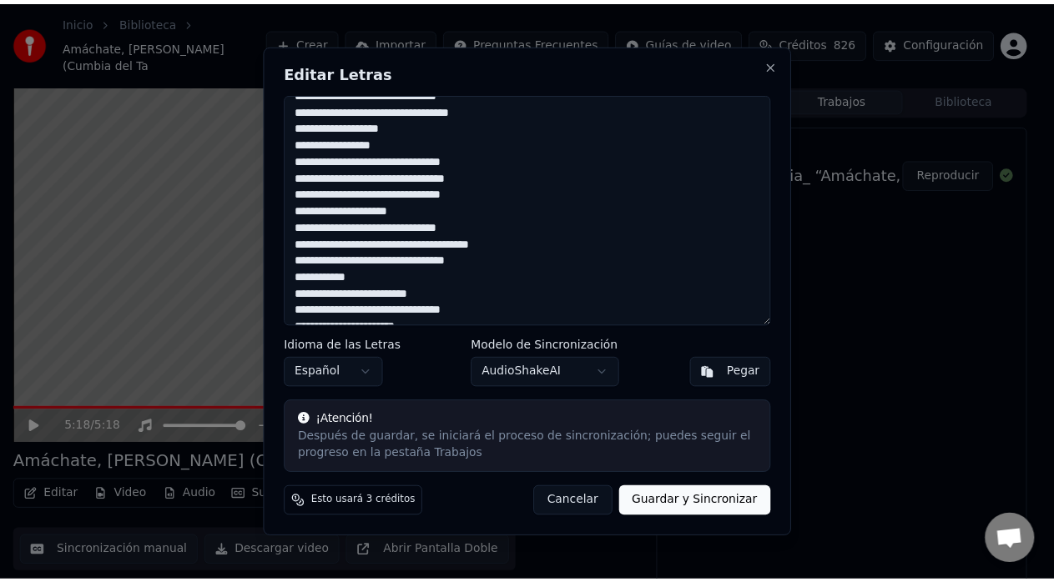
scroll to position [949, 0]
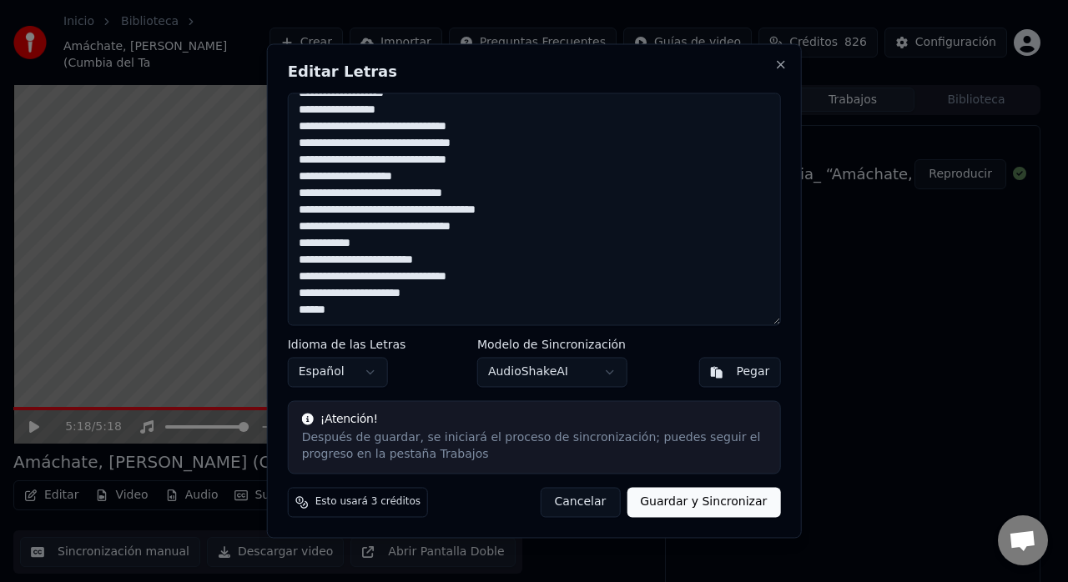
type textarea "**********"
click at [681, 502] on button "Guardar y Sincronizar" at bounding box center [704, 503] width 154 height 30
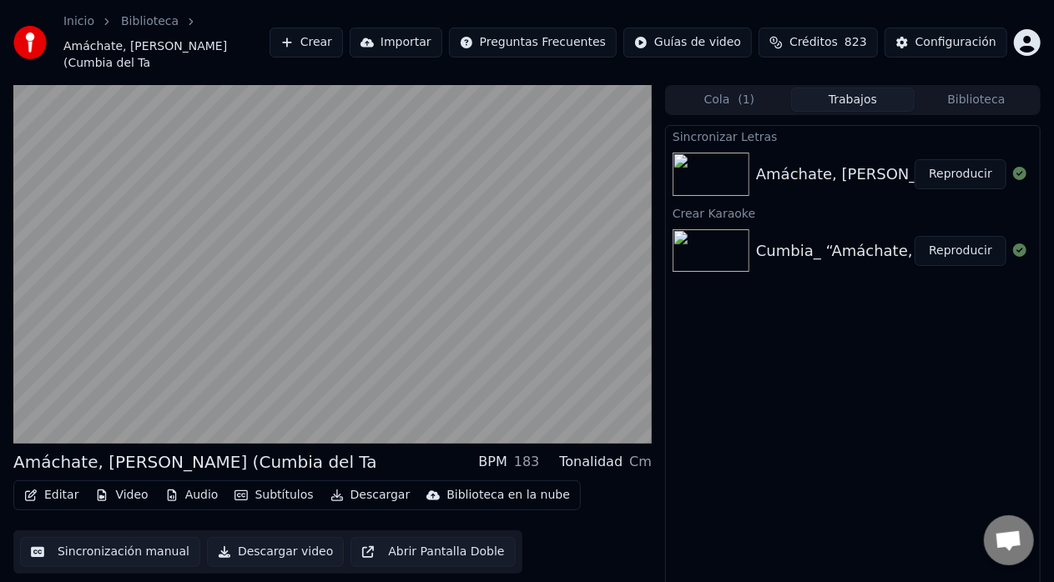
click at [947, 164] on button "Reproducir" at bounding box center [961, 174] width 92 height 30
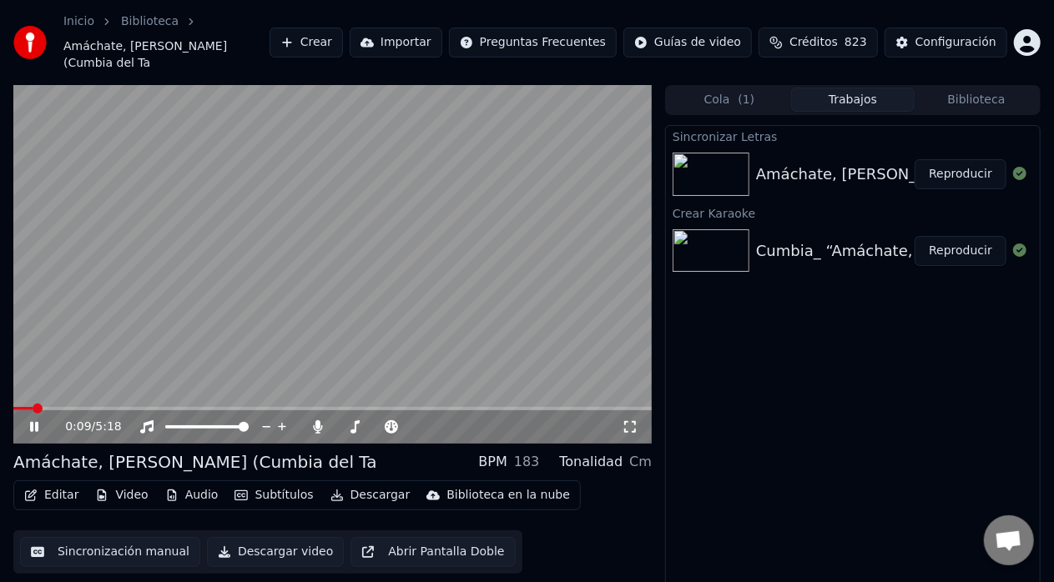
scroll to position [21, 0]
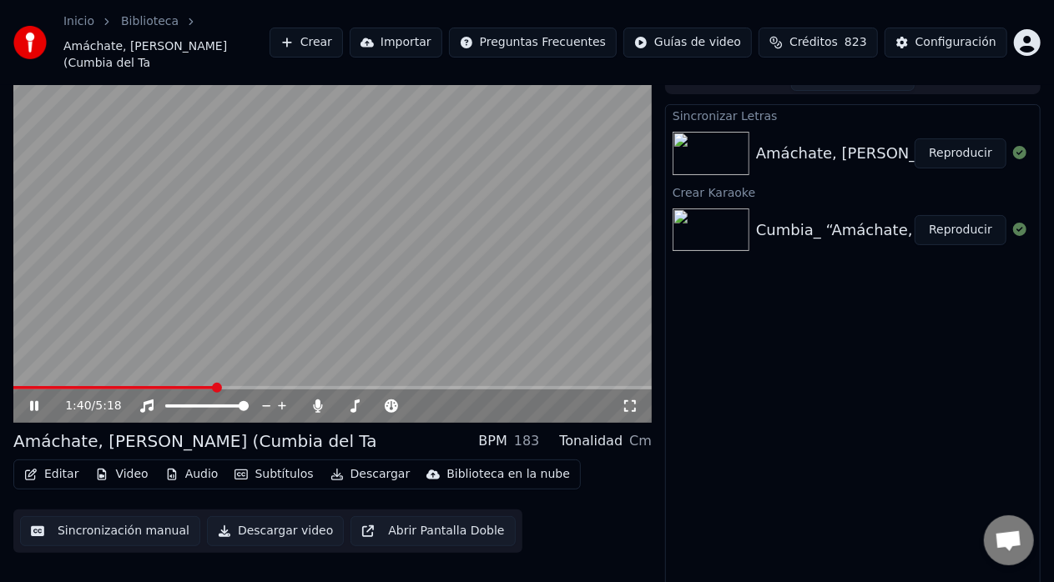
click at [232, 517] on button "Descargar video" at bounding box center [275, 532] width 137 height 30
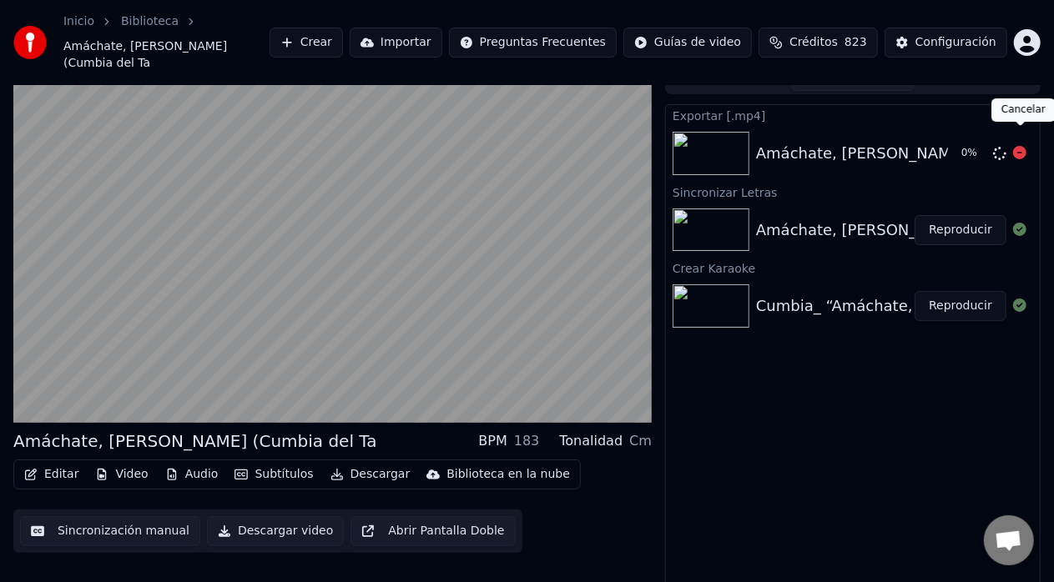
click at [1026, 146] on icon at bounding box center [1019, 152] width 13 height 13
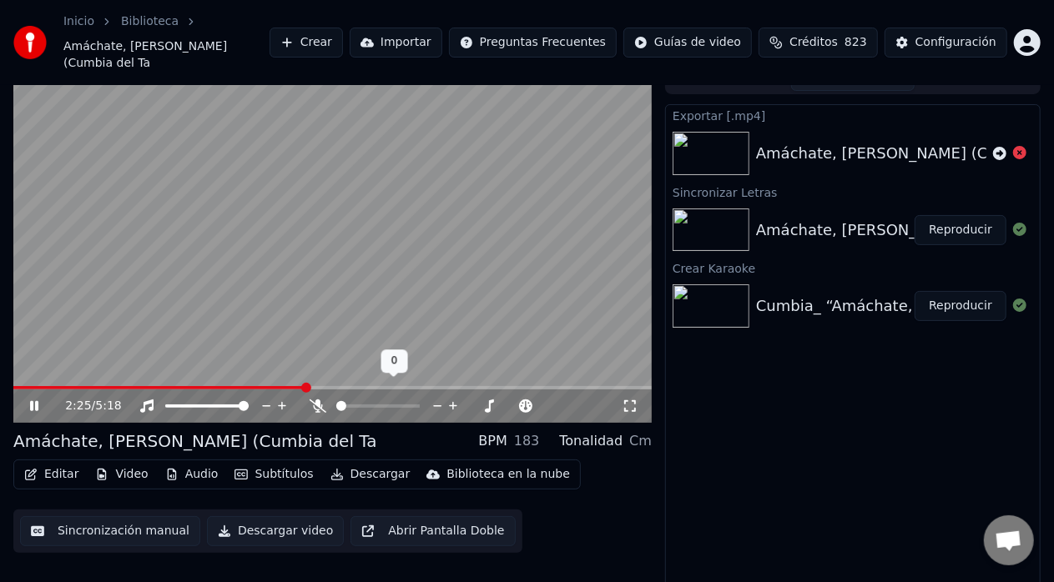
click at [336, 401] on span at bounding box center [341, 406] width 10 height 10
click at [249, 403] on span at bounding box center [244, 406] width 10 height 10
click at [230, 517] on button "Descargar video" at bounding box center [275, 532] width 137 height 30
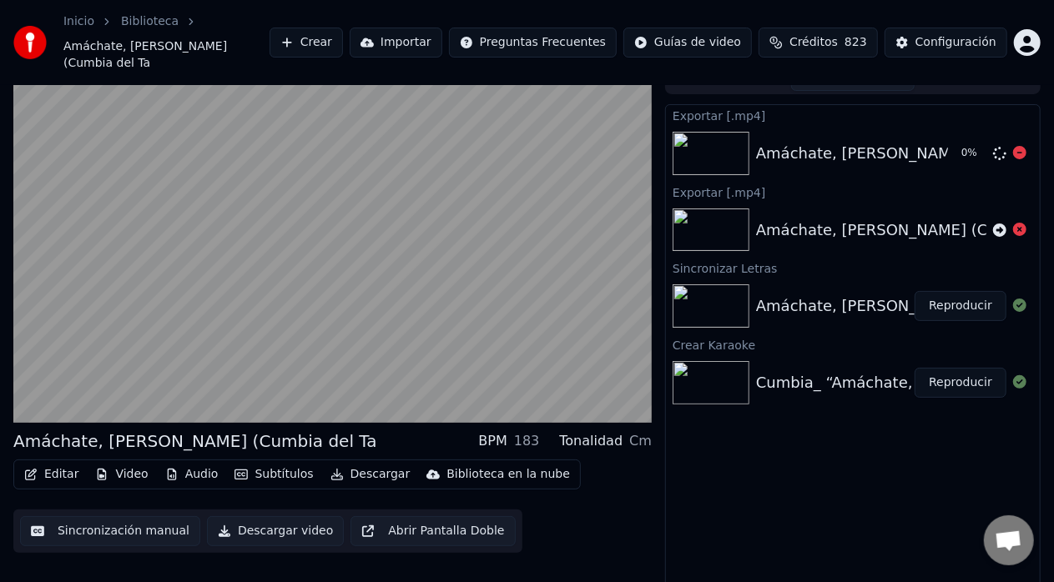
click at [1021, 144] on div at bounding box center [1019, 154] width 13 height 20
click at [998, 224] on icon at bounding box center [999, 230] width 13 height 13
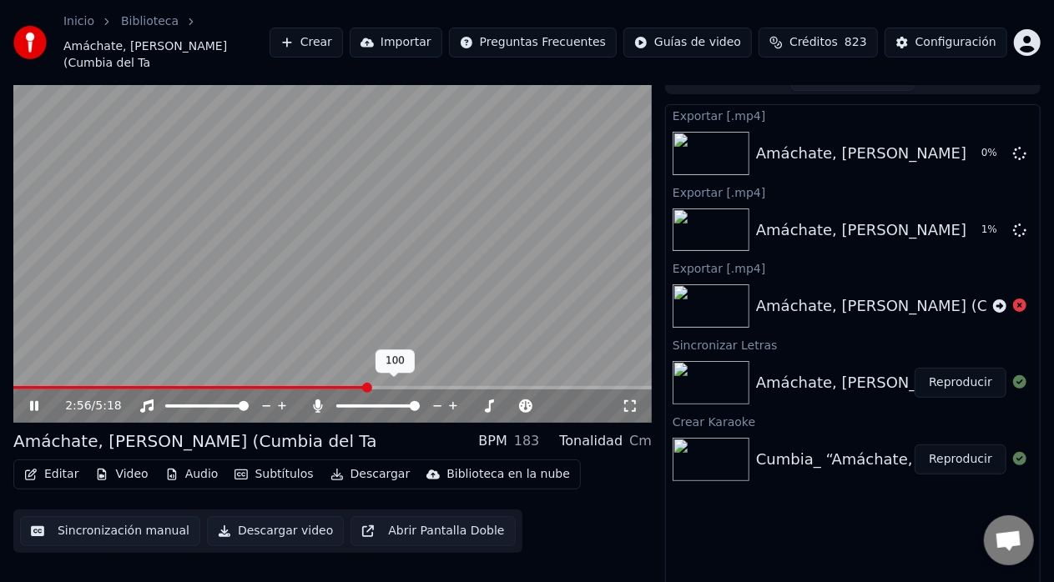
click at [420, 401] on span at bounding box center [415, 406] width 10 height 10
click at [1018, 223] on icon at bounding box center [1019, 229] width 13 height 13
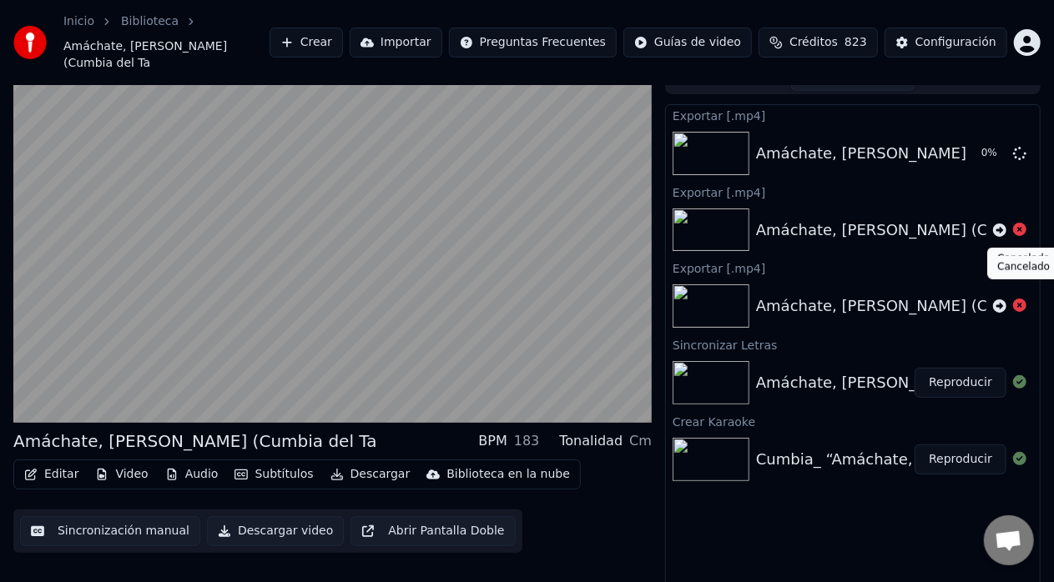
click at [1020, 299] on icon at bounding box center [1019, 305] width 13 height 13
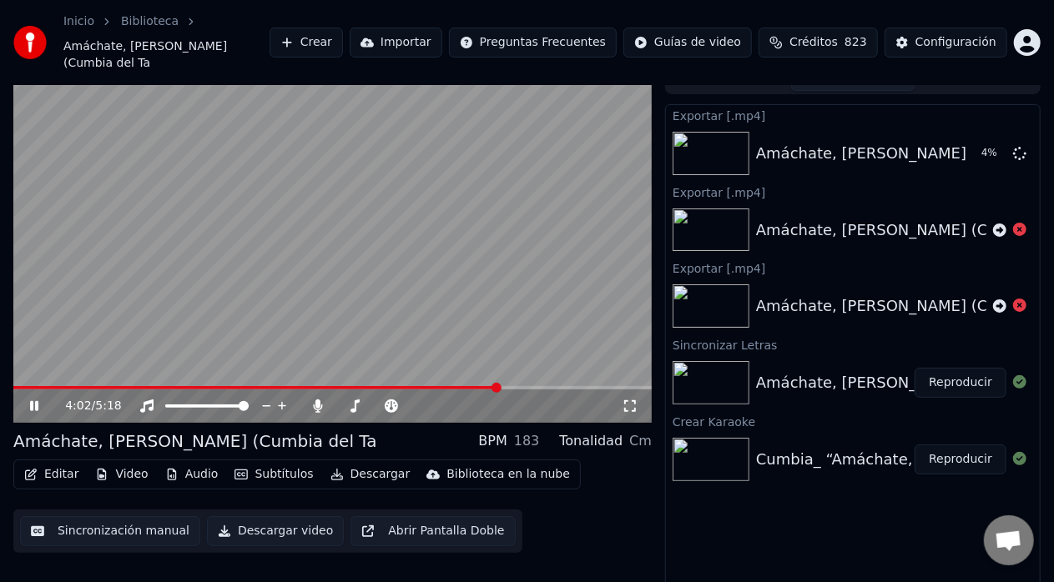
click at [33, 400] on icon at bounding box center [46, 406] width 38 height 13
click at [969, 140] on button "Mostrar" at bounding box center [969, 154] width 73 height 30
